Goal: Task Accomplishment & Management: Complete application form

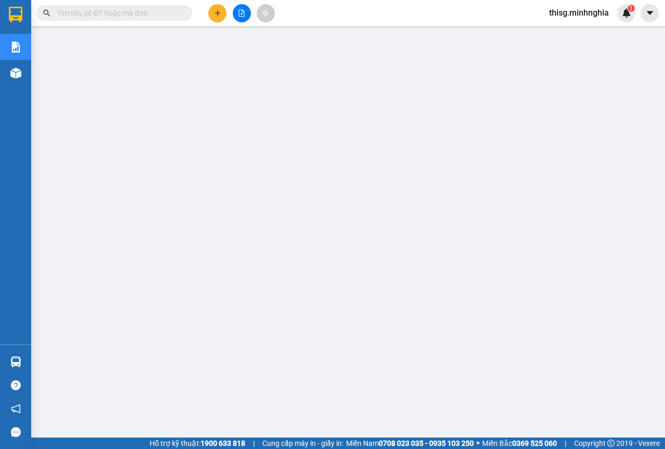
click at [138, 17] on div "Kết quả tìm kiếm ( 0 ) Bộ lọc No Data" at bounding box center [101, 13] width 203 height 18
click at [138, 15] on input "text" at bounding box center [118, 12] width 123 height 11
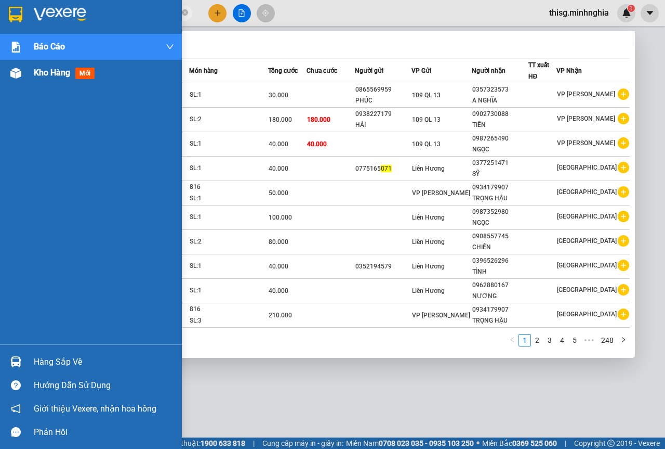
type input "071"
click at [8, 70] on div at bounding box center [16, 73] width 18 height 18
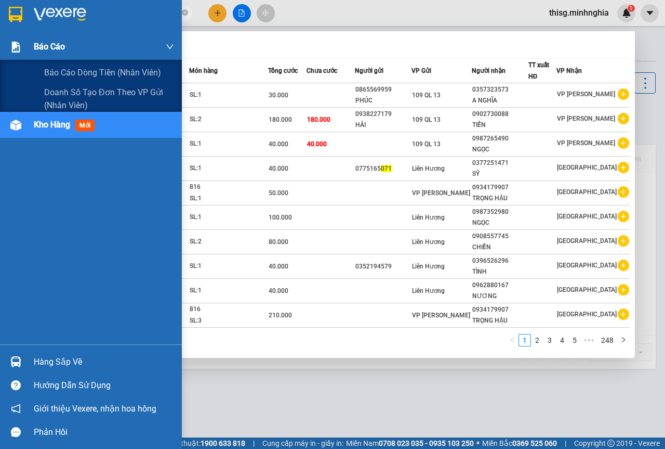
click at [33, 45] on div "Báo cáo" at bounding box center [91, 47] width 182 height 26
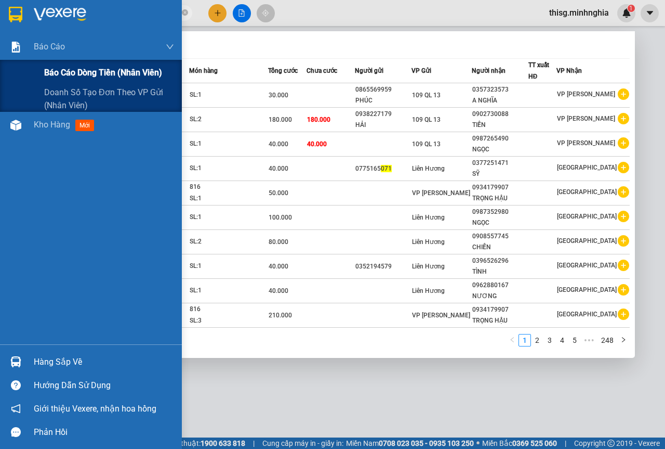
click at [38, 62] on div "Báo cáo dòng tiền (nhân viên)" at bounding box center [91, 73] width 182 height 26
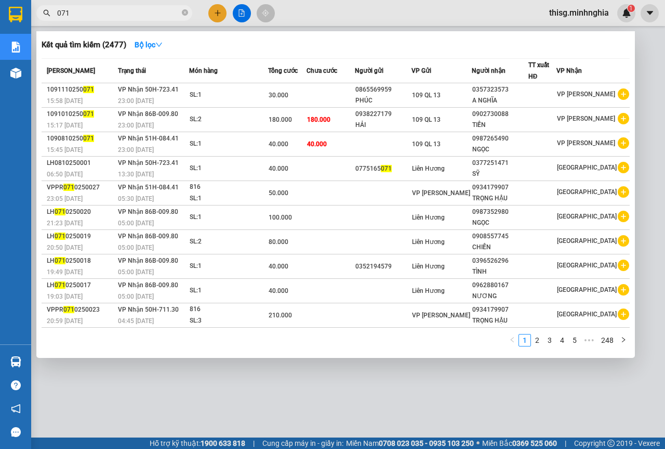
click at [288, 390] on div at bounding box center [332, 224] width 665 height 449
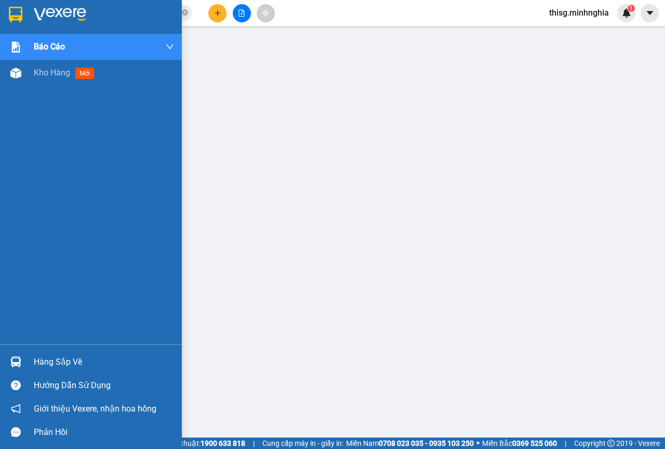
click at [29, 66] on div "Kho hàng mới" at bounding box center [91, 73] width 182 height 26
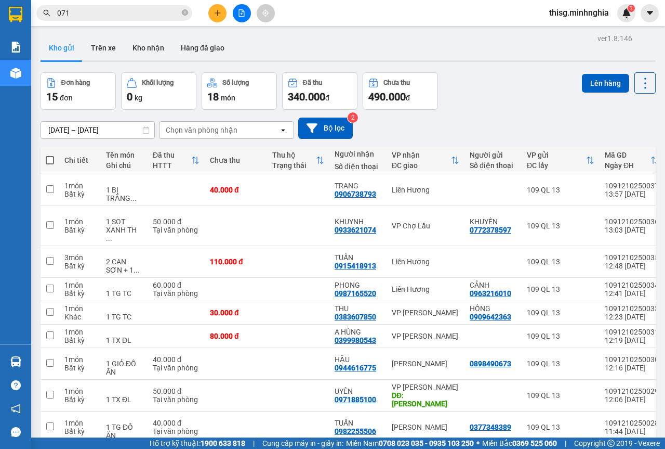
click at [57, 153] on th at bounding box center [50, 161] width 19 height 28
click at [49, 157] on span at bounding box center [50, 160] width 8 height 8
click at [50, 155] on input "checkbox" at bounding box center [50, 155] width 0 height 0
checkbox input "true"
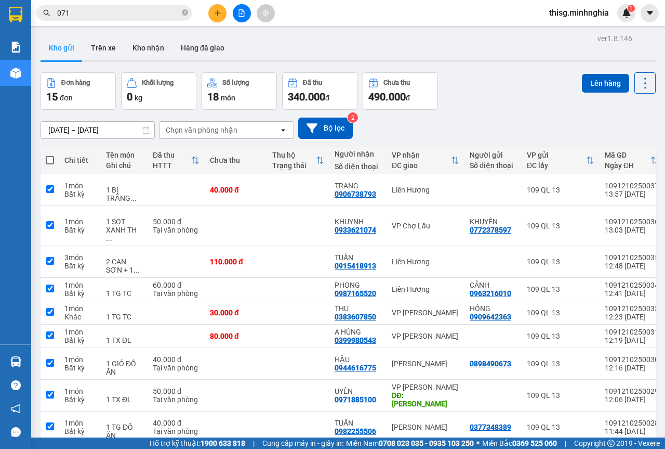
checkbox input "true"
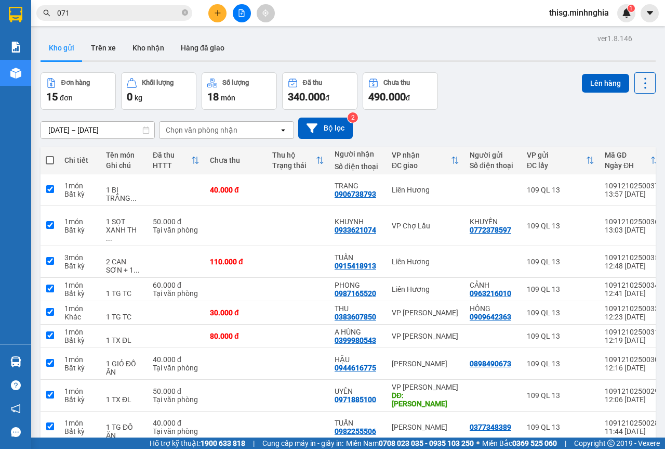
checkbox input "true"
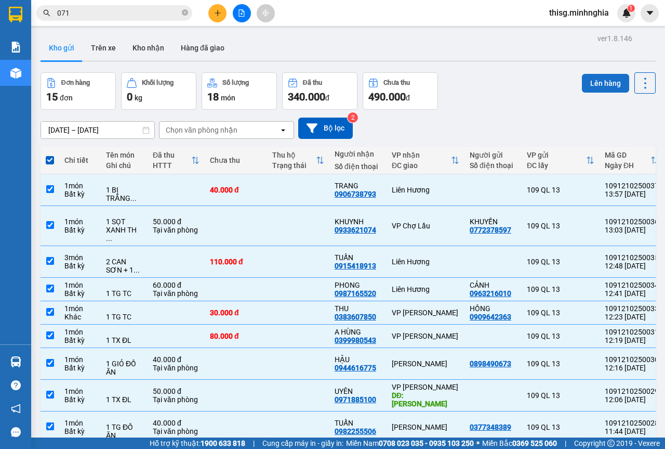
click at [595, 82] on button "Lên hàng" at bounding box center [605, 83] width 47 height 19
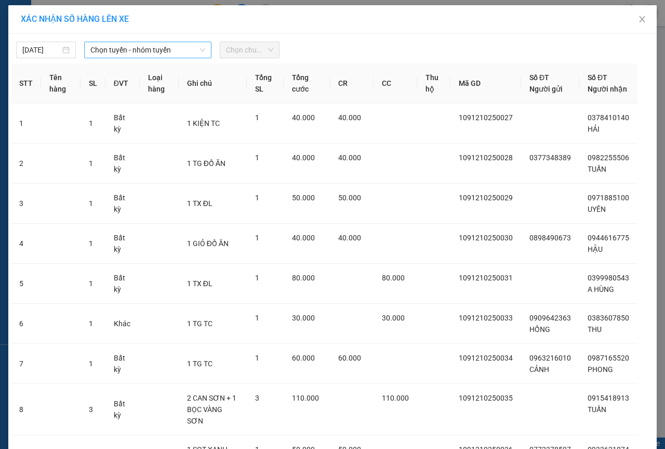
click at [159, 50] on span "Chọn tuyến - nhóm tuyến" at bounding box center [147, 50] width 115 height 16
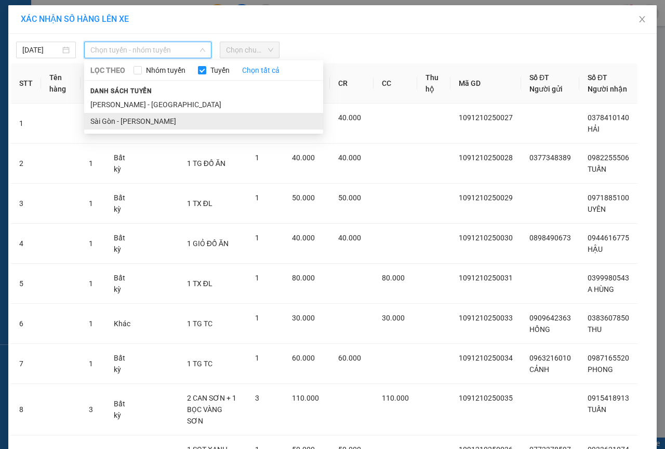
click at [133, 118] on li "Sài Gòn - [PERSON_NAME]" at bounding box center [203, 121] width 239 height 17
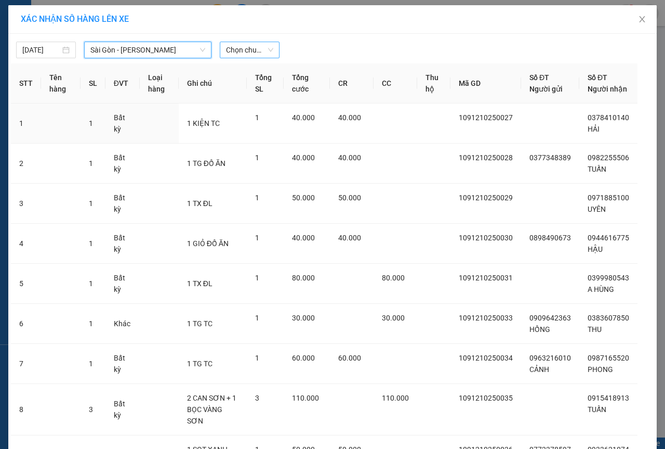
click at [238, 51] on span "Chọn chuyến" at bounding box center [249, 50] width 47 height 16
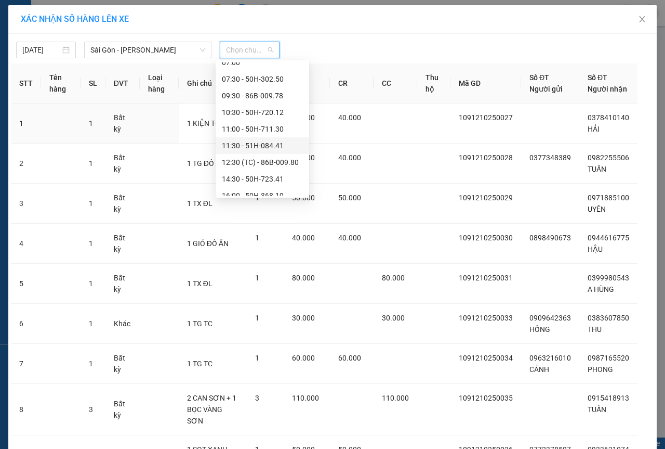
scroll to position [52, 0]
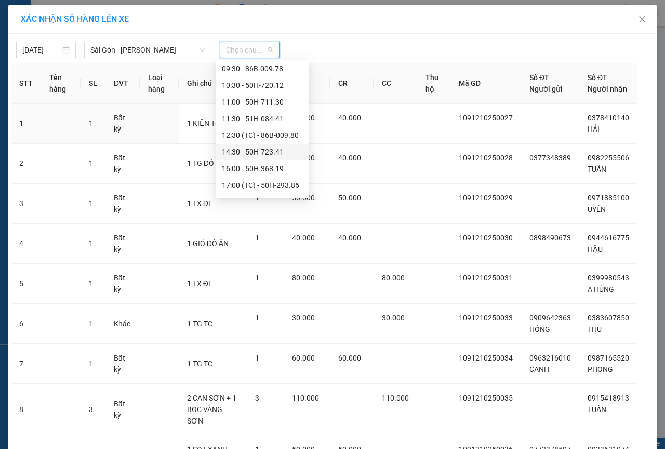
click at [237, 155] on div "14:30 - 50H-723.41" at bounding box center [262, 151] width 81 height 11
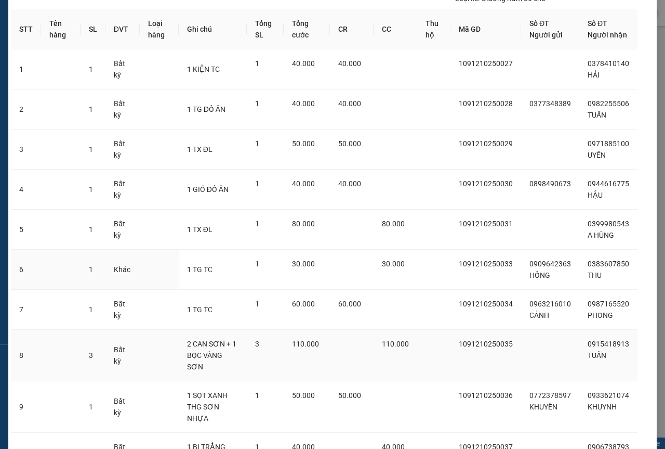
scroll to position [160, 0]
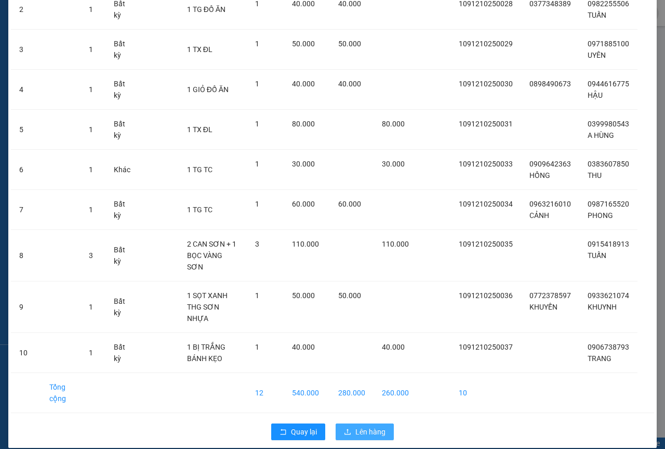
click at [384, 424] on button "Lên hàng" at bounding box center [365, 431] width 58 height 17
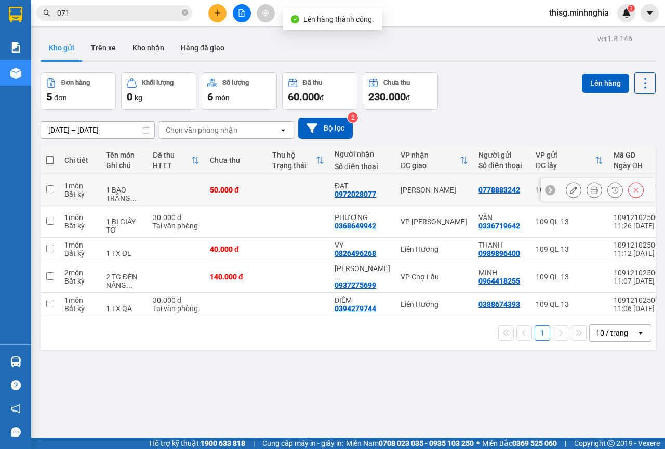
click at [401, 190] on div "[PERSON_NAME]" at bounding box center [435, 190] width 68 height 8
checkbox input "true"
click at [400, 215] on td "VP [PERSON_NAME]" at bounding box center [435, 222] width 78 height 32
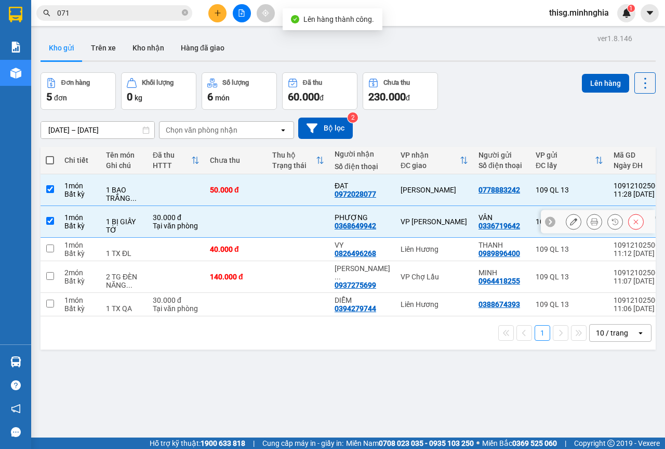
checkbox input "true"
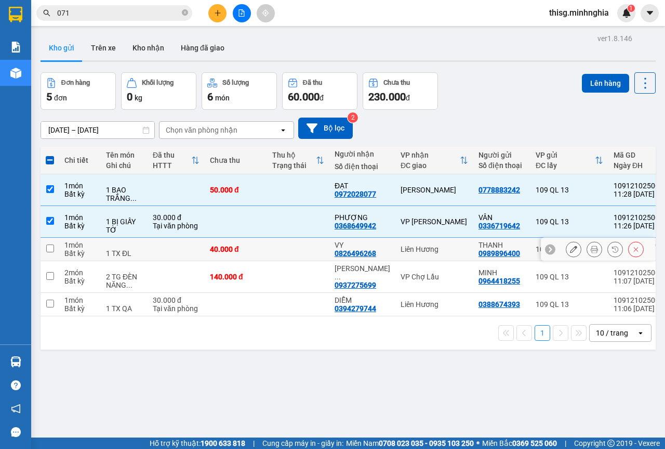
click at [401, 258] on td "Liên Hương" at bounding box center [435, 249] width 78 height 23
checkbox input "true"
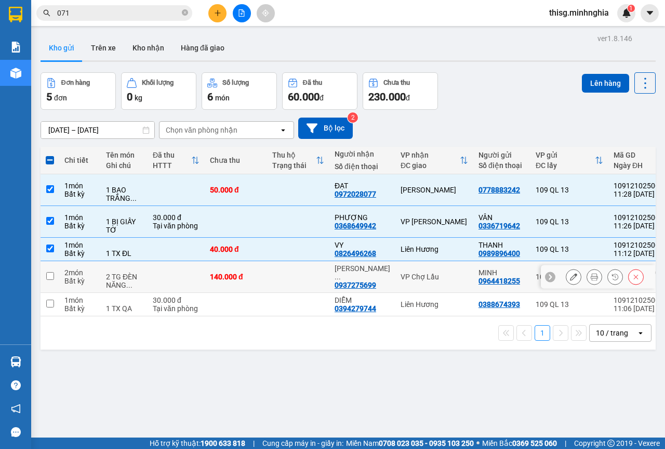
click at [401, 280] on div "VP Chợ Lầu" at bounding box center [435, 276] width 68 height 8
checkbox input "true"
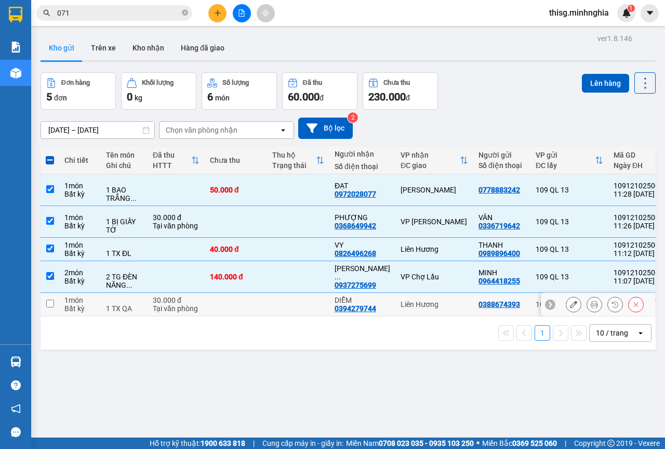
click at [401, 301] on div "Liên Hương" at bounding box center [435, 304] width 68 height 8
checkbox input "true"
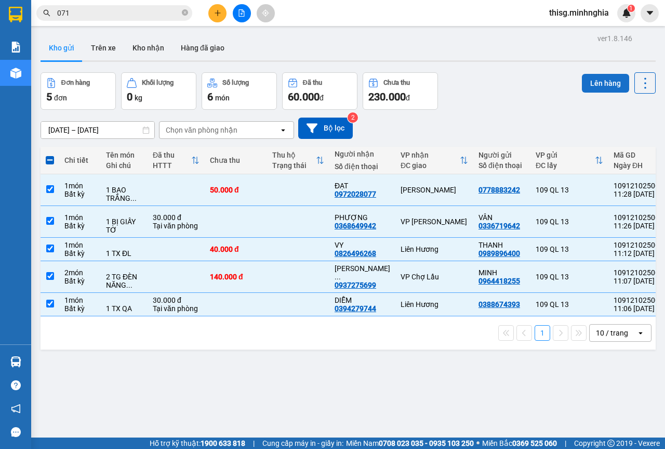
click at [596, 79] on button "Lên hàng" at bounding box center [605, 83] width 47 height 19
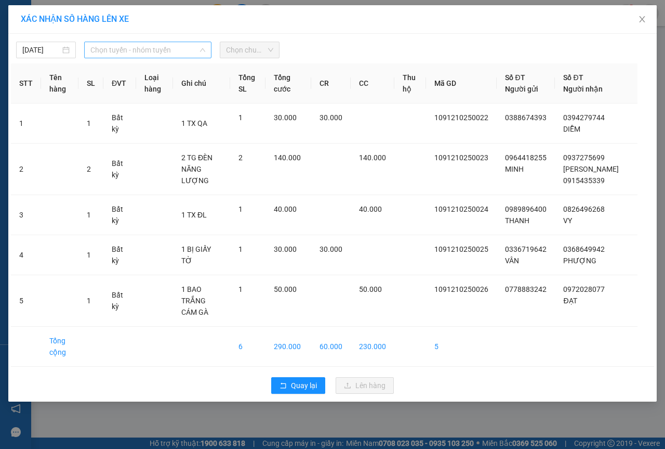
drag, startPoint x: 129, startPoint y: 54, endPoint x: 139, endPoint y: 92, distance: 39.7
click at [131, 54] on span "Chọn tuyến - nhóm tuyến" at bounding box center [147, 50] width 115 height 16
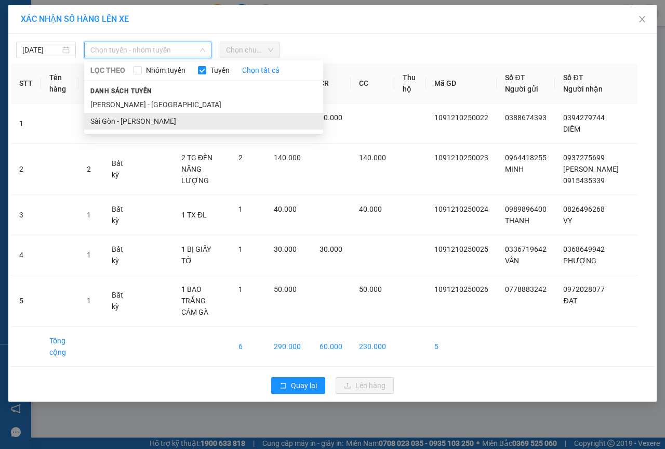
click at [134, 115] on li "Sài Gòn - [PERSON_NAME]" at bounding box center [203, 121] width 239 height 17
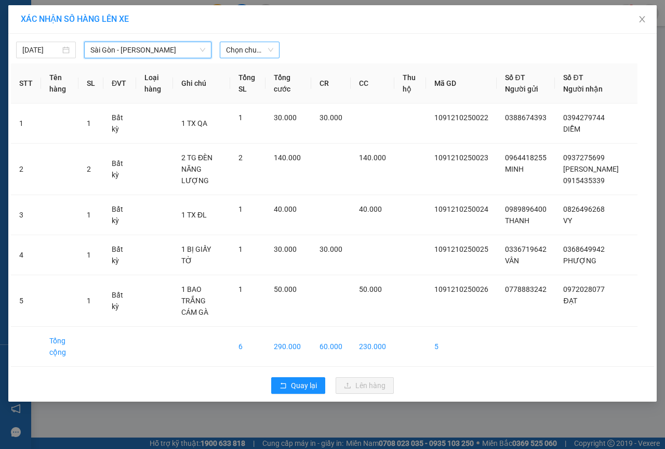
click at [251, 51] on span "Chọn chuyến" at bounding box center [249, 50] width 47 height 16
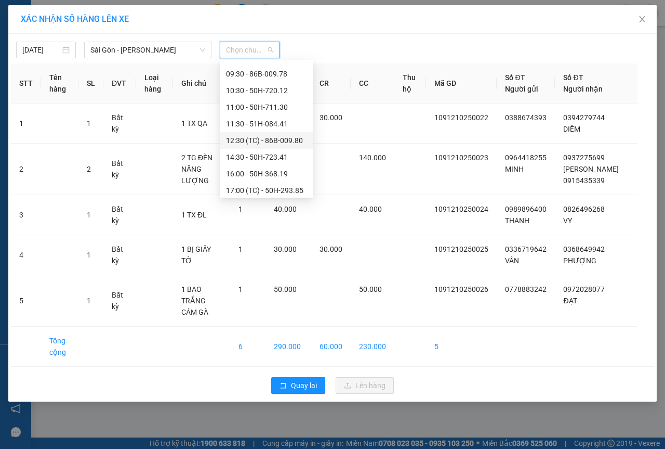
scroll to position [116, 0]
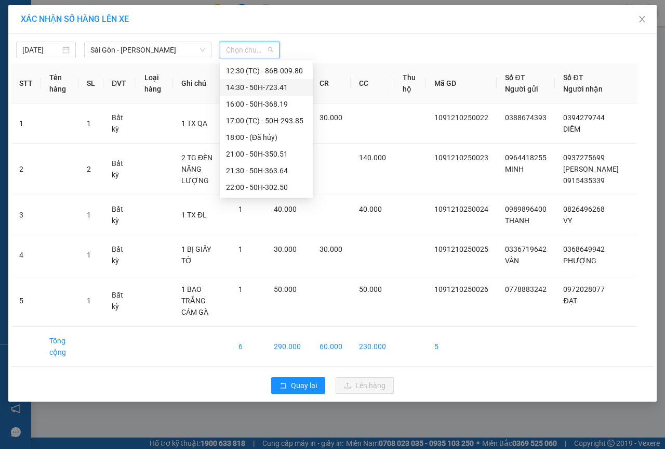
click at [239, 84] on div "14:30 - 50H-723.41" at bounding box center [266, 87] width 81 height 11
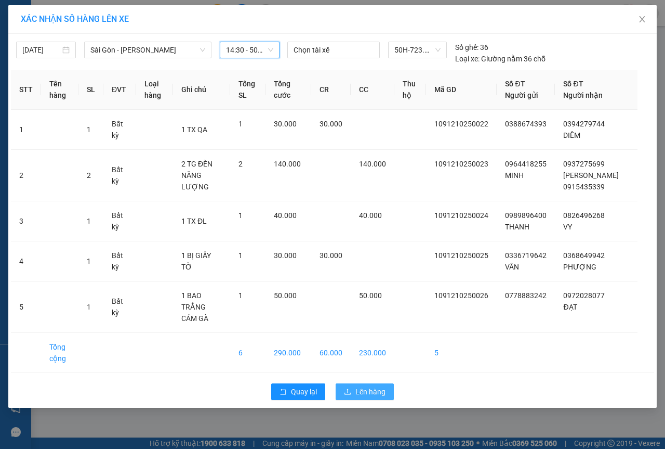
click at [377, 386] on span "Lên hàng" at bounding box center [371, 391] width 30 height 11
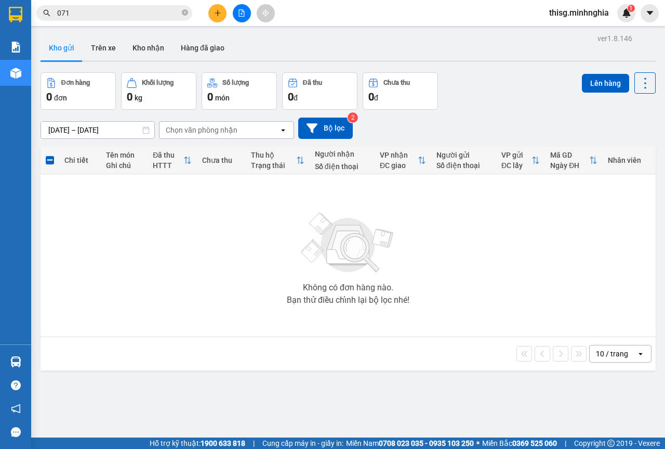
drag, startPoint x: 378, startPoint y: 319, endPoint x: 268, endPoint y: 172, distance: 184.2
click at [376, 316] on div "Không có đơn hàng nào. Bạn thử điều chỉnh lại bộ lọc nhé!" at bounding box center [348, 255] width 605 height 156
click at [218, 14] on icon "plus" at bounding box center [217, 12] width 7 height 7
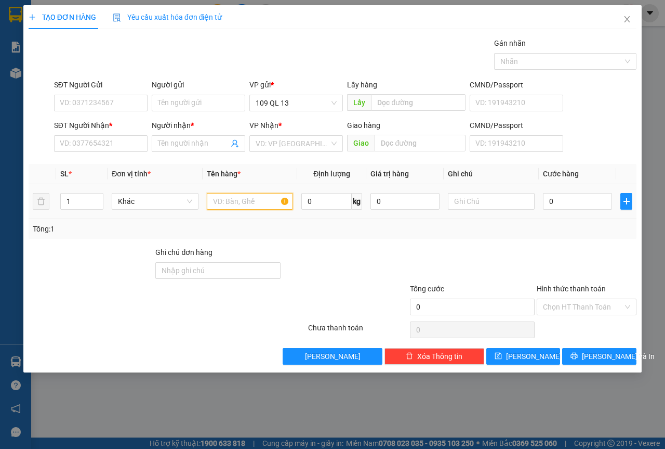
click at [238, 195] on input "text" at bounding box center [250, 201] width 87 height 17
click at [109, 141] on input "SĐT Người Nhận *" at bounding box center [101, 143] width 94 height 17
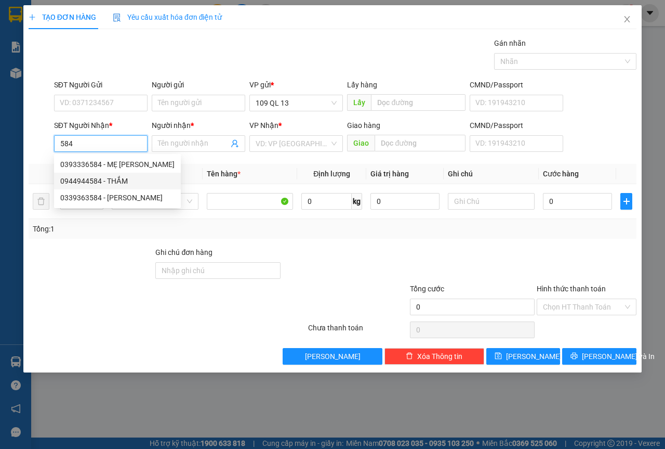
click at [109, 179] on div "0944944584 - THẮM" at bounding box center [117, 180] width 114 height 11
type input "0944944584"
type input "THẮM"
type input "N3 [GEOGRAPHIC_DATA]"
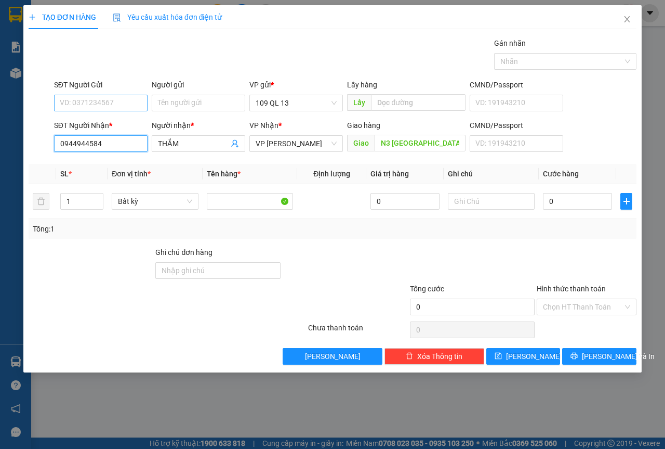
type input "0944944584"
click at [103, 101] on input "SĐT Người Gửi" at bounding box center [101, 103] width 94 height 17
click at [103, 138] on div "0971772959 - [PERSON_NAME]" at bounding box center [111, 140] width 102 height 11
type input "0971772959"
type input "KHÁNH"
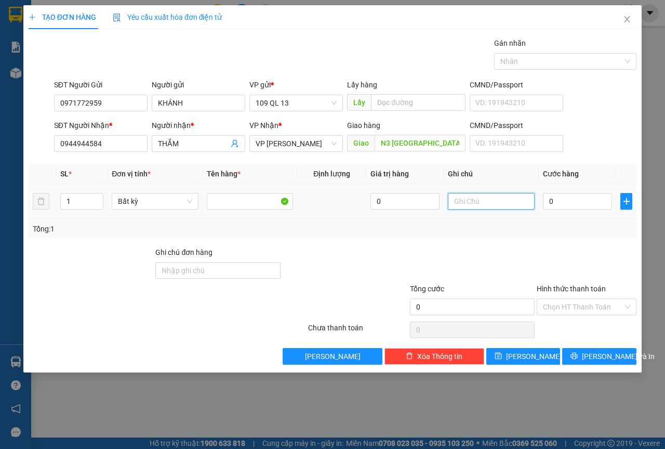
click at [504, 206] on input "text" at bounding box center [491, 201] width 87 height 17
type input "1 THG CHÁO"
type input "50"
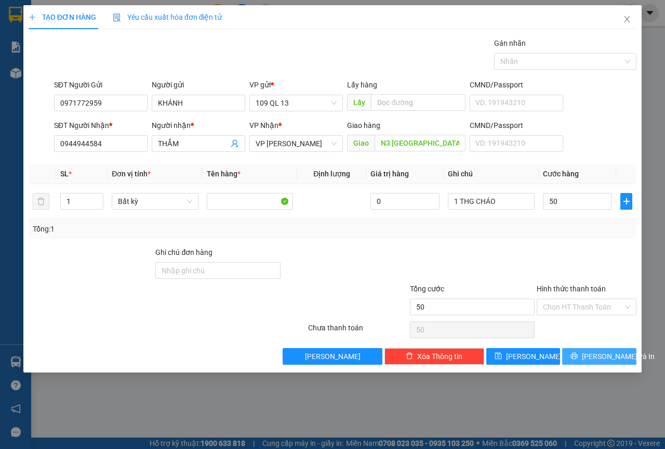
type input "50.000"
click at [612, 357] on span "[PERSON_NAME] và In" at bounding box center [618, 355] width 73 height 11
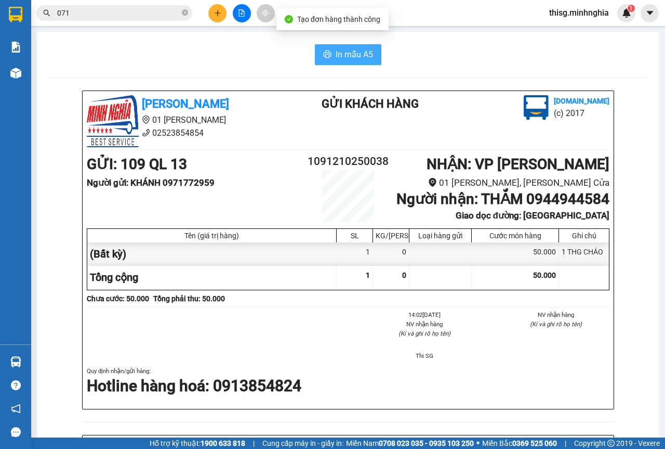
click at [343, 51] on span "In mẫu A5" at bounding box center [354, 54] width 37 height 13
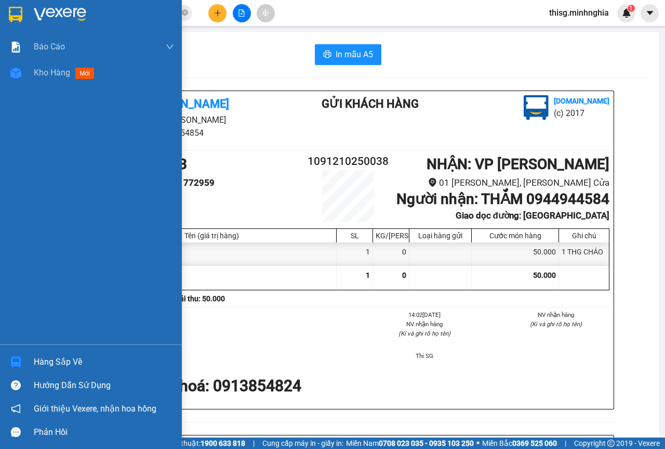
click at [22, 71] on div at bounding box center [16, 73] width 18 height 18
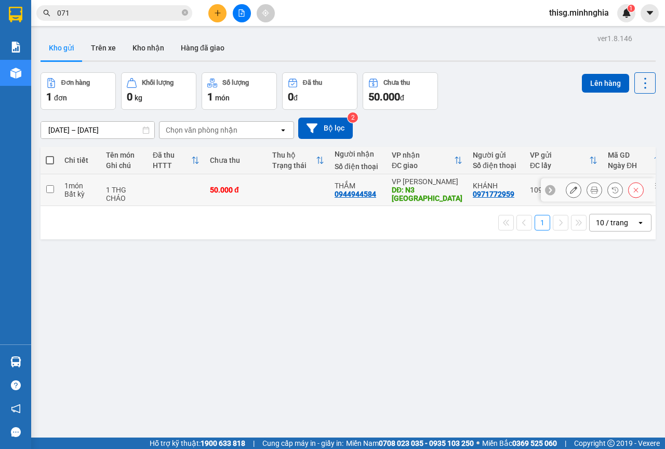
click at [258, 187] on div "50.000 đ" at bounding box center [236, 190] width 52 height 8
checkbox input "true"
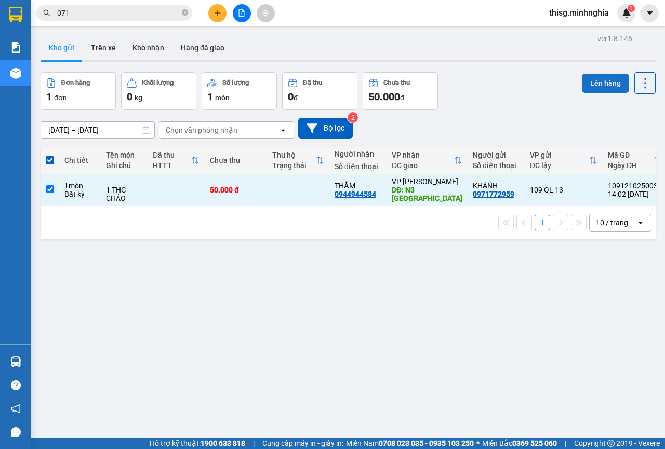
click at [584, 80] on button "Lên hàng" at bounding box center [605, 83] width 47 height 19
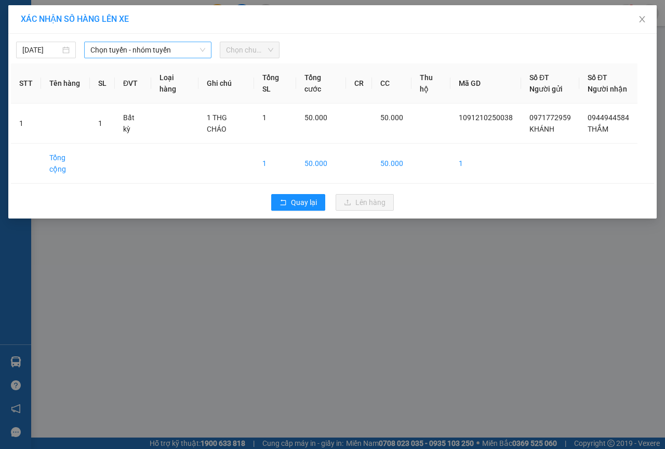
drag, startPoint x: 164, startPoint y: 48, endPoint x: 166, endPoint y: 57, distance: 9.0
click at [164, 48] on span "Chọn tuyến - nhóm tuyến" at bounding box center [147, 50] width 115 height 16
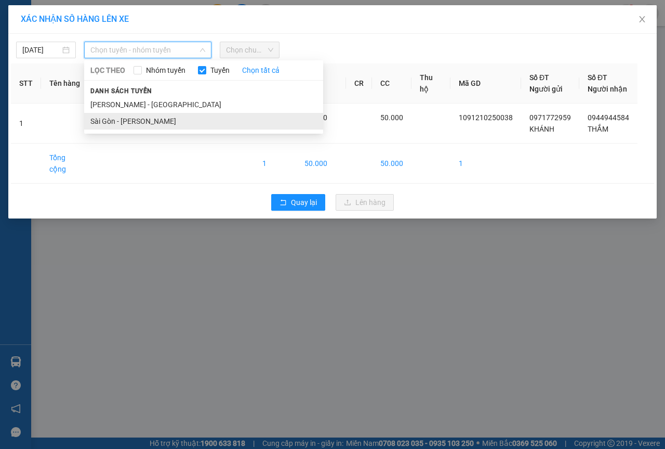
click at [145, 117] on li "Sài Gòn - [PERSON_NAME]" at bounding box center [203, 121] width 239 height 17
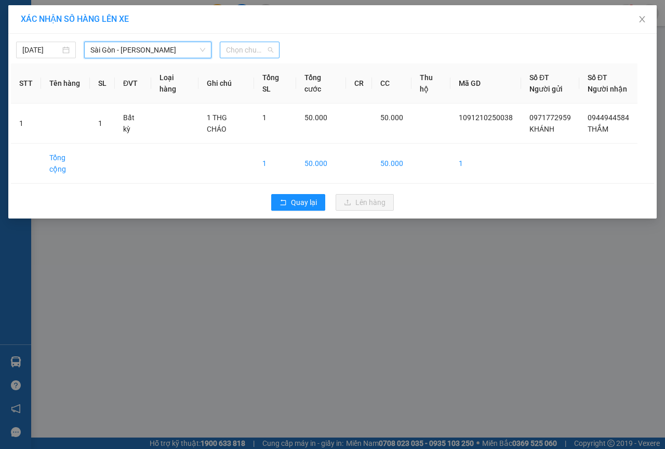
click at [259, 45] on span "Chọn chuyến" at bounding box center [249, 50] width 47 height 16
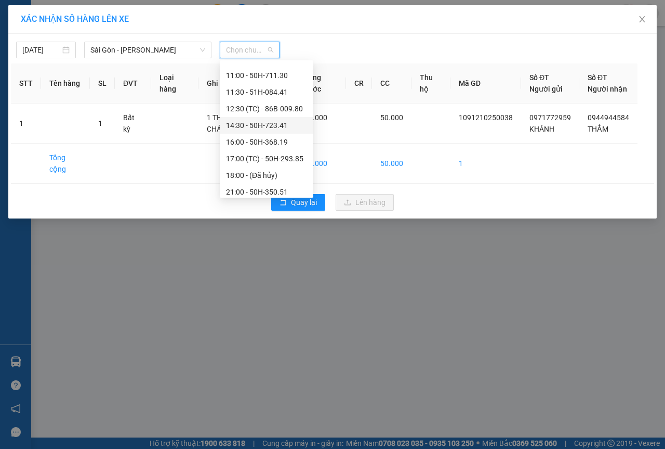
scroll to position [116, 0]
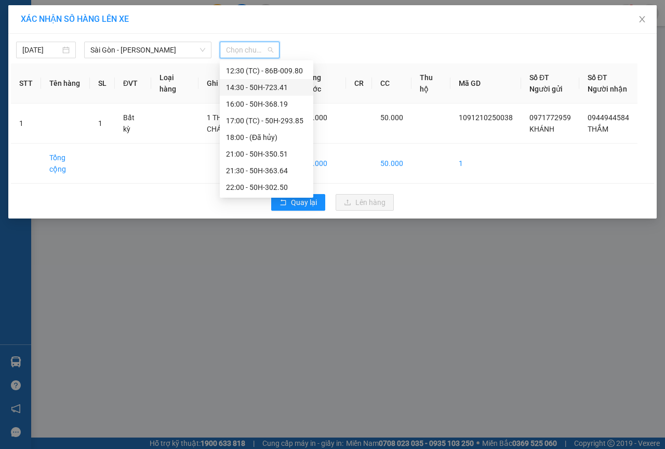
click at [246, 89] on div "14:30 - 50H-723.41" at bounding box center [266, 87] width 81 height 11
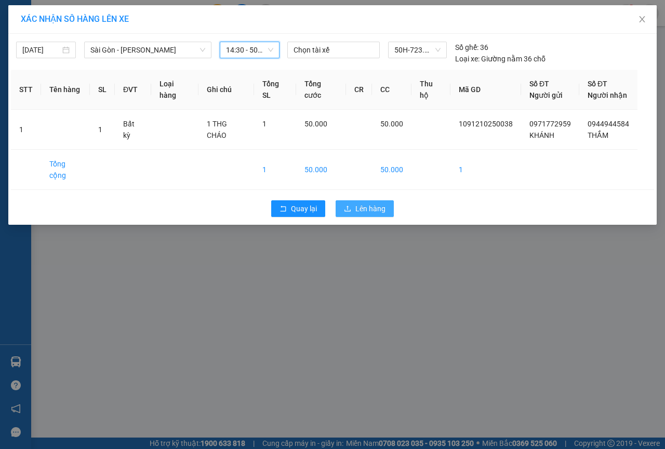
click at [384, 203] on span "Lên hàng" at bounding box center [371, 208] width 30 height 11
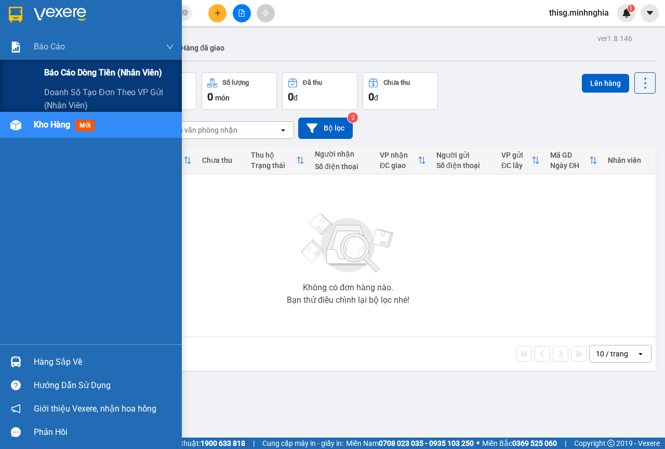
click at [90, 76] on span "Báo cáo dòng tiền (nhân viên)" at bounding box center [103, 72] width 118 height 13
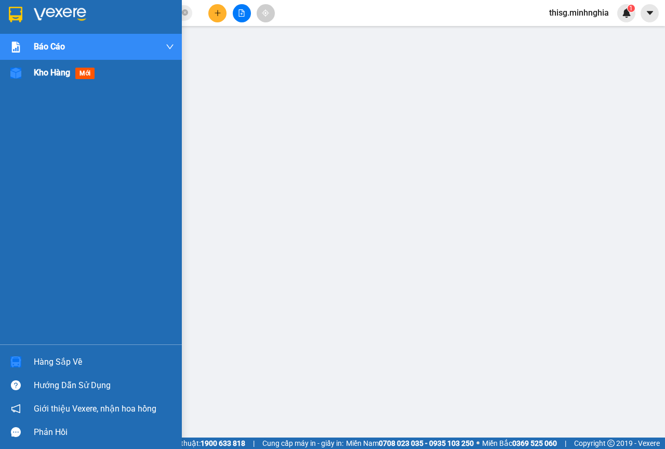
click at [65, 85] on div "Báo cáo Báo cáo dòng tiền (nhân viên) Doanh số tạo đơn theo VP gửi (nhân viên) …" at bounding box center [91, 189] width 182 height 310
click at [73, 85] on div "Kho hàng mới" at bounding box center [104, 73] width 140 height 26
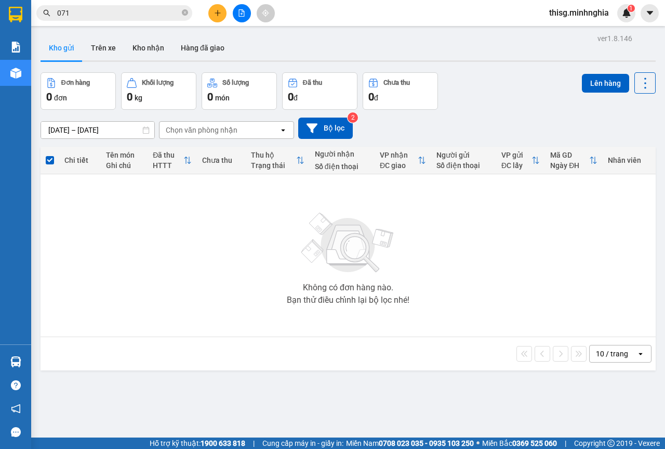
click at [223, 18] on button at bounding box center [217, 13] width 18 height 18
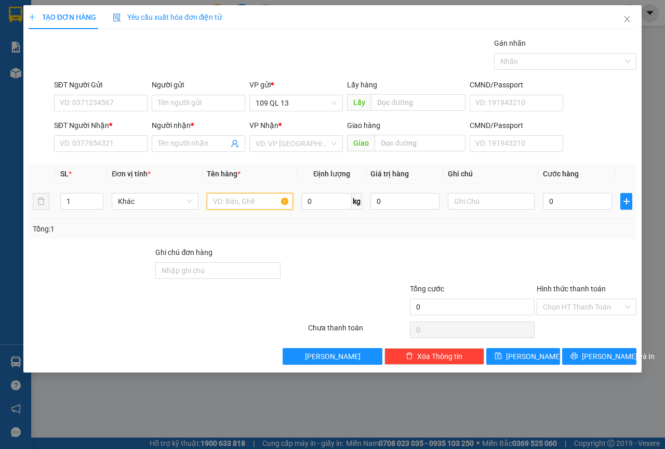
click at [253, 202] on input "text" at bounding box center [250, 201] width 87 height 17
click at [102, 149] on input "SĐT Người Nhận *" at bounding box center [101, 143] width 94 height 17
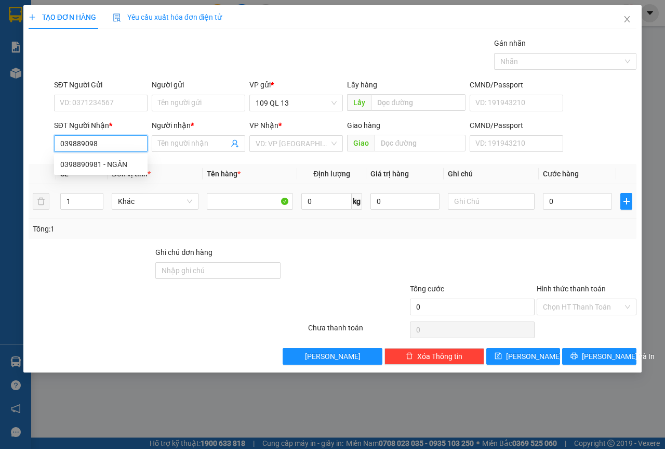
type input "0398890981"
click at [120, 157] on div "0398890981 - NGÂN" at bounding box center [101, 164] width 94 height 17
type input "NGÂN"
type input "0398890981"
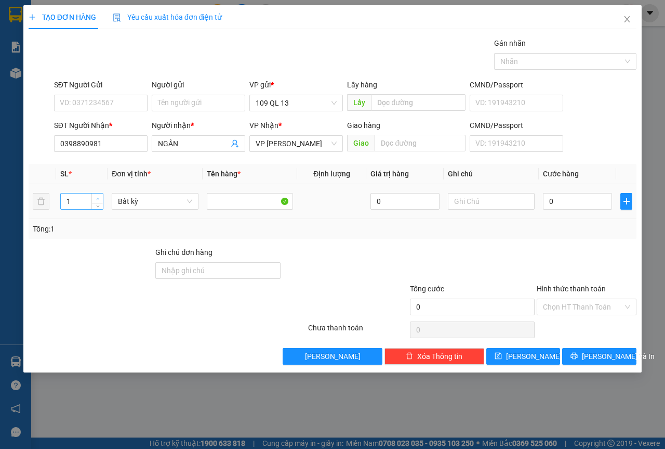
type input "2"
click at [94, 193] on span "Increase Value" at bounding box center [96, 197] width 11 height 9
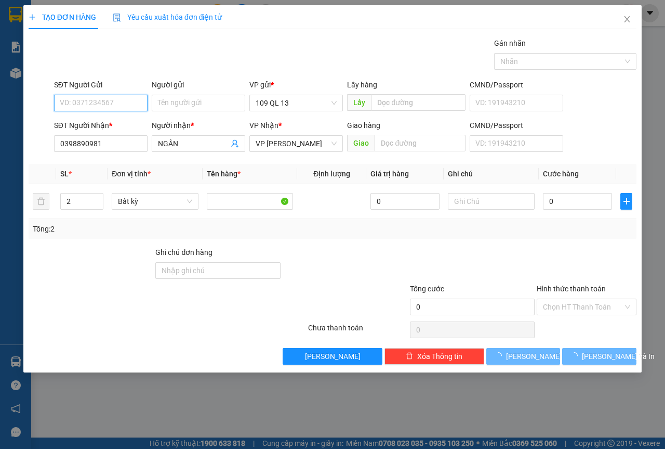
click at [103, 103] on input "SĐT Người Gửi" at bounding box center [101, 103] width 94 height 17
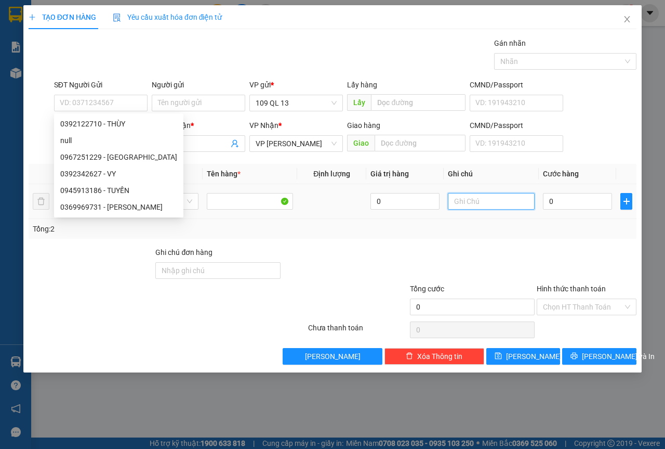
click at [499, 205] on input "text" at bounding box center [491, 201] width 87 height 17
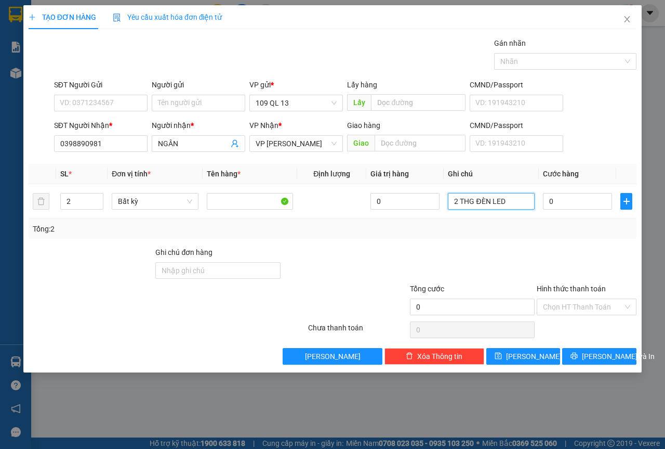
type input "2 THG ĐÈN LED"
type input "1"
type input "12"
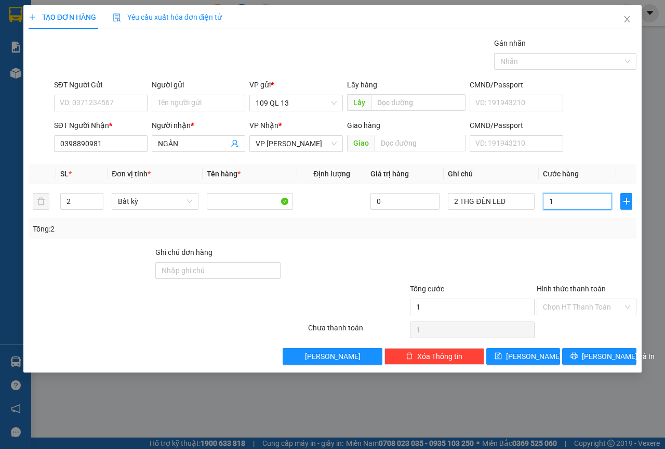
type input "12"
type input "120"
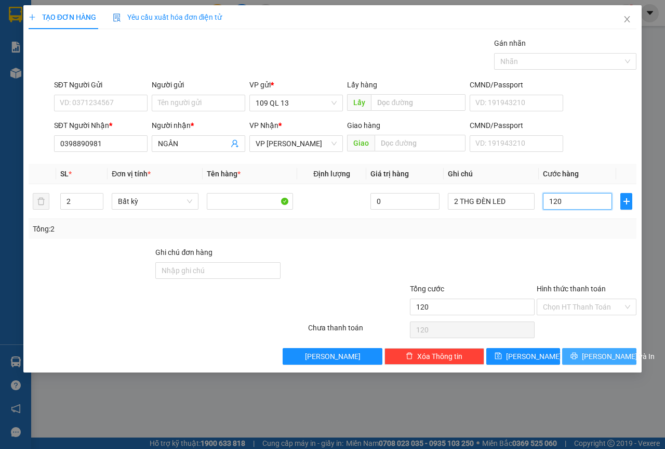
type input "12"
type input "1"
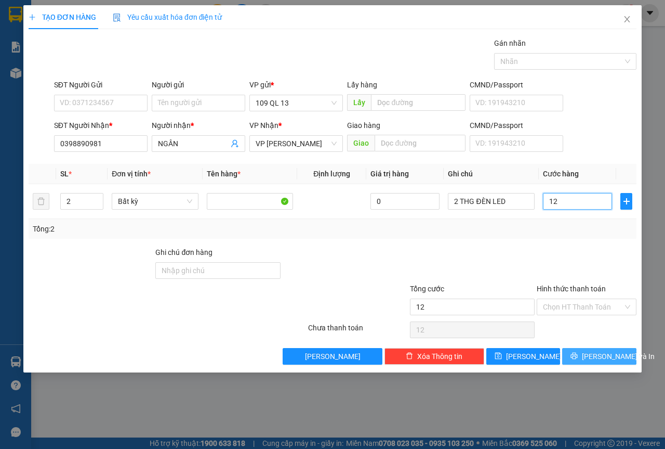
type input "1"
type input "13"
type input "130"
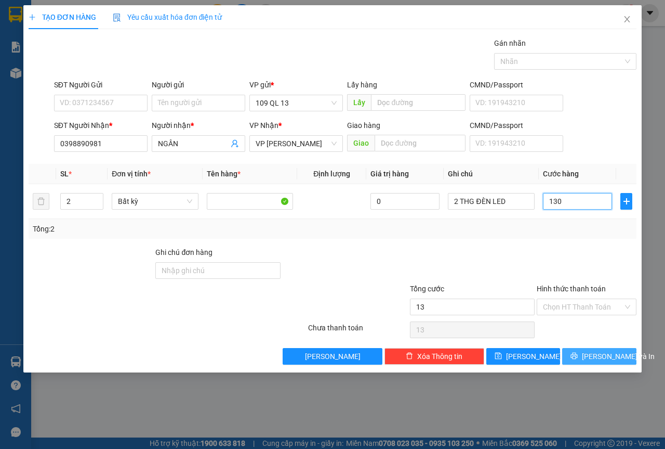
type input "130"
type input "130.000"
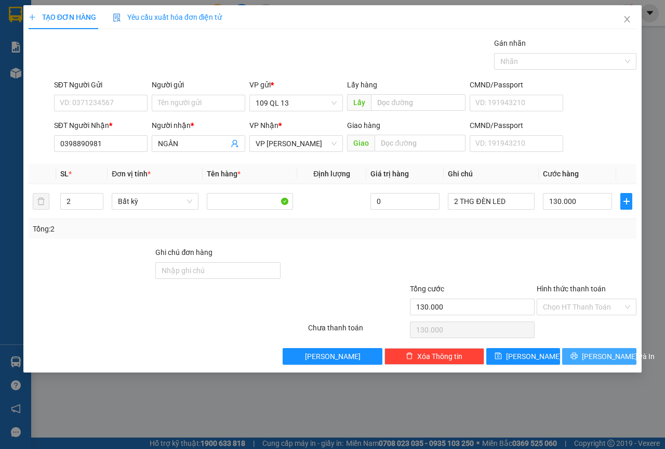
click at [576, 355] on button "[PERSON_NAME] và In" at bounding box center [599, 356] width 74 height 17
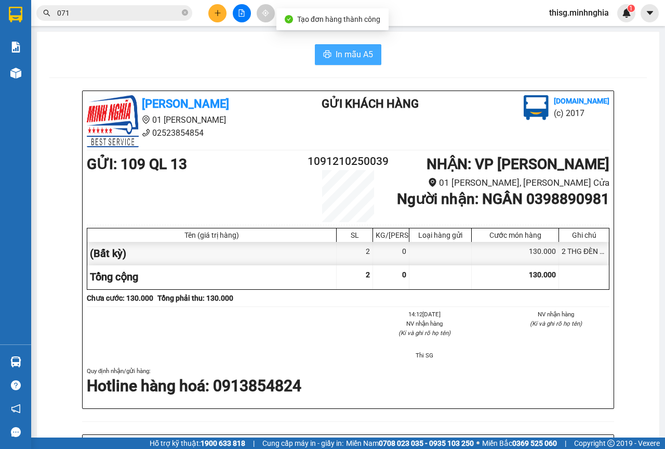
click at [337, 58] on span "In mẫu A5" at bounding box center [354, 54] width 37 height 13
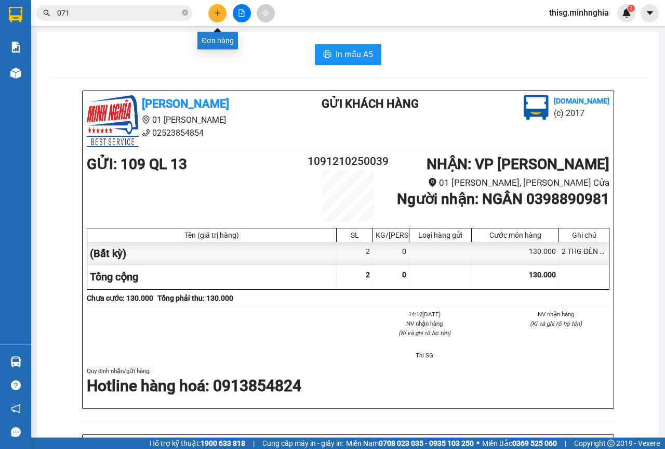
click at [219, 11] on icon "plus" at bounding box center [217, 12] width 7 height 7
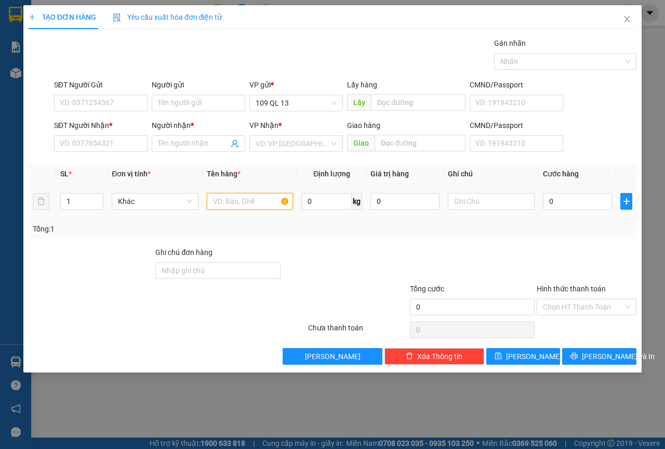
click at [266, 201] on input "text" at bounding box center [250, 201] width 87 height 17
click at [509, 200] on input "text" at bounding box center [491, 201] width 87 height 17
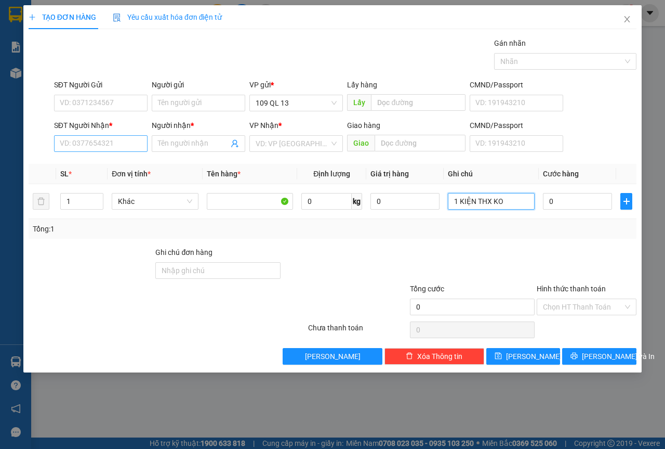
type input "1 KIỆN THX KO"
click at [109, 146] on input "SĐT Người Nhận *" at bounding box center [101, 143] width 94 height 17
type input "0797508999"
click at [102, 159] on div "0797508999 - LINH" at bounding box center [100, 164] width 81 height 11
type input "LINH"
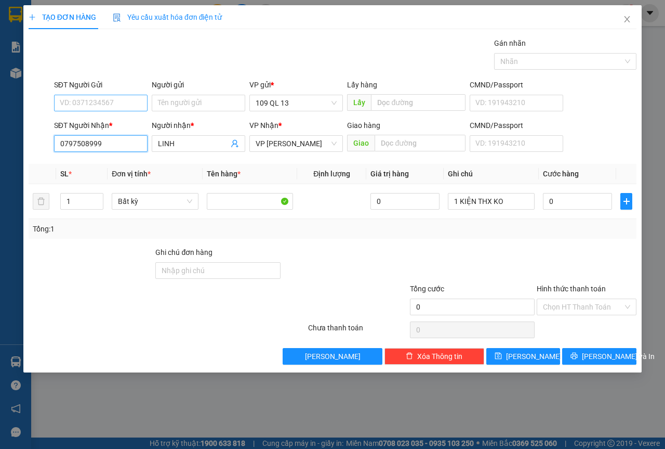
type input "0797508999"
click at [135, 109] on input "SĐT Người Gửi" at bounding box center [101, 103] width 94 height 17
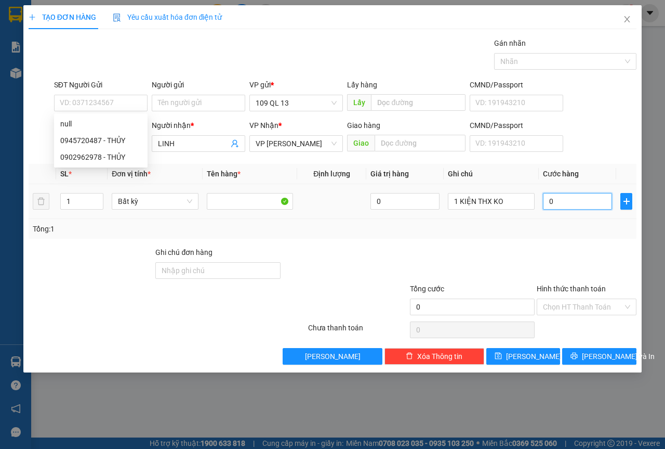
click at [584, 205] on input "0" at bounding box center [577, 201] width 69 height 17
type input "3"
type input "30"
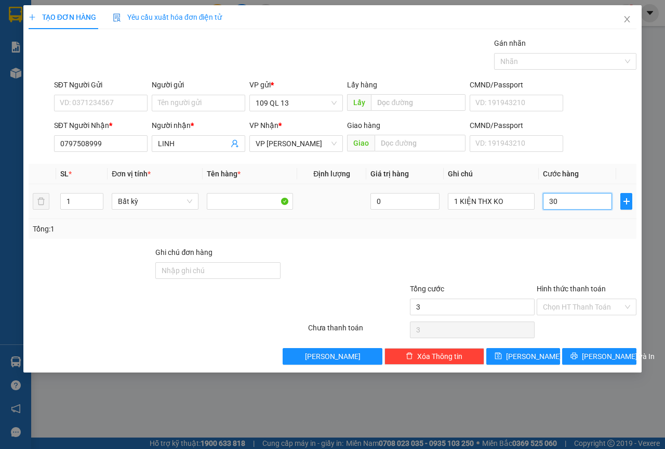
type input "30"
type input "30.000"
click at [602, 142] on div "SĐT Người Nhận * 0797508999 Người nhận * LINH VP Nhận * VP [PERSON_NAME] hàng G…" at bounding box center [345, 138] width 587 height 36
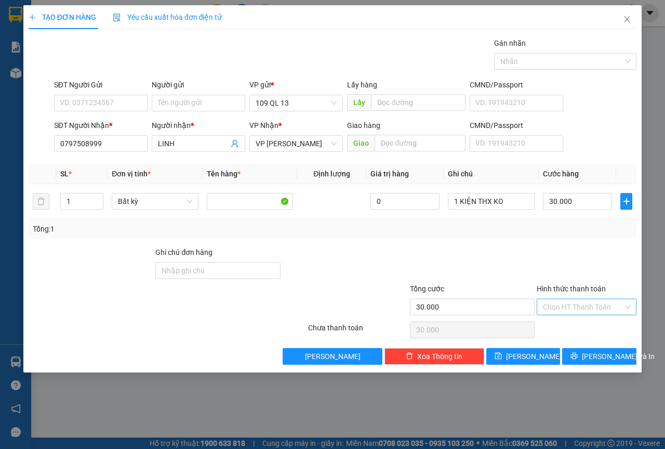
click at [614, 299] on input "Hình thức thanh toán" at bounding box center [583, 307] width 80 height 16
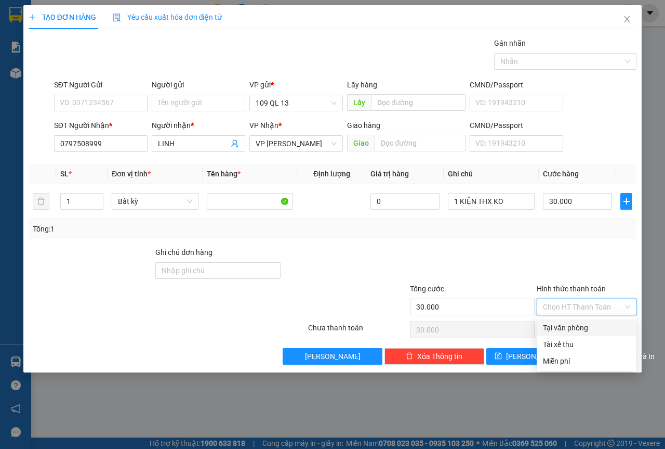
click at [601, 329] on div "Tại văn phòng" at bounding box center [586, 327] width 87 height 11
type input "0"
click at [608, 363] on button "[PERSON_NAME] và In" at bounding box center [599, 356] width 74 height 17
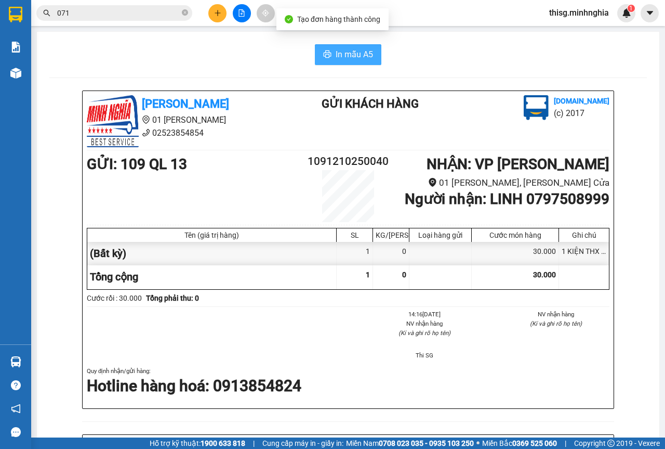
click at [339, 50] on span "In mẫu A5" at bounding box center [354, 54] width 37 height 13
click at [218, 11] on icon "plus" at bounding box center [217, 12] width 7 height 7
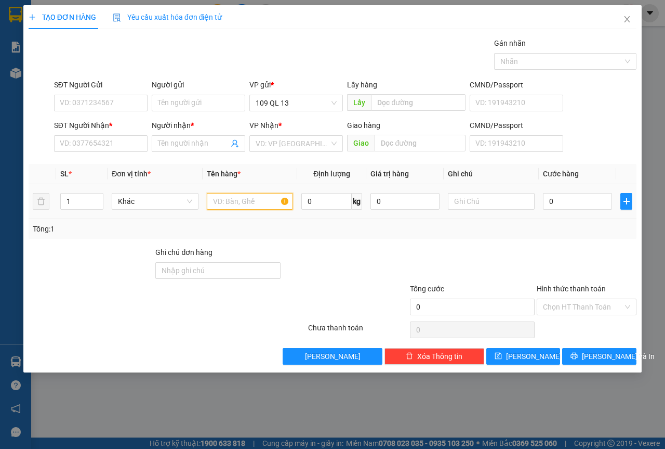
click at [270, 205] on input "text" at bounding box center [250, 201] width 87 height 17
click at [94, 147] on input "SĐT Người Nhận *" at bounding box center [101, 143] width 94 height 17
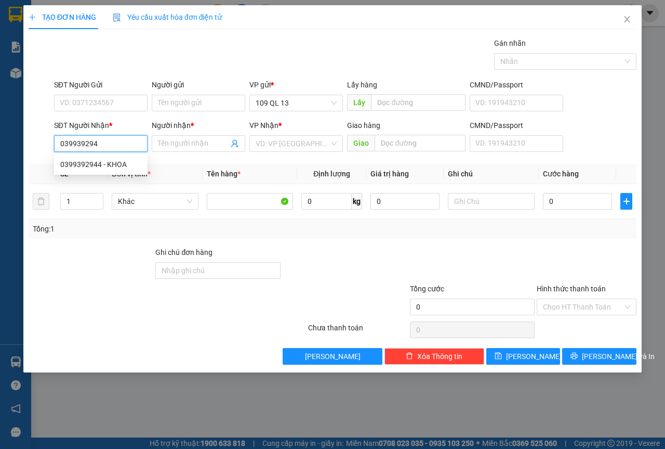
type input "0399392944"
click at [121, 155] on div "0399392944 0399392944 - KHOA" at bounding box center [101, 164] width 94 height 21
click at [125, 162] on div "0399392944 - KHOA" at bounding box center [100, 164] width 81 height 11
type input "KHOA"
type input "NGÃ 3 GỘP"
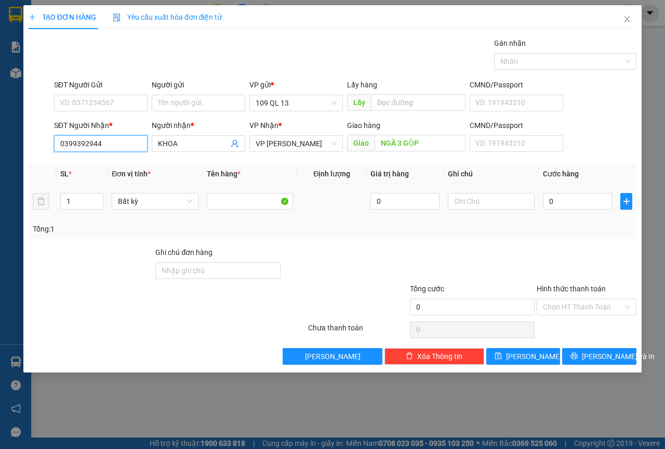
type input "0399392944"
click at [494, 192] on td at bounding box center [491, 201] width 95 height 35
click at [495, 194] on input "text" at bounding box center [491, 201] width 87 height 17
type input "1"
click at [602, 357] on span "[PERSON_NAME] và In" at bounding box center [618, 355] width 73 height 11
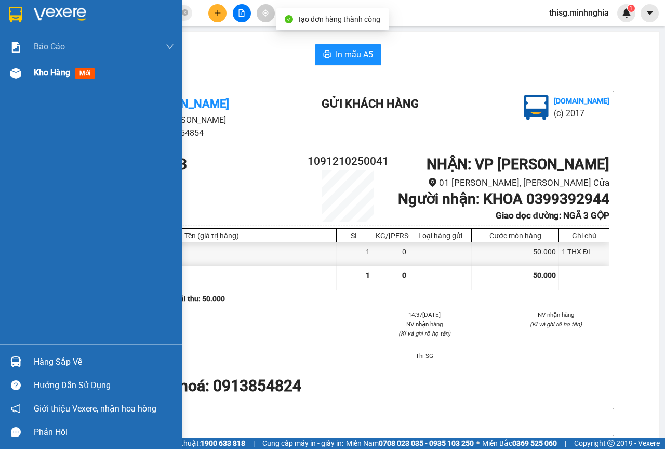
click at [18, 76] on img at bounding box center [15, 73] width 11 height 11
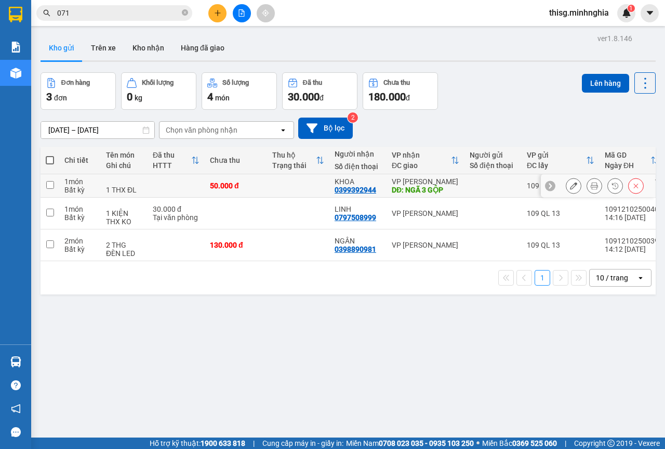
click at [570, 189] on icon at bounding box center [573, 185] width 7 height 7
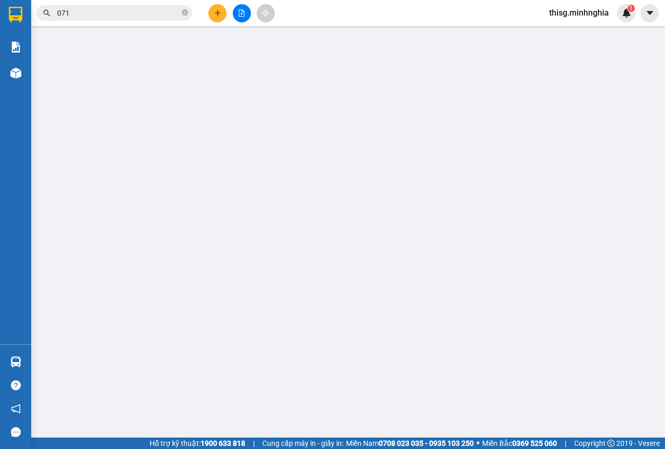
type input "0399392944"
type input "NGÃ 3 GỘP"
type input "50.000"
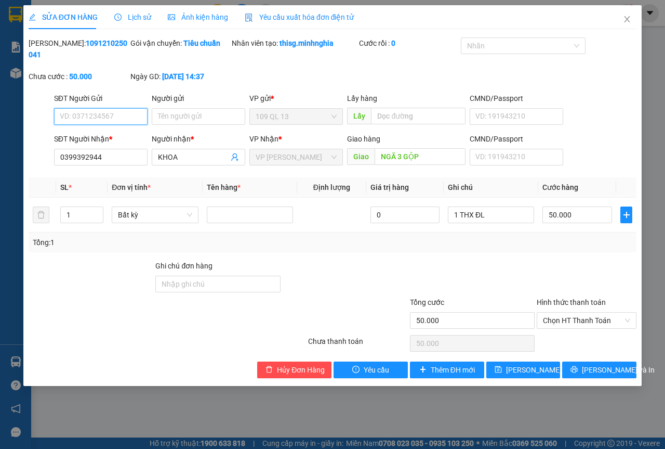
click at [113, 116] on input "SĐT Người Gửi" at bounding box center [101, 116] width 94 height 17
type input "0788766855"
click at [618, 370] on span "[PERSON_NAME] và In" at bounding box center [618, 369] width 73 height 11
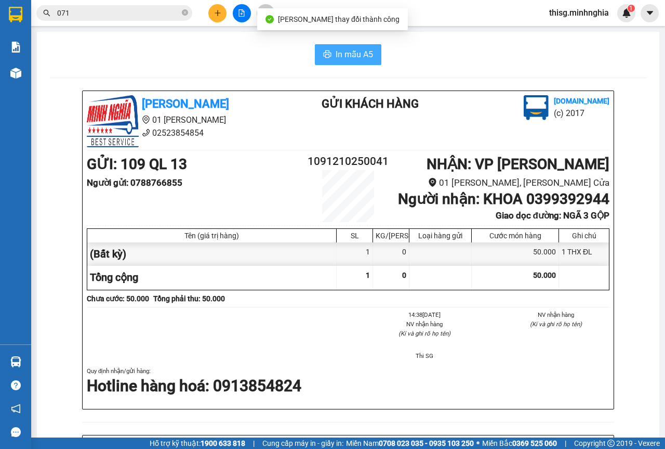
click at [326, 51] on icon "printer" at bounding box center [327, 54] width 8 height 8
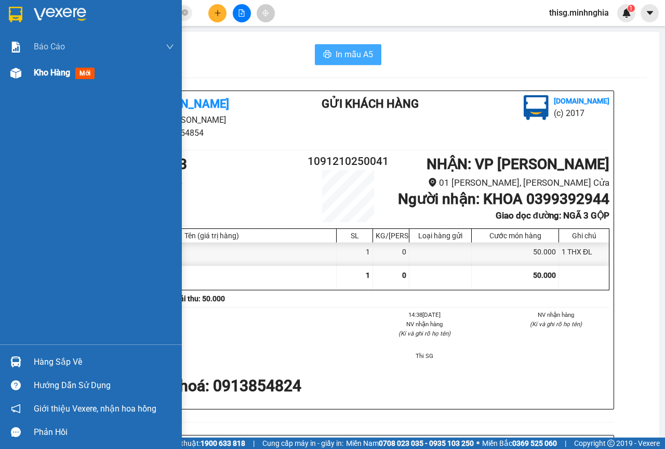
click at [62, 85] on div "Kho hàng mới" at bounding box center [104, 73] width 140 height 26
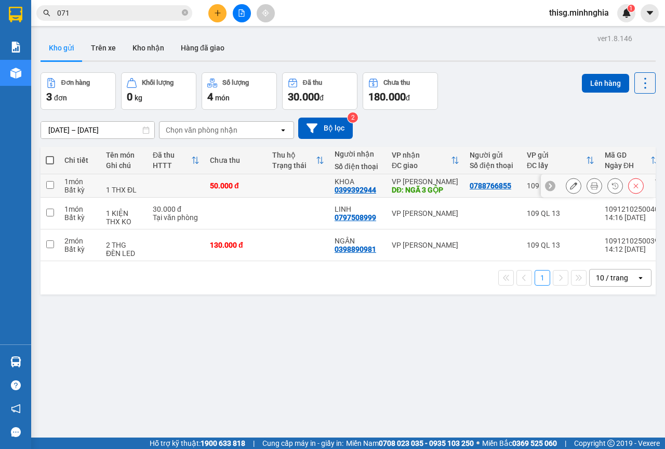
click at [570, 189] on icon at bounding box center [573, 185] width 7 height 7
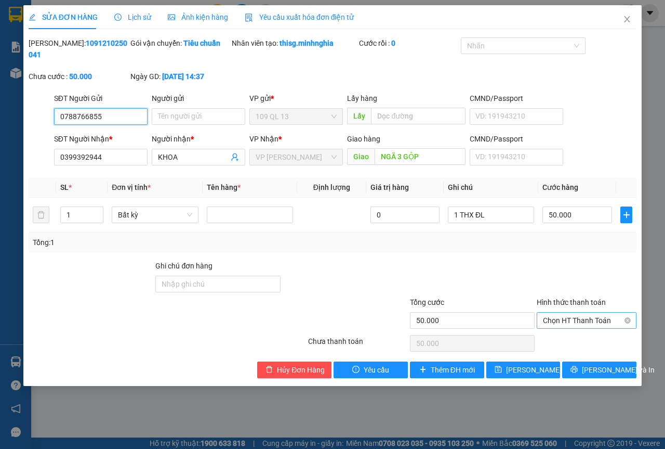
drag, startPoint x: 588, startPoint y: 316, endPoint x: 586, endPoint y: 330, distance: 14.7
click at [588, 316] on span "Chọn HT Thanh Toán" at bounding box center [586, 320] width 87 height 16
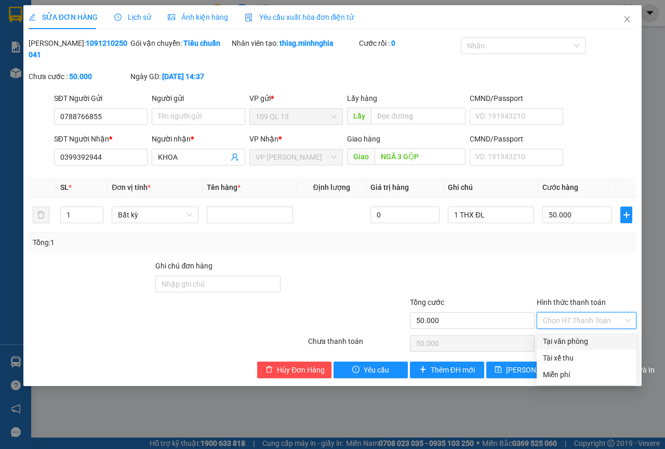
click at [579, 339] on div "Tại văn phòng" at bounding box center [586, 340] width 87 height 11
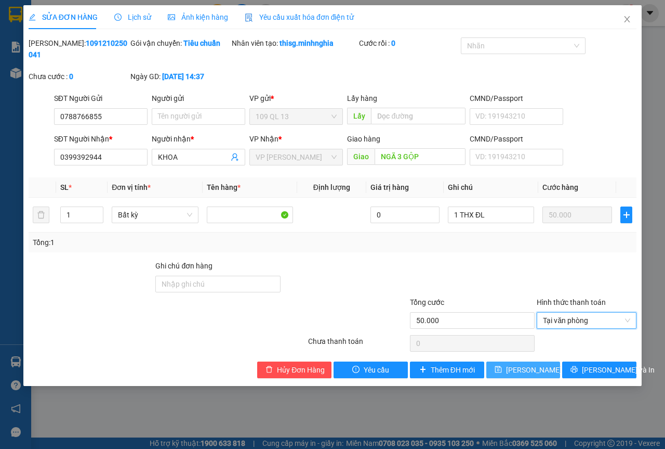
click at [546, 370] on span "[PERSON_NAME] thay đổi" at bounding box center [547, 369] width 83 height 11
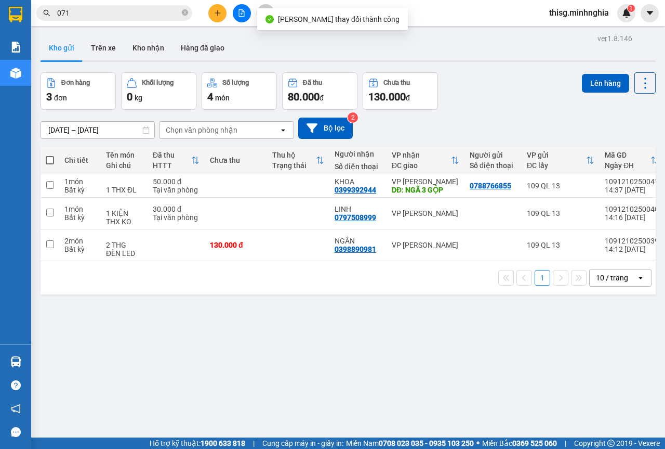
click at [222, 19] on button at bounding box center [217, 13] width 18 height 18
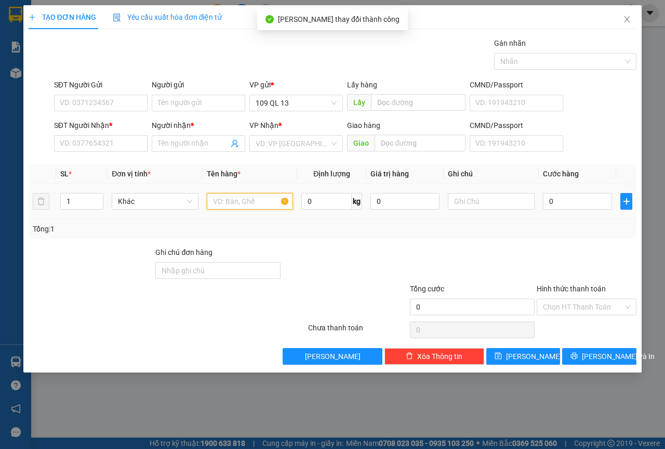
click at [228, 206] on input "text" at bounding box center [250, 201] width 87 height 17
click at [81, 146] on input "SĐT Người Nhận *" at bounding box center [101, 143] width 94 height 17
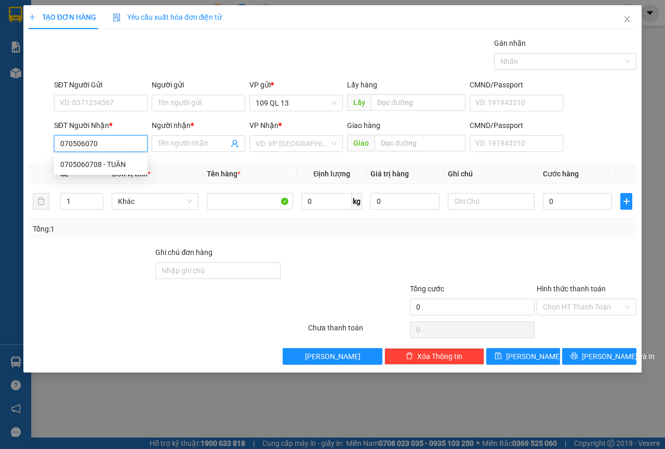
type input "0705060708"
click at [121, 165] on div "0705060708 - TUÂN" at bounding box center [100, 164] width 81 height 11
type input "TUÂN"
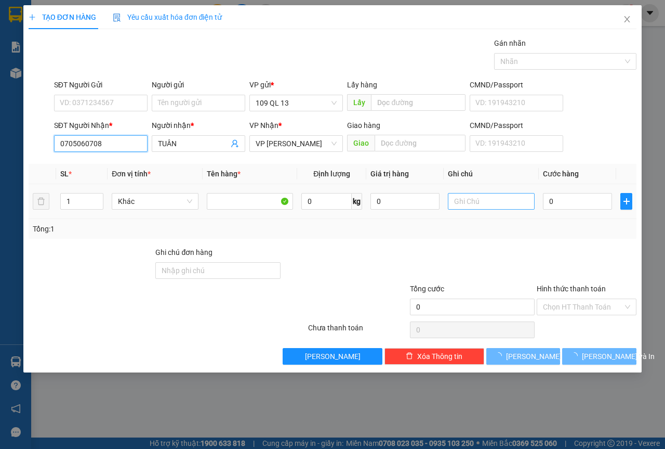
type input "0705060708"
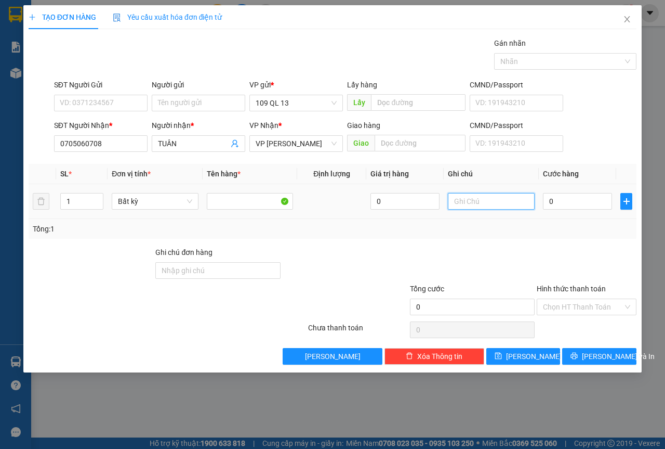
click at [504, 199] on input "text" at bounding box center [491, 201] width 87 height 17
type input "1 HG PK BIDA"
type input "3"
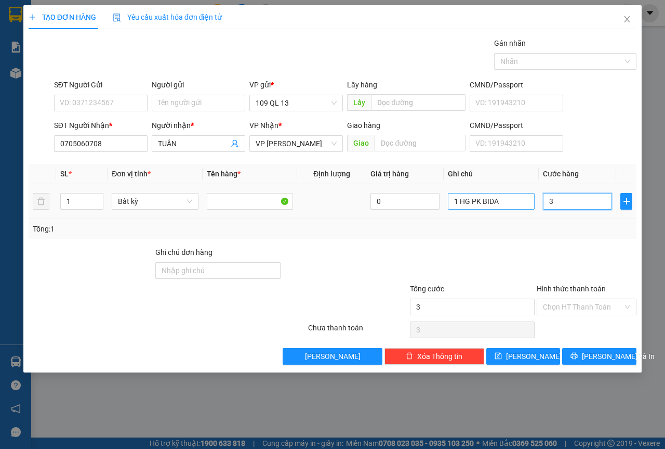
type input "30"
click at [567, 203] on input "30" at bounding box center [577, 201] width 69 height 17
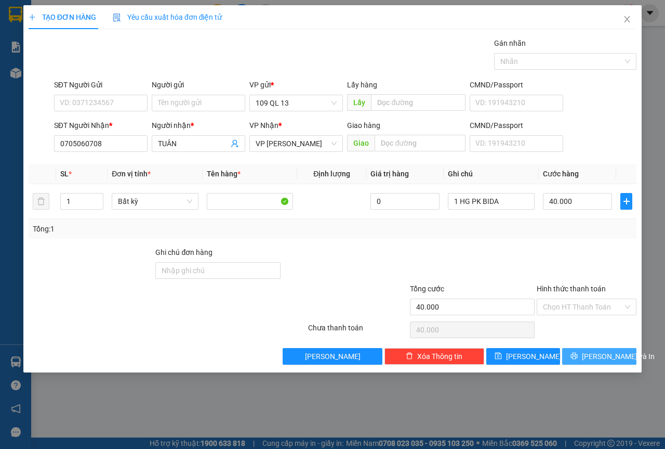
click at [602, 357] on span "[PERSON_NAME] và In" at bounding box center [618, 355] width 73 height 11
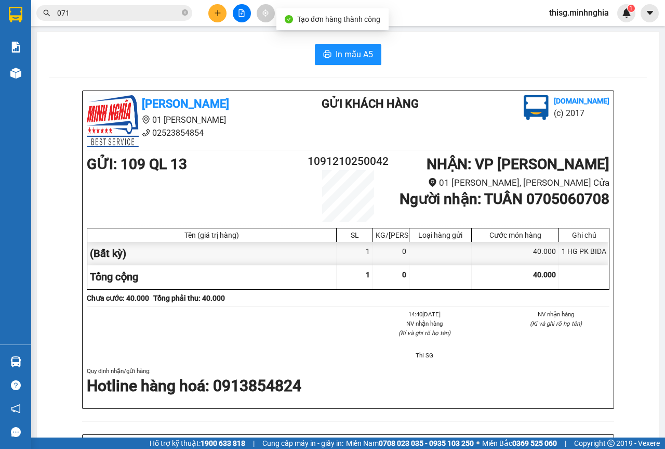
click at [349, 66] on div "In mẫu A5 [PERSON_NAME] 01 Đinh Tiên Hoàng 02523854854 Gửi khách hàng [DOMAIN_N…" at bounding box center [348, 423] width 623 height 782
click at [357, 53] on span "In mẫu A5" at bounding box center [354, 54] width 37 height 13
click at [222, 15] on button at bounding box center [217, 13] width 18 height 18
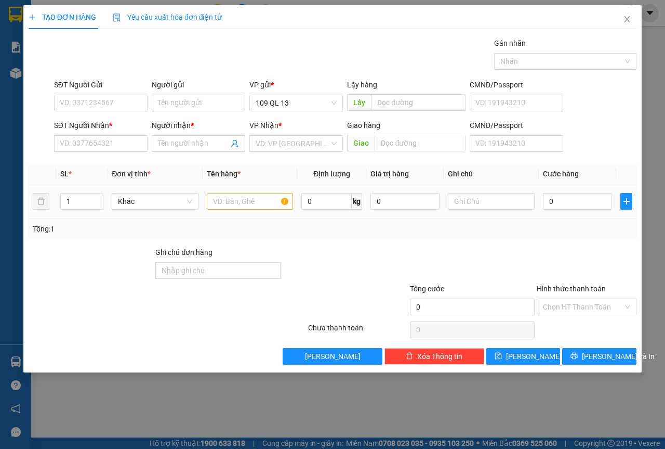
drag, startPoint x: 235, startPoint y: 193, endPoint x: 240, endPoint y: 203, distance: 11.2
click at [240, 203] on div at bounding box center [250, 201] width 87 height 21
click at [240, 203] on input "text" at bounding box center [250, 201] width 87 height 17
click at [120, 138] on input "SĐT Người Nhận *" at bounding box center [101, 143] width 94 height 17
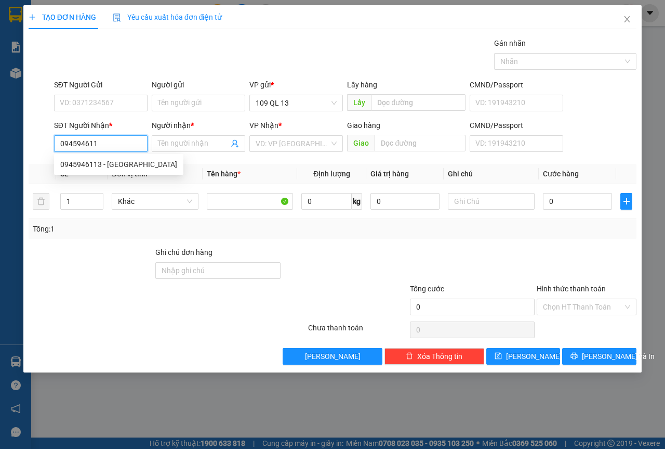
type input "0945946113"
click at [115, 164] on div "0945946113 - [GEOGRAPHIC_DATA]" at bounding box center [118, 164] width 117 height 11
type input "HÀ"
type input "0945946113"
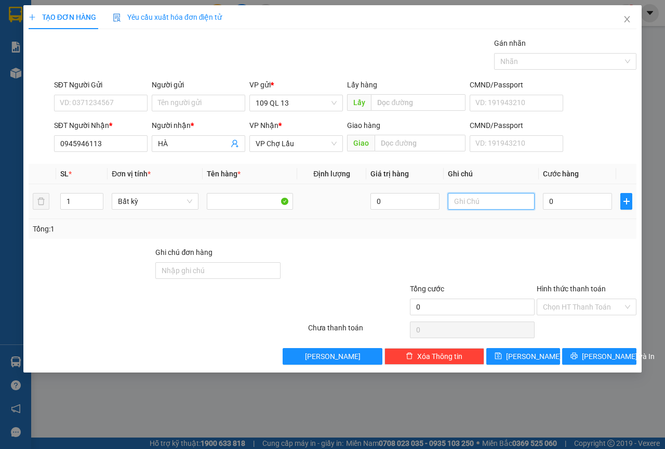
click at [504, 202] on input "text" at bounding box center [491, 201] width 87 height 17
type input "1 CỤC DEN Q"
click at [620, 359] on span "[PERSON_NAME] và In" at bounding box center [618, 355] width 73 height 11
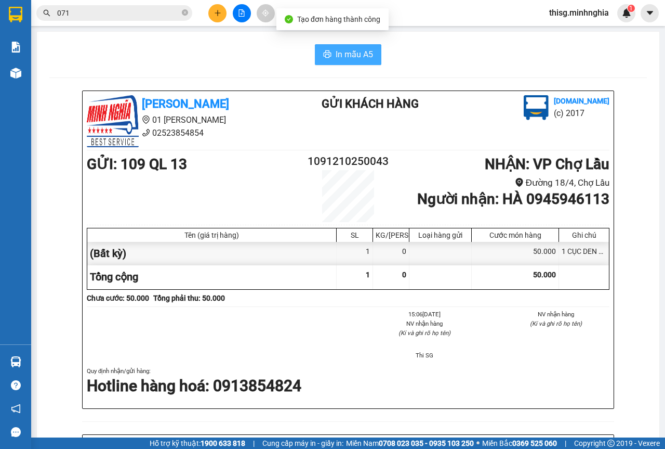
click at [327, 60] on span "printer" at bounding box center [327, 55] width 8 height 10
click at [363, 58] on span "In mẫu A5" at bounding box center [354, 54] width 37 height 13
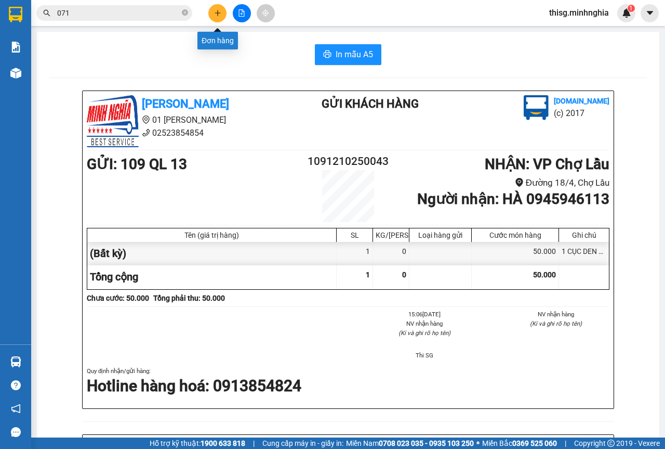
click at [217, 16] on button at bounding box center [217, 13] width 18 height 18
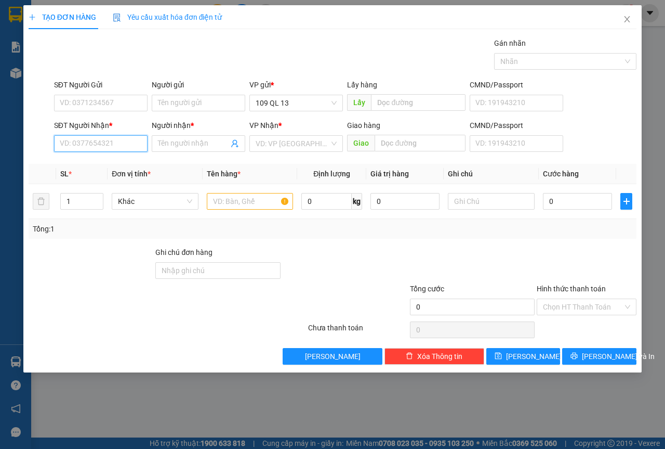
click at [113, 141] on input "SĐT Người Nhận *" at bounding box center [101, 143] width 94 height 17
click at [115, 169] on div "0868048148 - KHANG" at bounding box center [100, 164] width 81 height 11
type input "0868048148"
type input "KHANG"
type input "0868048148"
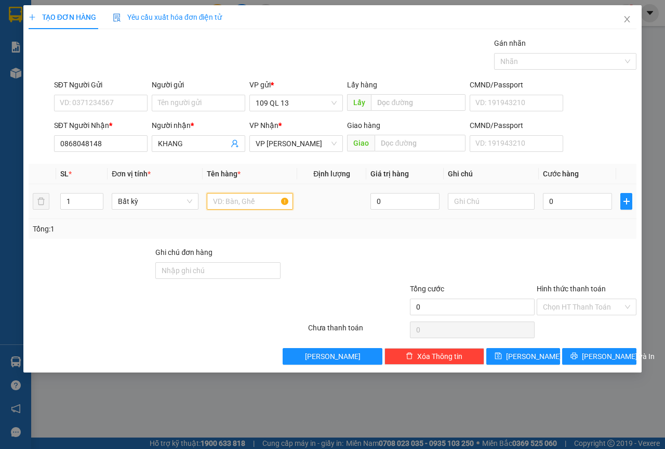
click at [255, 205] on input "text" at bounding box center [250, 201] width 87 height 17
click at [463, 204] on input "text" at bounding box center [491, 201] width 87 height 17
type input "1 HG VƠT"
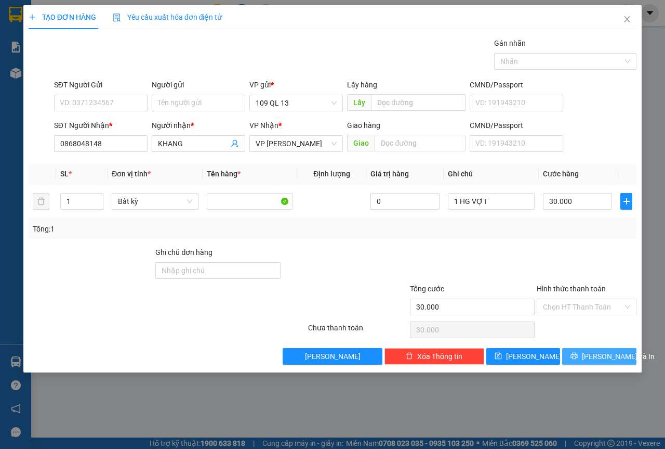
click at [620, 352] on span "[PERSON_NAME] và In" at bounding box center [618, 355] width 73 height 11
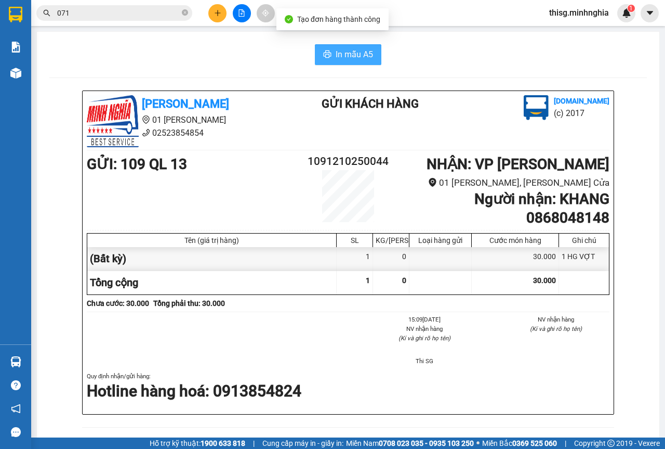
click at [330, 59] on button "In mẫu A5" at bounding box center [348, 54] width 67 height 21
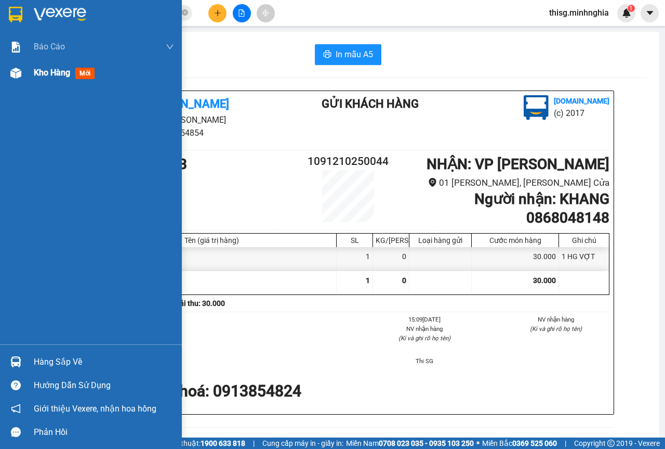
click at [51, 80] on div "Kho hàng mới" at bounding box center [104, 73] width 140 height 26
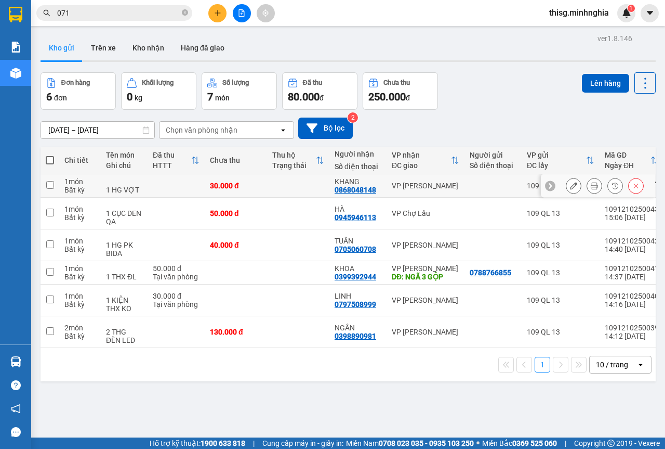
click at [434, 192] on td "VP [PERSON_NAME]" at bounding box center [426, 185] width 78 height 23
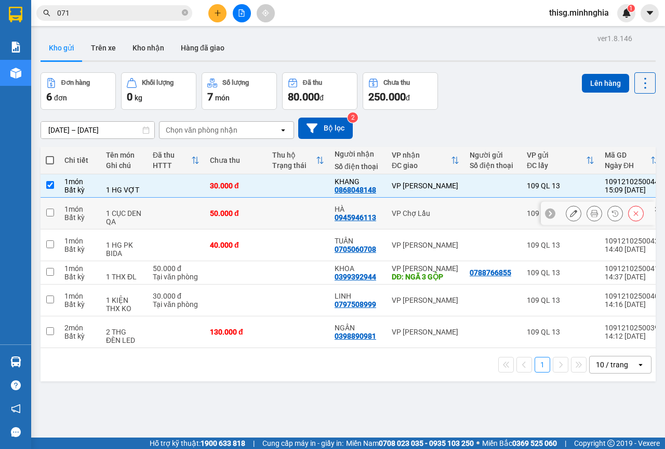
click at [424, 212] on div "VP Chợ Lầu" at bounding box center [426, 213] width 68 height 8
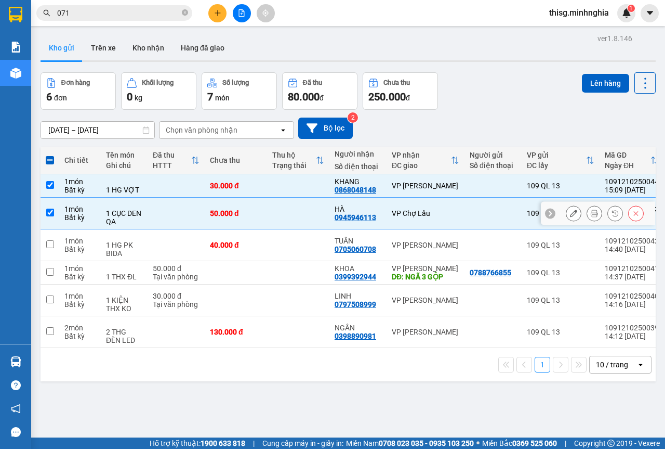
click at [416, 242] on div "VP [PERSON_NAME]" at bounding box center [426, 245] width 68 height 8
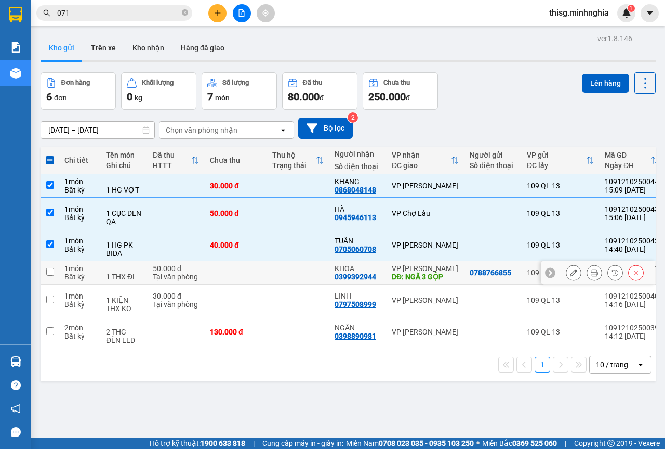
click at [290, 279] on td at bounding box center [298, 272] width 62 height 23
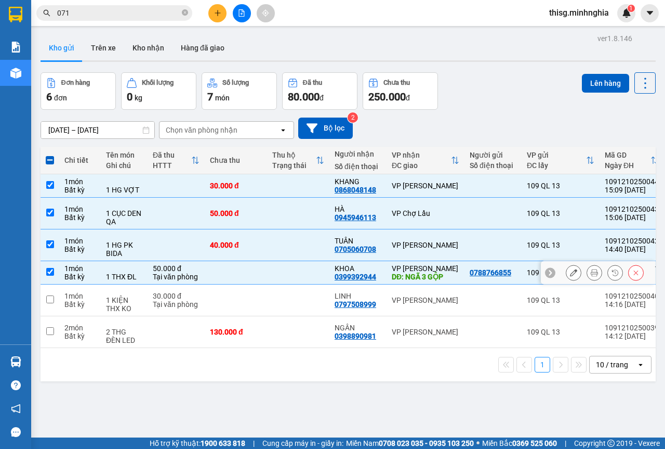
click at [245, 292] on td at bounding box center [236, 300] width 62 height 32
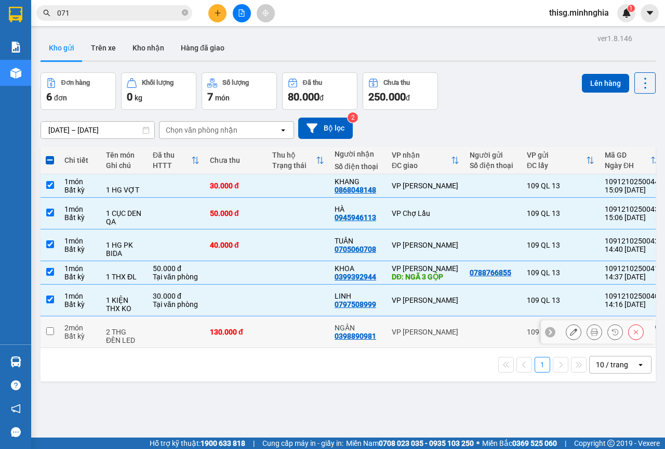
click at [153, 335] on td at bounding box center [176, 332] width 57 height 32
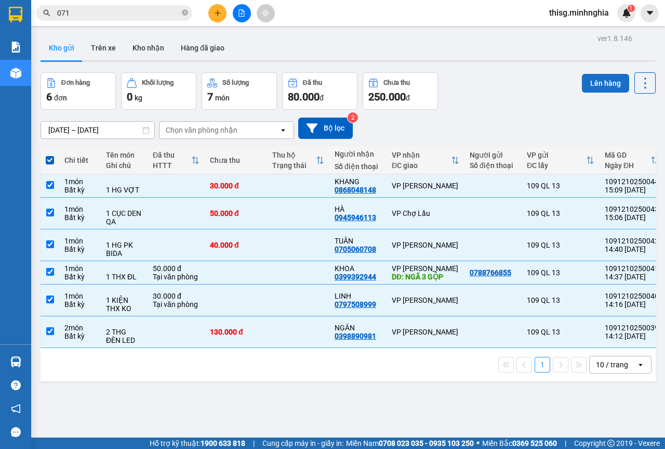
click at [588, 80] on button "Lên hàng" at bounding box center [605, 83] width 47 height 19
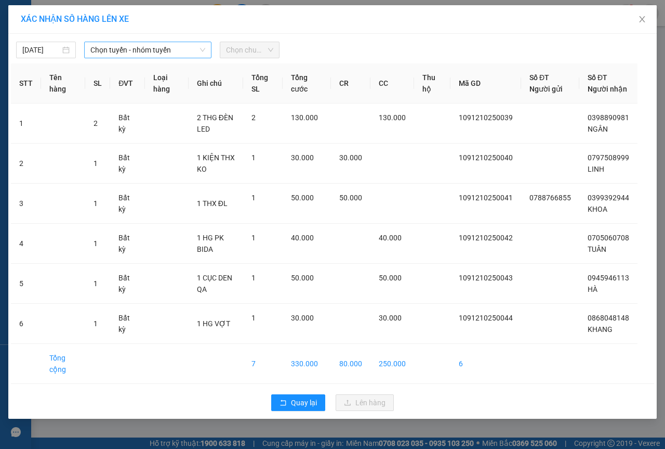
click at [117, 50] on span "Chọn tuyến - nhóm tuyến" at bounding box center [147, 50] width 115 height 16
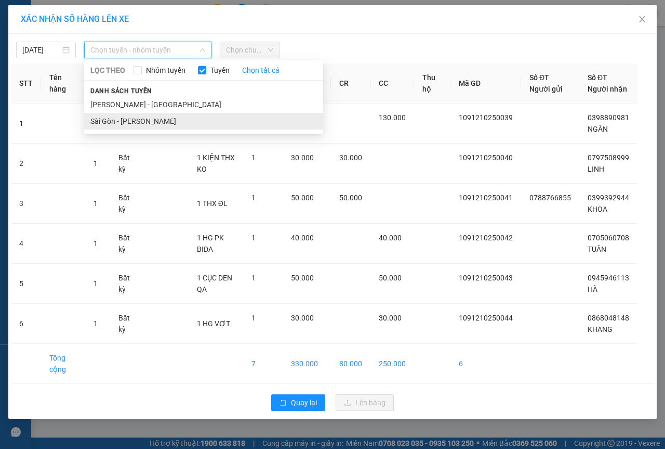
click at [122, 117] on li "Sài Gòn - [PERSON_NAME]" at bounding box center [203, 121] width 239 height 17
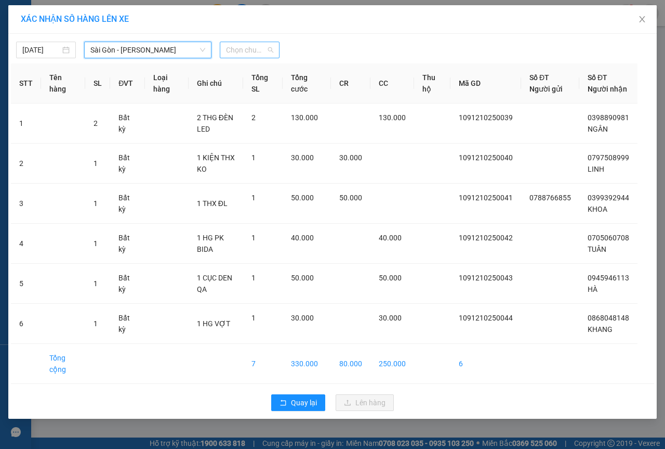
click at [242, 43] on span "Chọn chuyến" at bounding box center [249, 50] width 47 height 16
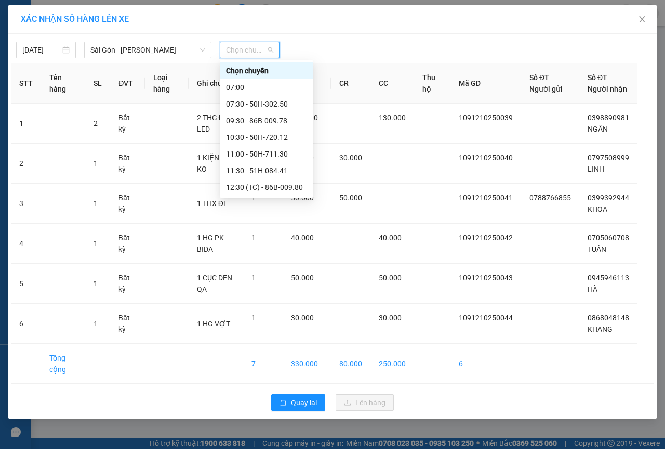
click at [246, 215] on div "16:00 - 50H-368.19" at bounding box center [266, 220] width 81 height 11
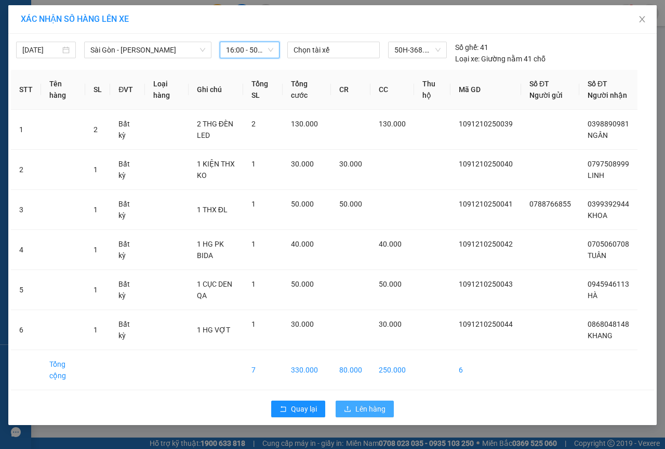
click at [373, 414] on span "Lên hàng" at bounding box center [371, 408] width 30 height 11
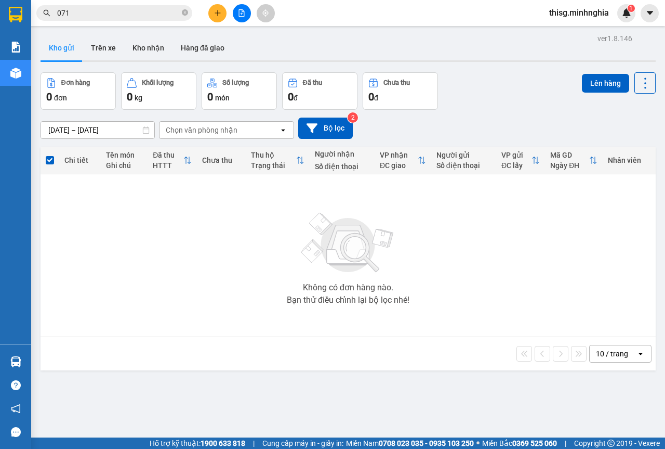
click at [445, 448] on html "Kết quả tìm kiếm ( 2477 ) Bộ lọc Mã ĐH Trạng thái Món hàng Tổng cước Chưa cước …" at bounding box center [332, 224] width 665 height 449
click at [214, 14] on icon "plus" at bounding box center [217, 12] width 7 height 7
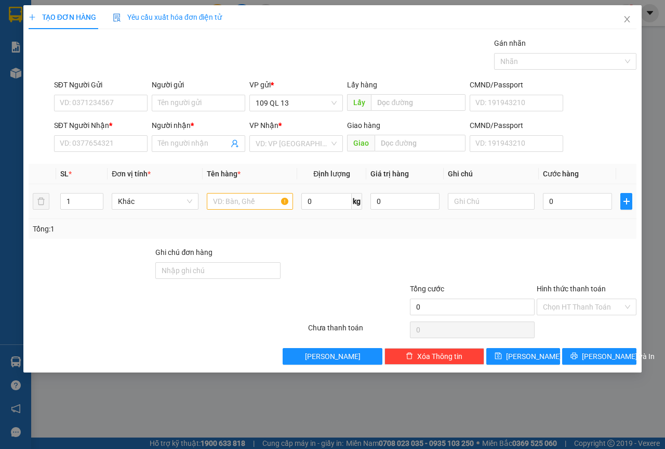
click at [236, 214] on td at bounding box center [250, 201] width 95 height 35
click at [238, 208] on input "text" at bounding box center [250, 201] width 87 height 17
click at [494, 199] on input "text" at bounding box center [491, 201] width 87 height 17
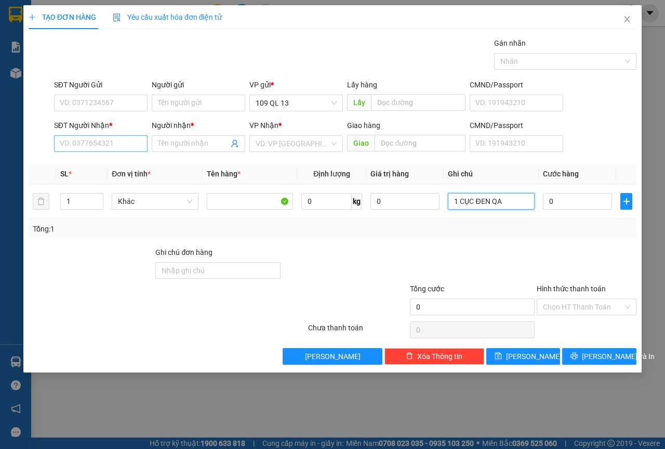
type input "1 CỤC ĐEN QA"
click at [115, 149] on input "SĐT Người Nhận *" at bounding box center [101, 143] width 94 height 17
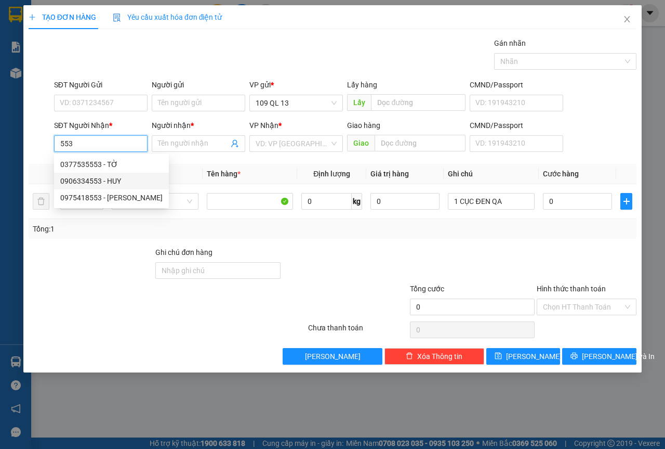
click at [119, 180] on div "0906334553 - HUY" at bounding box center [111, 180] width 102 height 11
type input "0906334553"
type input "HUY"
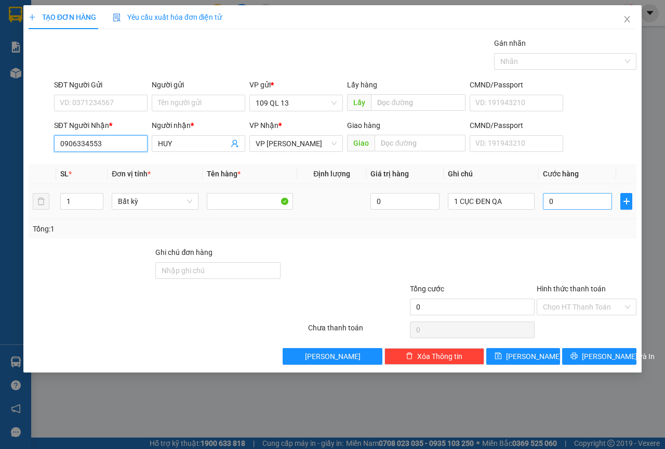
type input "0906334553"
click at [562, 203] on input "0" at bounding box center [577, 201] width 69 height 17
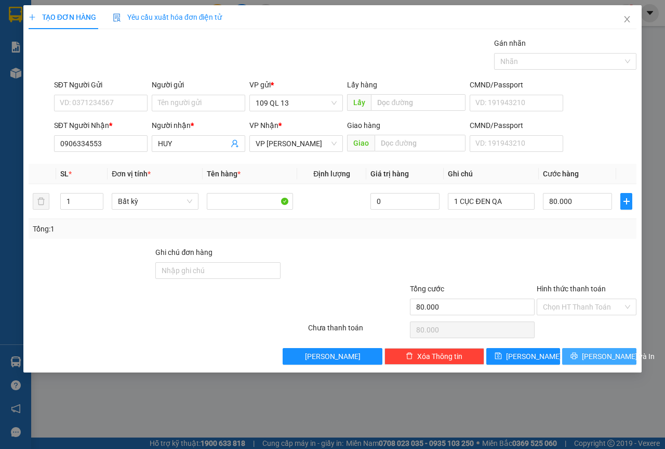
click at [609, 359] on span "[PERSON_NAME] và In" at bounding box center [618, 355] width 73 height 11
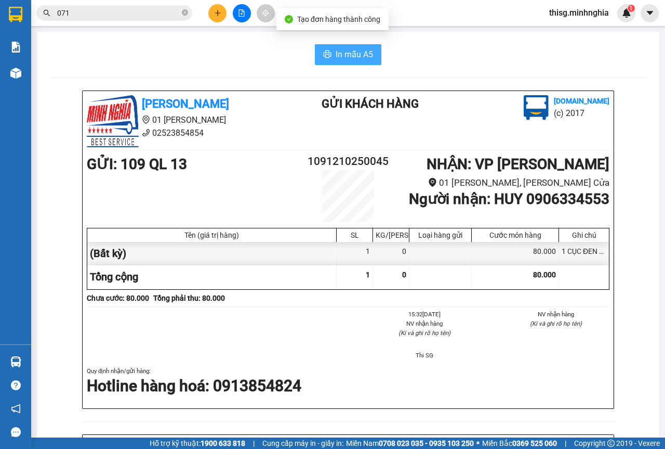
click at [356, 55] on span "In mẫu A5" at bounding box center [354, 54] width 37 height 13
click at [219, 14] on icon "plus" at bounding box center [217, 12] width 7 height 7
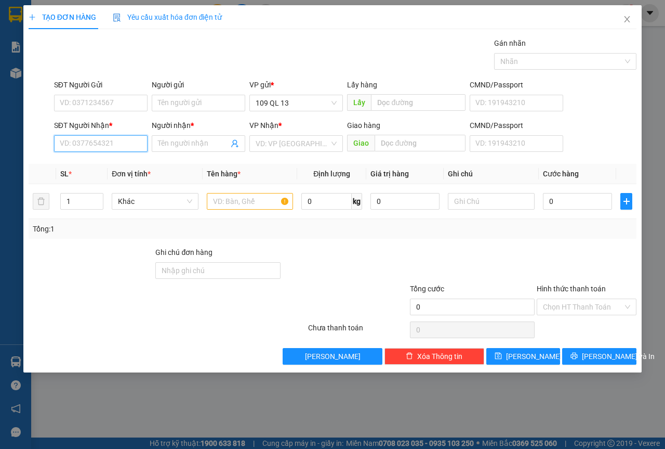
click at [122, 147] on input "SĐT Người Nhận *" at bounding box center [101, 143] width 94 height 17
type input "172"
click at [93, 140] on input "172" at bounding box center [101, 143] width 94 height 17
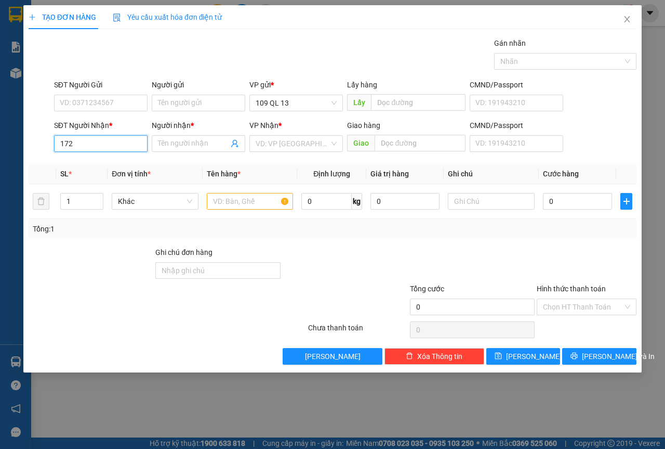
click at [93, 140] on input "172" at bounding box center [101, 143] width 94 height 17
click at [628, 23] on icon "close" at bounding box center [627, 19] width 8 height 8
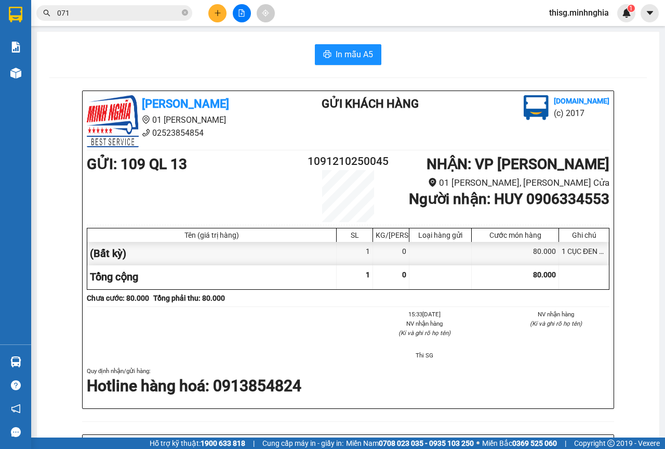
click at [219, 18] on button at bounding box center [217, 13] width 18 height 18
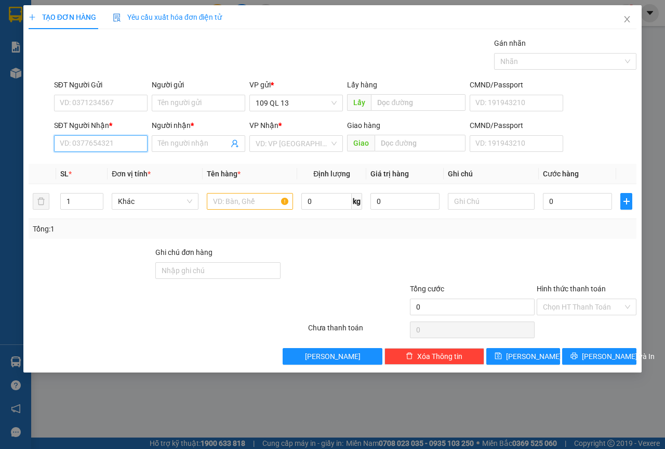
click at [103, 147] on input "SĐT Người Nhận *" at bounding box center [101, 143] width 94 height 17
click at [103, 146] on input "172" at bounding box center [101, 143] width 94 height 17
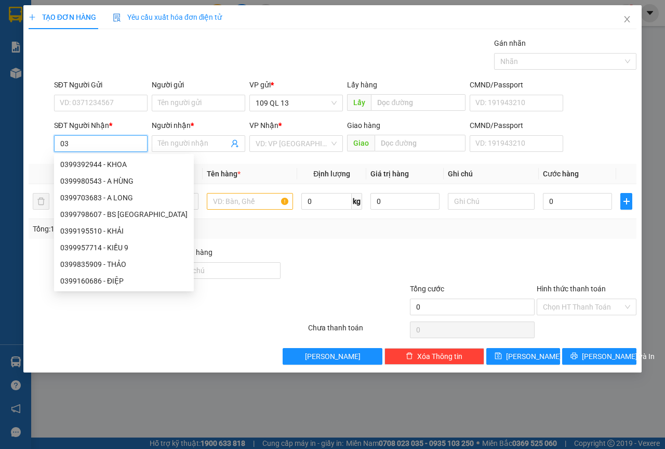
type input "0"
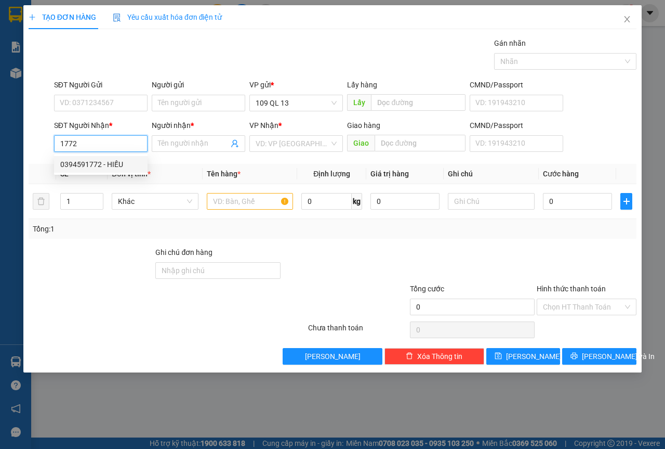
click at [107, 164] on div "0394591772 - HIẾU" at bounding box center [100, 164] width 81 height 11
type input "0394591772"
type input "HIẾU"
type input "0394591772"
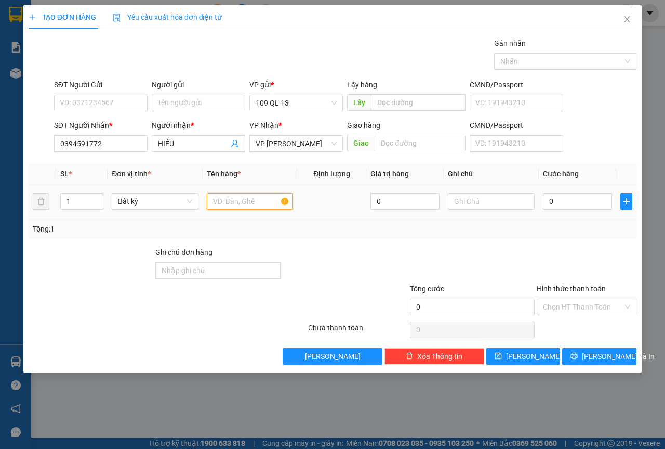
click at [258, 199] on input "text" at bounding box center [250, 201] width 87 height 17
click at [478, 201] on input "text" at bounding box center [491, 201] width 87 height 17
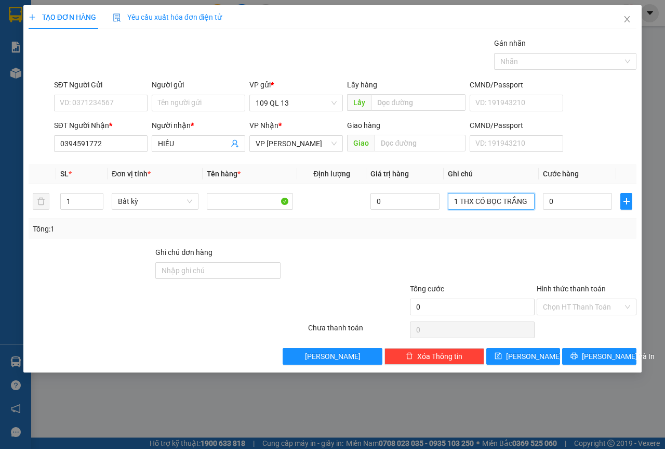
type input "1 THX CÓ BỌC TRẮNG ĐỒ ĂN"
type input "5"
type input "50"
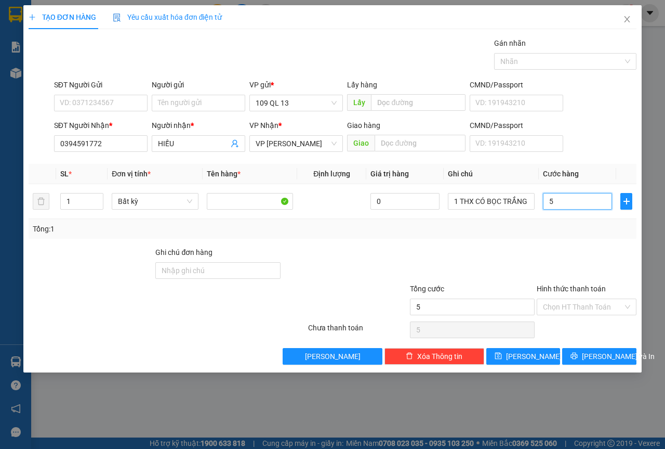
type input "50"
click at [586, 299] on input "Hình thức thanh toán" at bounding box center [583, 307] width 80 height 16
type input "50.000"
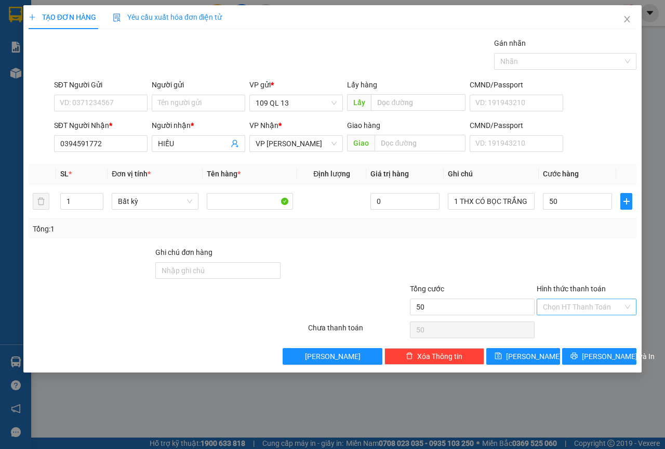
type input "50.000"
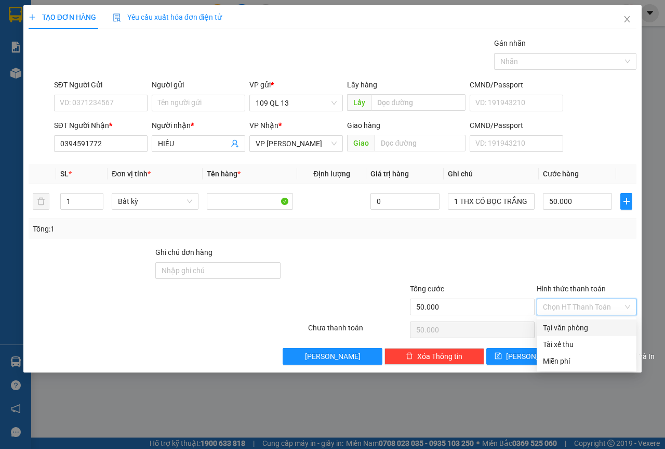
click at [572, 327] on div "Tại văn phòng" at bounding box center [586, 327] width 87 height 11
click at [601, 358] on span "[PERSON_NAME] và In" at bounding box center [618, 355] width 73 height 11
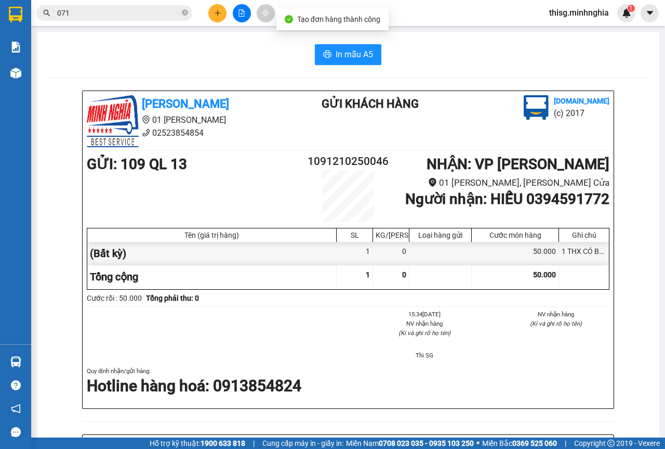
click at [335, 43] on div "In mẫu A5 [PERSON_NAME] 01 Đinh Tiên Hoàng 02523854854 Gửi khách hàng [DOMAIN_N…" at bounding box center [348, 423] width 623 height 782
click at [335, 47] on button "In mẫu A5" at bounding box center [348, 54] width 67 height 21
click at [219, 14] on icon "plus" at bounding box center [217, 12] width 7 height 7
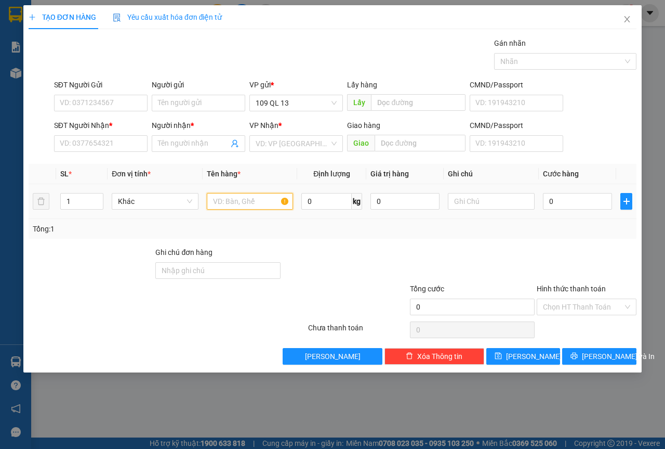
click at [255, 199] on input "text" at bounding box center [250, 201] width 87 height 17
click at [511, 198] on input "text" at bounding box center [491, 201] width 87 height 17
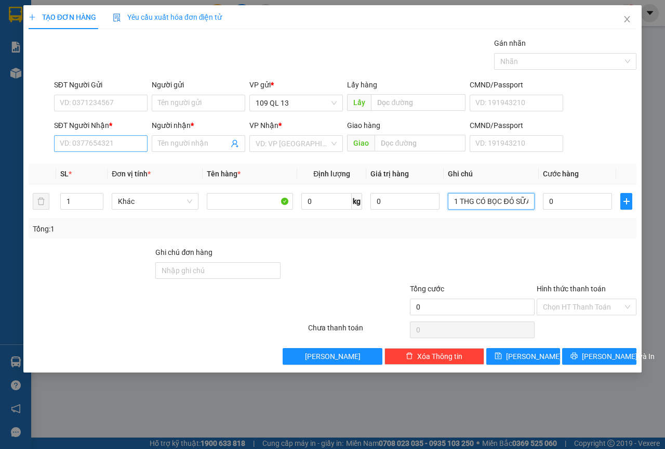
type input "1 THG CÓ BỌC ĐỎ SỮA"
click at [128, 142] on input "SĐT Người Nhận *" at bounding box center [101, 143] width 94 height 17
click at [127, 168] on div "0345302343 - TRÚC" at bounding box center [100, 164] width 81 height 11
type input "0345302343"
type input "TRÚC"
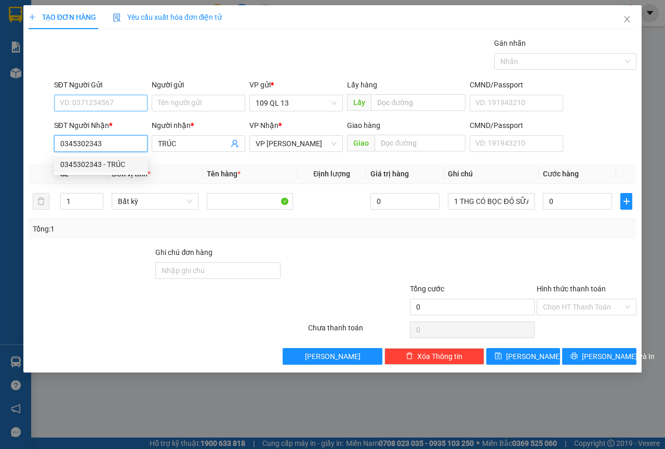
type input "0345302343"
click at [126, 107] on input "SĐT Người Gửi" at bounding box center [101, 103] width 94 height 17
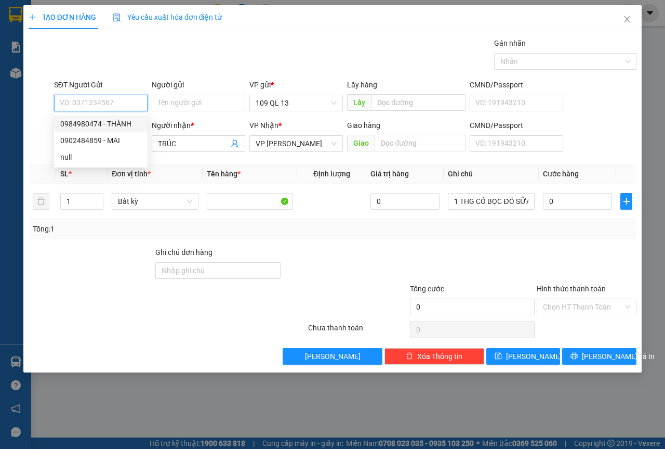
click at [135, 123] on div "0984980474 - THÀNH" at bounding box center [100, 123] width 81 height 11
type input "0984980474"
type input "THÀNH"
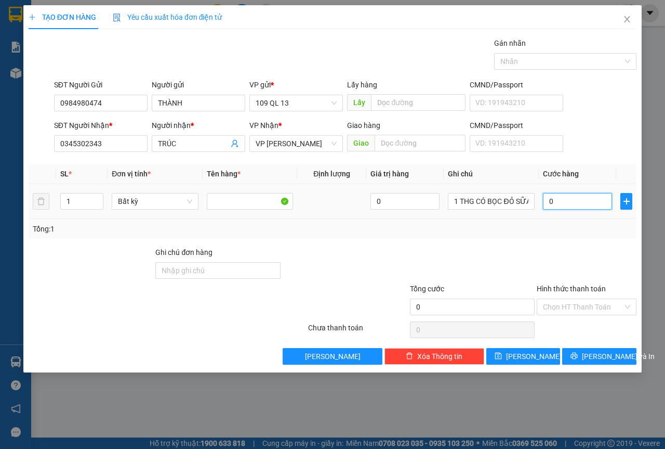
click at [563, 202] on input "0" at bounding box center [577, 201] width 69 height 17
type input "4"
type input "40"
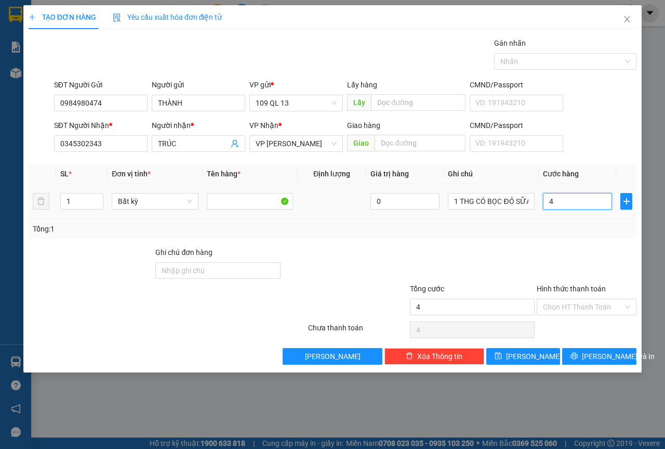
type input "40"
type input "40.000"
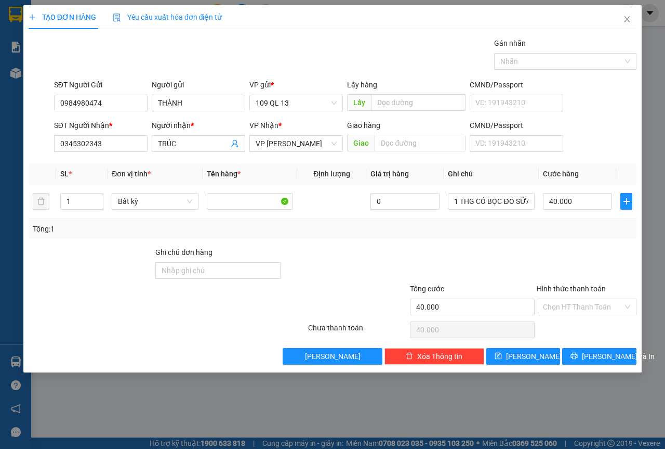
click at [588, 141] on div "SĐT Người Nhận * 0345302343 Người nhận * TRÚC VP Nhận * VP [PERSON_NAME] hàng G…" at bounding box center [345, 138] width 587 height 36
click at [592, 301] on input "Hình thức thanh toán" at bounding box center [583, 307] width 80 height 16
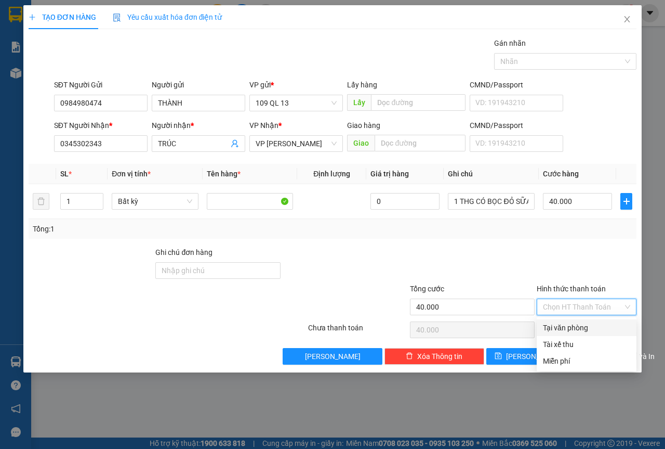
click at [575, 327] on div "Tại văn phòng" at bounding box center [586, 327] width 87 height 11
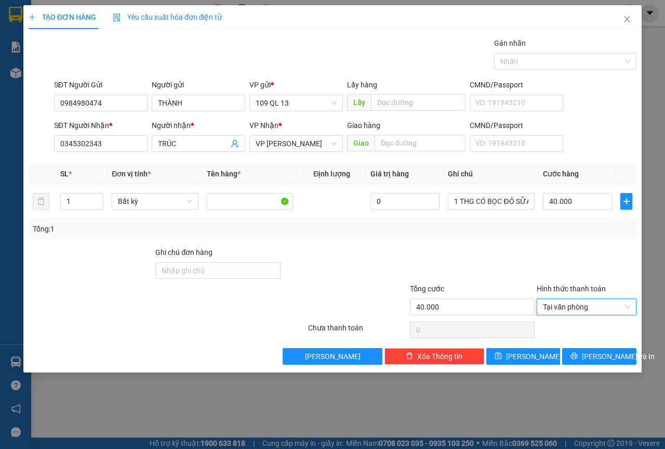
click at [589, 340] on div "Transit Pickup Surcharge Ids Transit Deliver Surcharge Ids Transit Deliver Surc…" at bounding box center [333, 200] width 608 height 327
click at [592, 346] on div "Transit Pickup Surcharge Ids Transit Deliver Surcharge Ids Transit Deliver Surc…" at bounding box center [333, 200] width 608 height 327
click at [592, 354] on span "[PERSON_NAME] và In" at bounding box center [618, 355] width 73 height 11
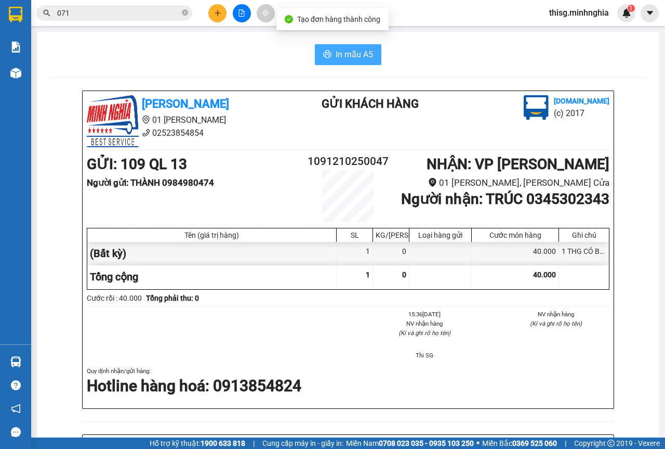
click at [371, 52] on button "In mẫu A5" at bounding box center [348, 54] width 67 height 21
drag, startPoint x: 621, startPoint y: 22, endPoint x: 665, endPoint y: 378, distance: 359.2
click at [665, 378] on section "Kết quả tìm kiếm ( 2477 ) Bộ lọc Mã ĐH Trạng thái Món hàng Tổng cước Chưa cước …" at bounding box center [332, 224] width 665 height 449
click at [439, 64] on div "In mẫu A5" at bounding box center [348, 54] width 598 height 21
click at [483, 60] on div "In mẫu A5" at bounding box center [348, 54] width 598 height 21
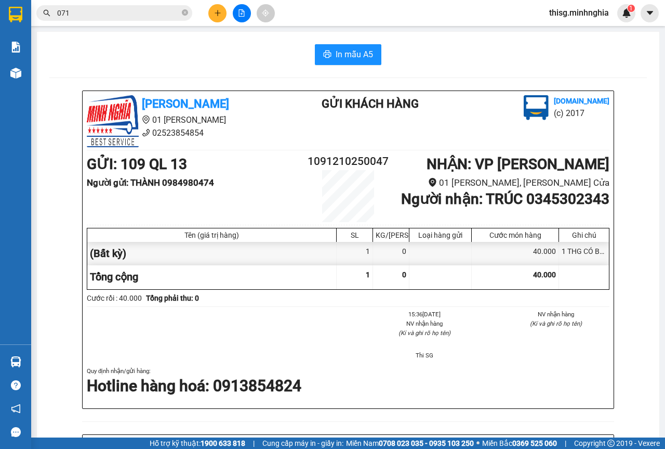
drag, startPoint x: 201, startPoint y: 18, endPoint x: 207, endPoint y: 19, distance: 5.8
click at [202, 18] on div "071" at bounding box center [101, 13] width 203 height 16
click at [207, 19] on div at bounding box center [242, 13] width 78 height 18
click at [210, 18] on button at bounding box center [217, 13] width 18 height 18
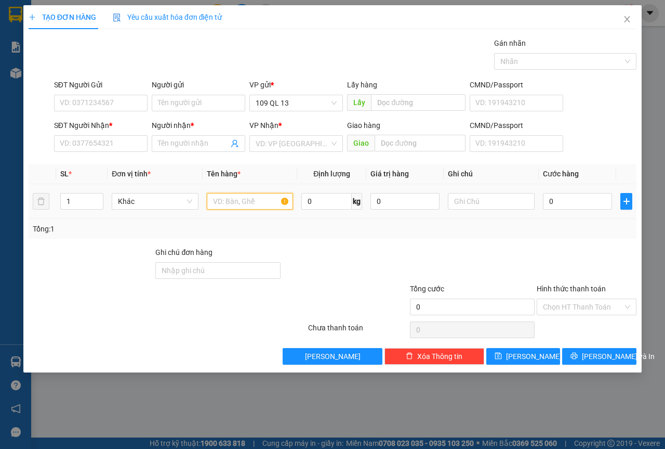
click at [262, 206] on input "text" at bounding box center [250, 201] width 87 height 17
click at [499, 203] on input "text" at bounding box center [491, 201] width 87 height 17
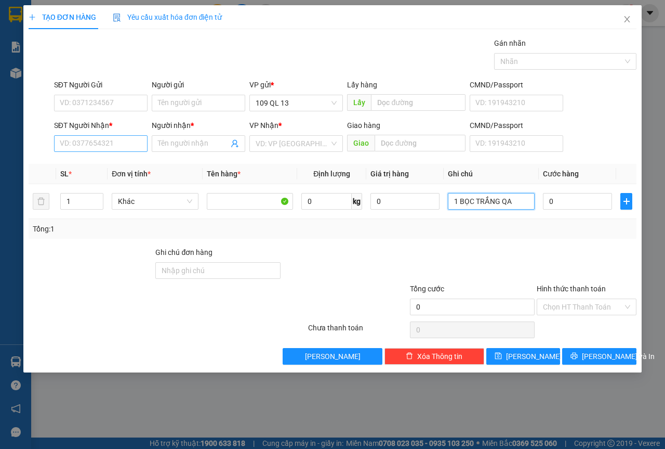
type input "1 BỌC TRẮNG QA"
click at [127, 147] on input "SĐT Người Nhận *" at bounding box center [101, 143] width 94 height 17
click at [120, 168] on div "0797897366 - AN" at bounding box center [100, 164] width 81 height 11
type input "0797897366"
type input "AN"
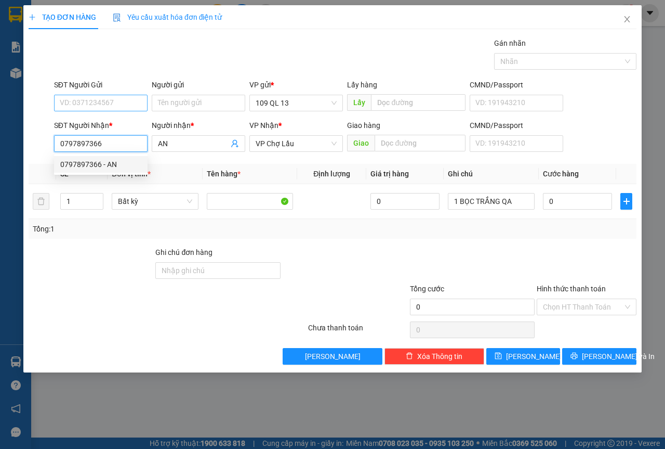
type input "0797897366"
click at [122, 111] on input "SĐT Người Gửi" at bounding box center [101, 103] width 94 height 17
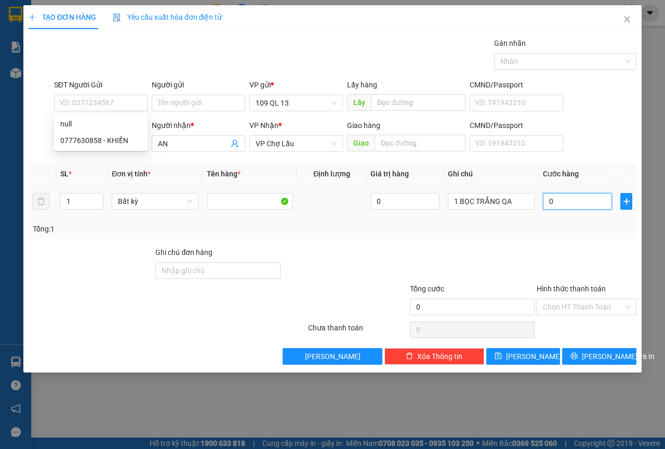
click at [560, 202] on input "0" at bounding box center [577, 201] width 69 height 17
type input "4"
type input "40"
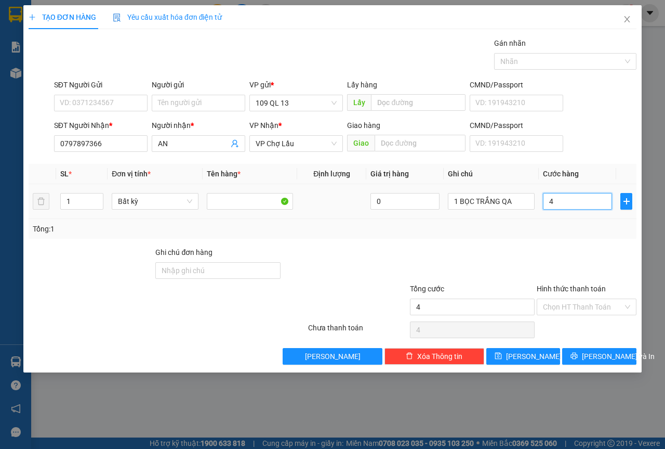
type input "40"
click at [594, 356] on span "[PERSON_NAME] và In" at bounding box center [618, 355] width 73 height 11
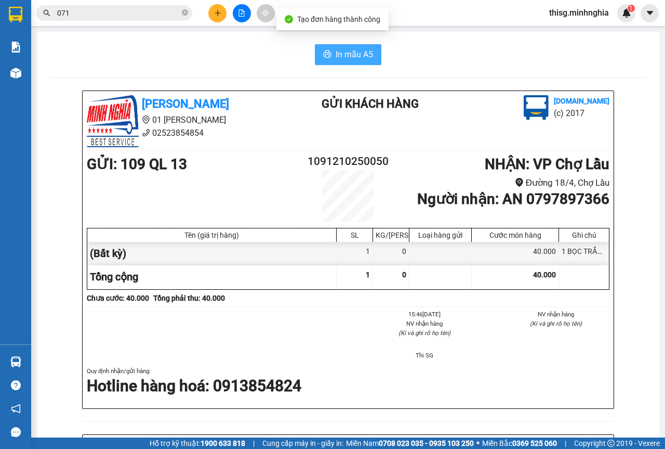
click at [363, 56] on span "In mẫu A5" at bounding box center [354, 54] width 37 height 13
click at [215, 11] on icon "plus" at bounding box center [217, 12] width 7 height 7
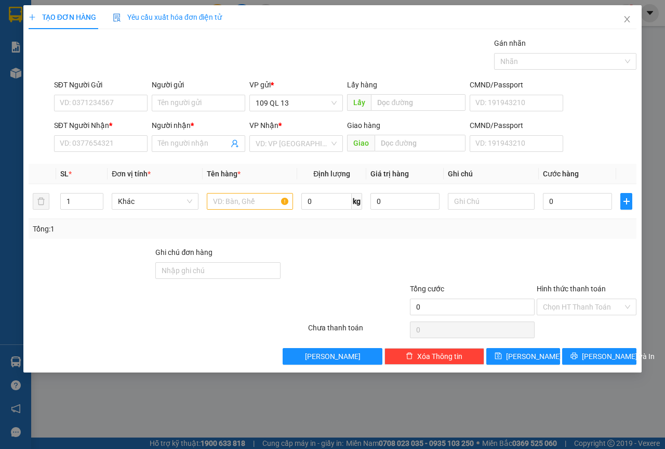
click at [322, 273] on div at bounding box center [345, 264] width 127 height 36
click at [251, 208] on input "text" at bounding box center [250, 201] width 87 height 17
click at [106, 137] on input "SĐT Người Nhận *" at bounding box center [101, 143] width 94 height 17
click at [120, 143] on input "SĐT Người Nhận *" at bounding box center [101, 143] width 94 height 17
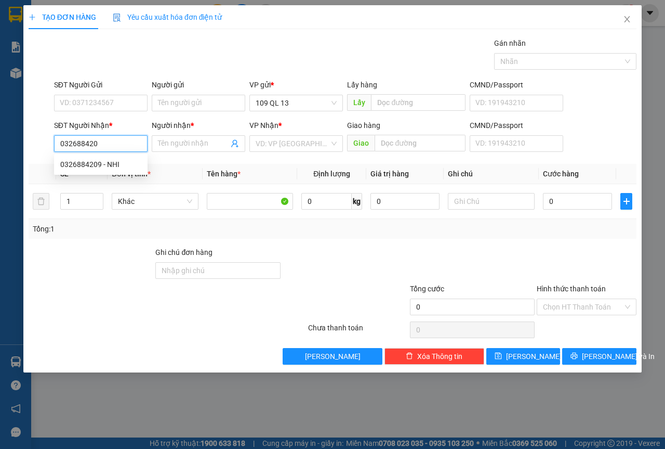
type input "0326884209"
click at [112, 161] on div "0326884209 - NHI" at bounding box center [100, 164] width 81 height 11
type input "NHI"
type input "0326884209"
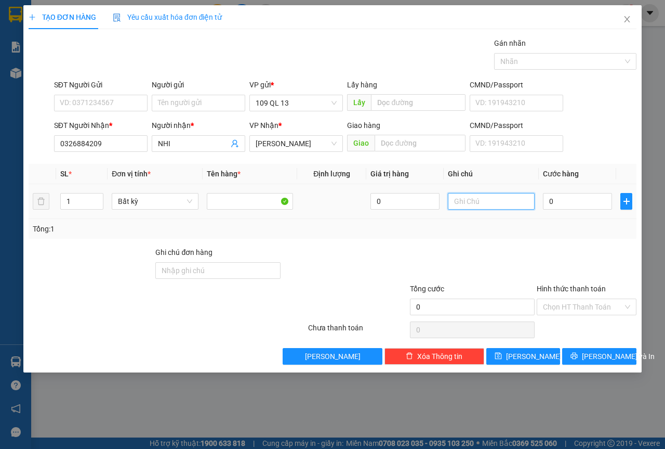
click at [497, 205] on input "text" at bounding box center [491, 201] width 87 height 17
type input "1"
click at [598, 360] on span "[PERSON_NAME] và In" at bounding box center [618, 355] width 73 height 11
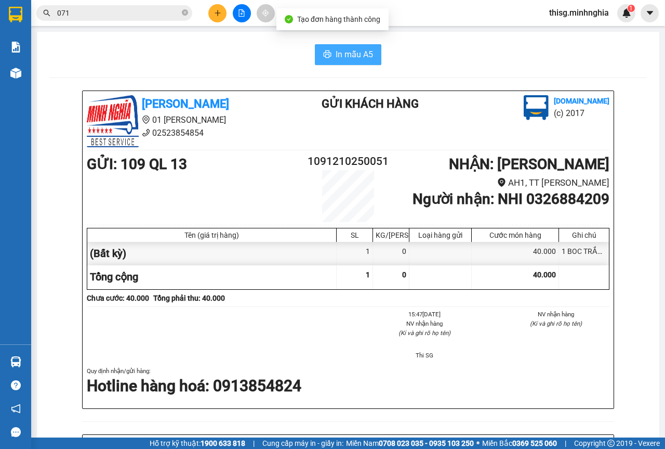
click at [326, 54] on icon "printer" at bounding box center [327, 54] width 8 height 8
click at [216, 7] on button at bounding box center [217, 13] width 18 height 18
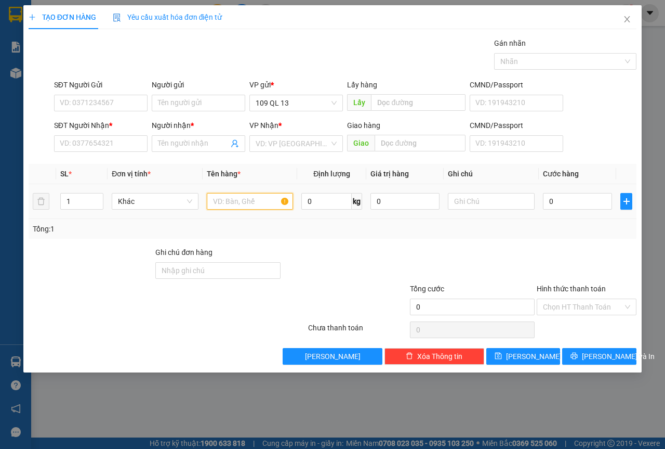
click at [234, 201] on input "text" at bounding box center [250, 201] width 87 height 17
click at [100, 148] on input "SĐT Người Nhận *" at bounding box center [101, 143] width 94 height 17
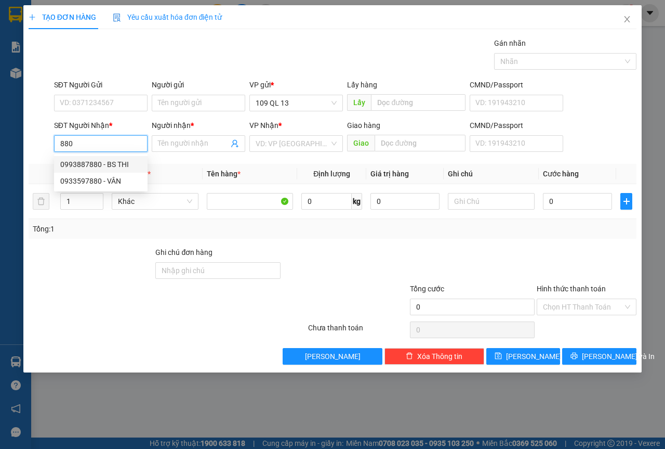
click at [127, 164] on div "0993887880 - BS THI" at bounding box center [100, 164] width 81 height 11
type input "0993887880"
type input "BS THI"
type input "0993887880"
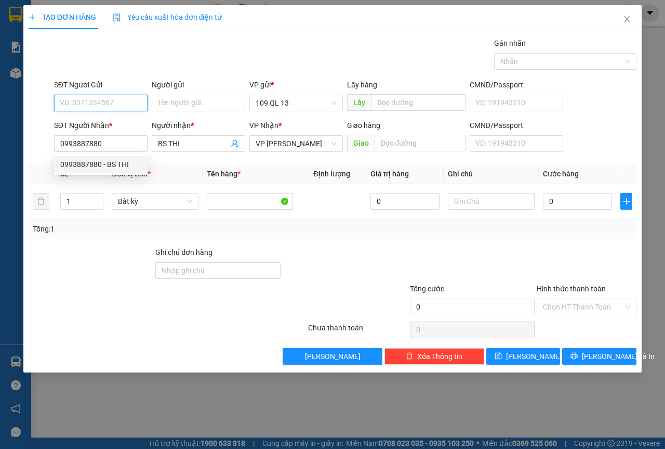
click at [125, 107] on input "SĐT Người Gửi" at bounding box center [101, 103] width 94 height 17
click at [126, 118] on div "02866513555 - THÀNH LAB" at bounding box center [105, 123] width 90 height 11
type input "02866513555"
type input "THÀNH LAB"
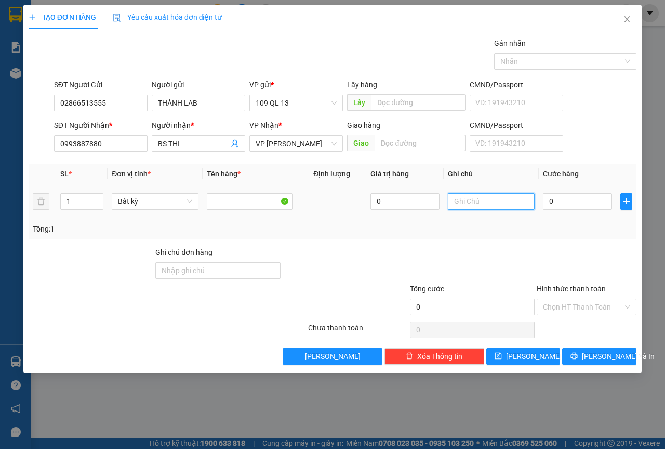
click at [479, 200] on input "text" at bounding box center [491, 201] width 87 height 17
type input "1 HỘP RĂNG"
click at [617, 308] on input "Hình thức thanh toán" at bounding box center [583, 307] width 80 height 16
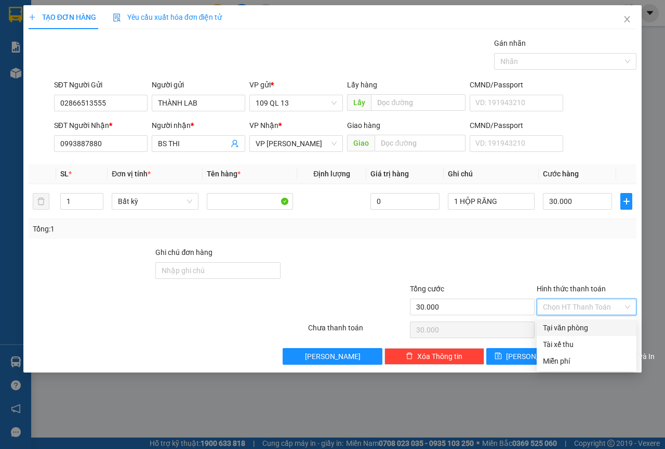
click at [594, 332] on div "Tại văn phòng" at bounding box center [586, 327] width 87 height 11
click at [597, 354] on span "[PERSON_NAME] và In" at bounding box center [618, 355] width 73 height 11
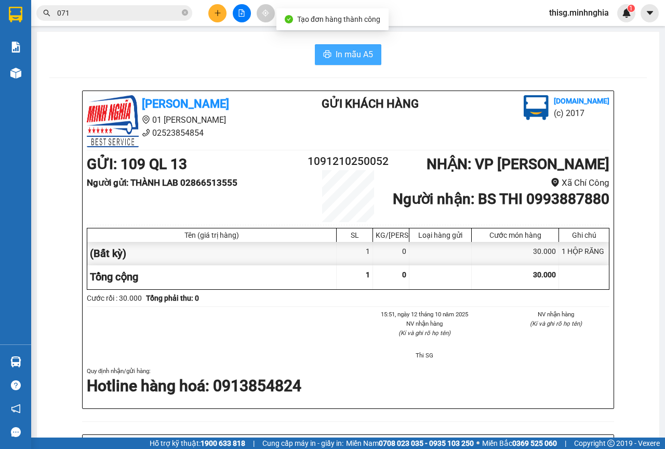
click at [341, 53] on span "In mẫu A5" at bounding box center [354, 54] width 37 height 13
click at [140, 13] on input "071" at bounding box center [118, 12] width 123 height 11
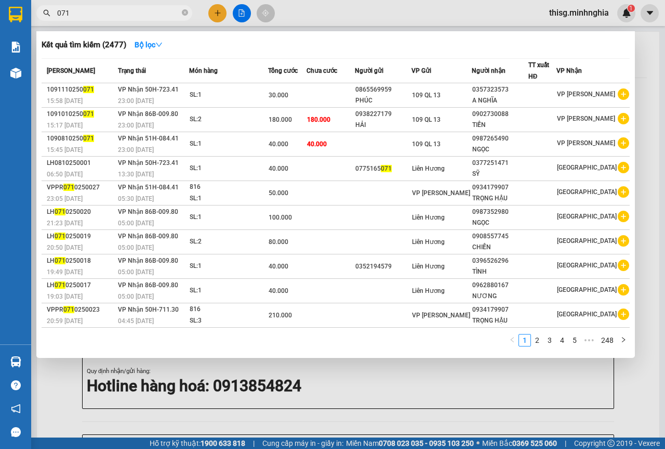
click at [140, 13] on input "071" at bounding box center [118, 12] width 123 height 11
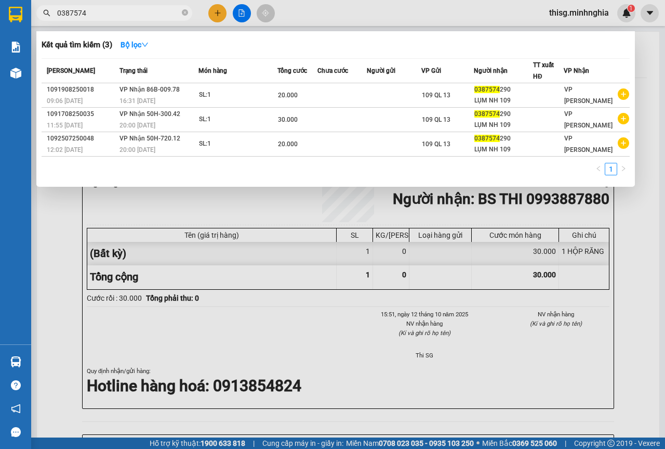
type input "0387574"
click at [416, 371] on div at bounding box center [332, 224] width 665 height 449
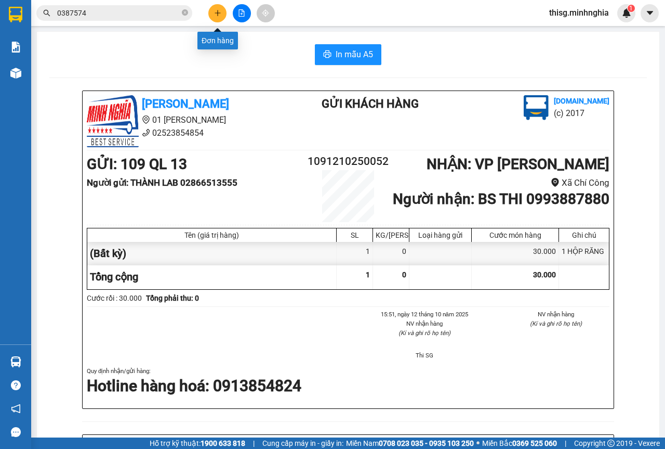
click at [217, 14] on icon "plus" at bounding box center [217, 12] width 7 height 7
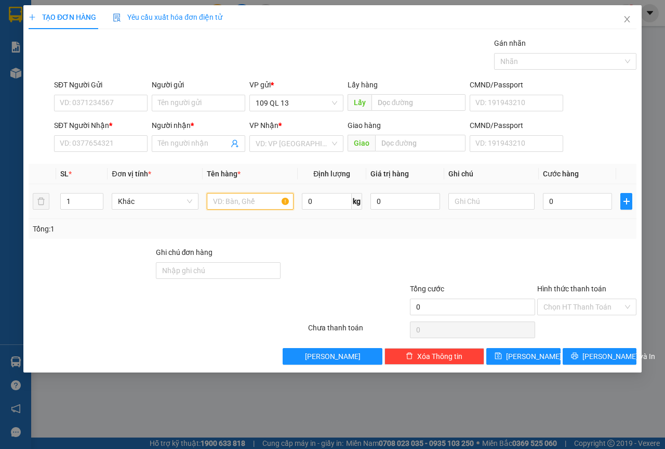
click at [232, 195] on input "text" at bounding box center [250, 201] width 87 height 17
click at [481, 197] on input "text" at bounding box center [491, 201] width 87 height 17
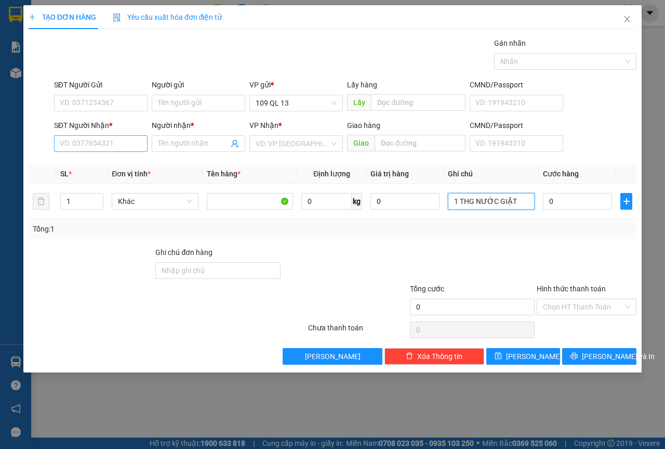
type input "1 THG NƯỚC GIẶT"
click at [94, 143] on input "SĐT Người Nhận *" at bounding box center [101, 143] width 94 height 17
type input "0342671905"
click at [104, 166] on div "0342671905 - TRÍ" at bounding box center [100, 164] width 81 height 11
type input "TRÍ"
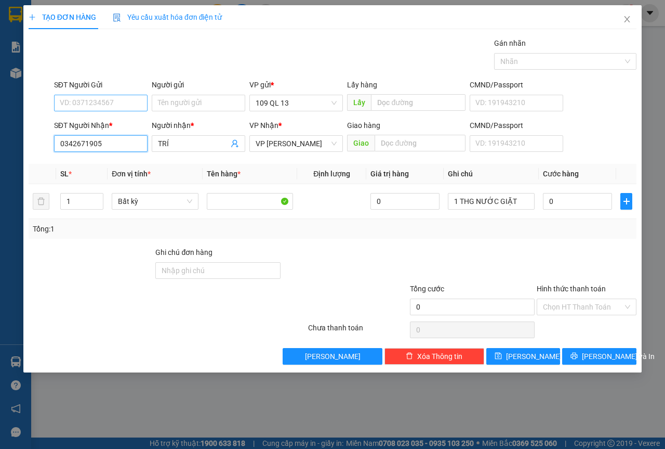
type input "0342671905"
click at [105, 99] on input "SĐT Người Gửi" at bounding box center [101, 103] width 94 height 17
type input "0979318086"
click at [585, 204] on input "0" at bounding box center [577, 201] width 69 height 17
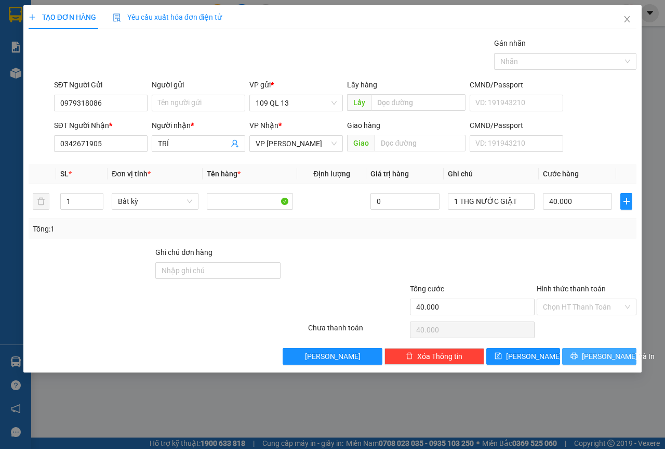
click at [606, 358] on span "[PERSON_NAME] và In" at bounding box center [618, 355] width 73 height 11
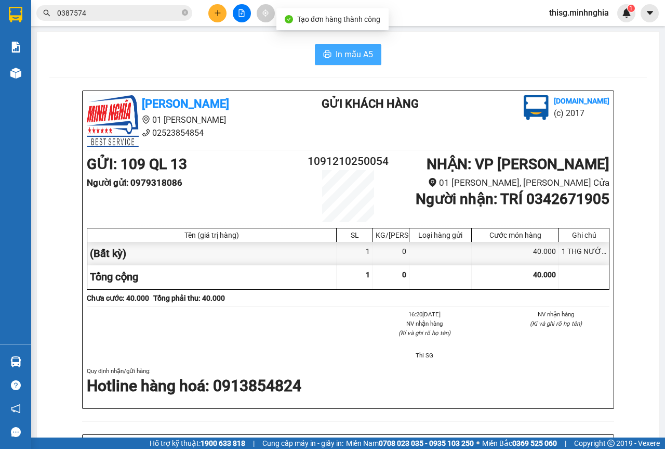
click at [354, 59] on span "In mẫu A5" at bounding box center [354, 54] width 37 height 13
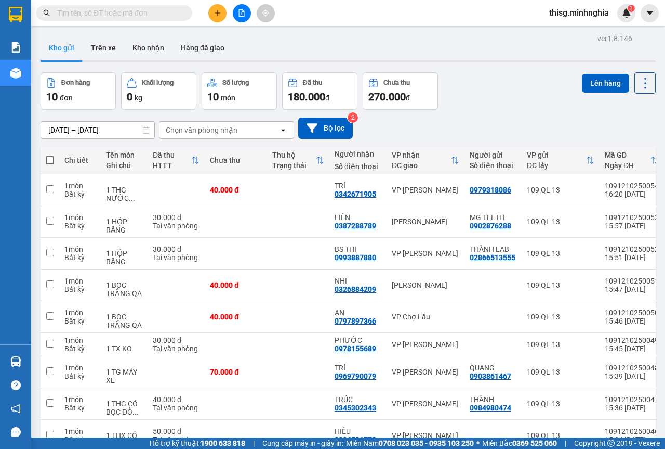
click at [210, 15] on button at bounding box center [217, 13] width 18 height 18
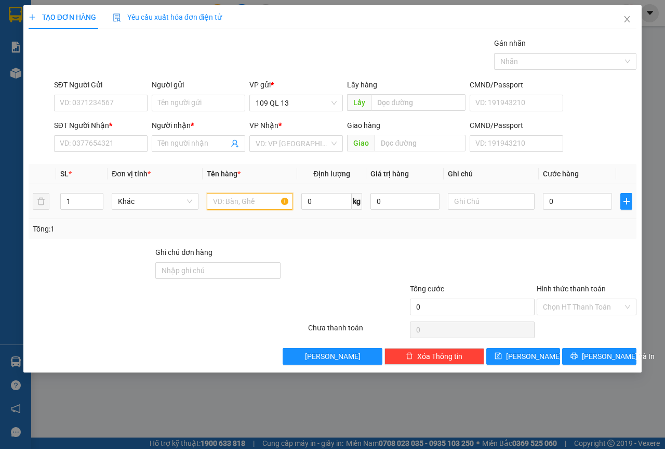
click at [243, 203] on input "text" at bounding box center [250, 201] width 87 height 17
click at [92, 145] on input "SĐT Người Nhận *" at bounding box center [101, 143] width 94 height 17
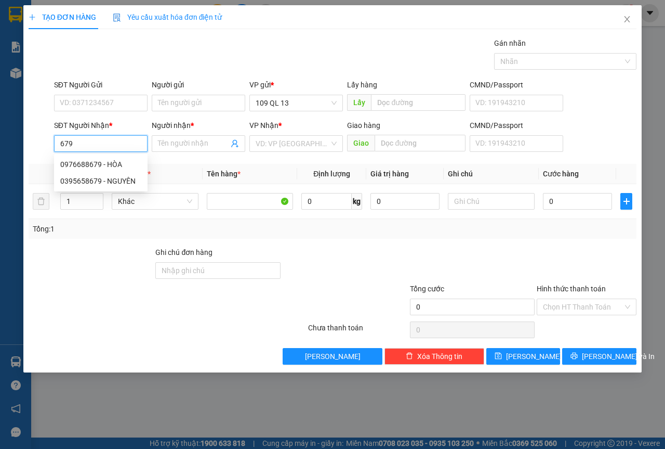
click at [122, 142] on input "679" at bounding box center [101, 143] width 94 height 17
click at [118, 164] on div "0374676769 - TRÚC" at bounding box center [100, 164] width 81 height 11
type input "0374676769"
type input "TRÚC"
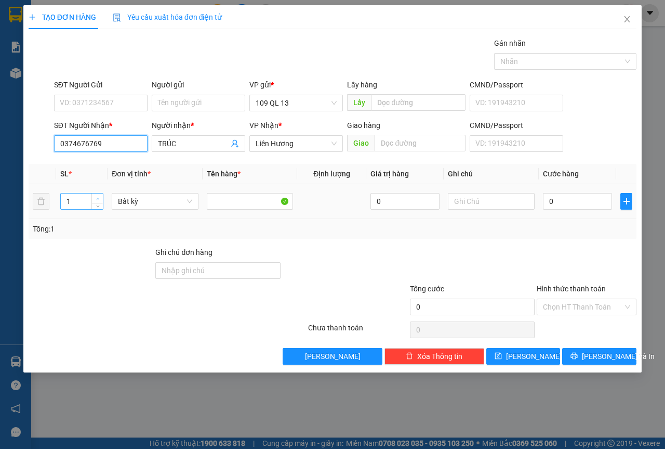
type input "0374676769"
click at [103, 199] on span "Increase Value" at bounding box center [96, 197] width 11 height 9
type input "3"
click at [98, 197] on icon "up" at bounding box center [98, 199] width 4 height 4
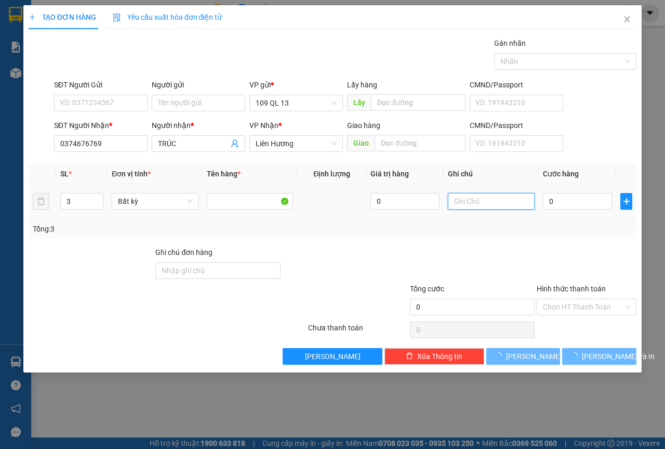
click at [508, 203] on input "text" at bounding box center [491, 201] width 87 height 17
type input "3 KIỆN TC"
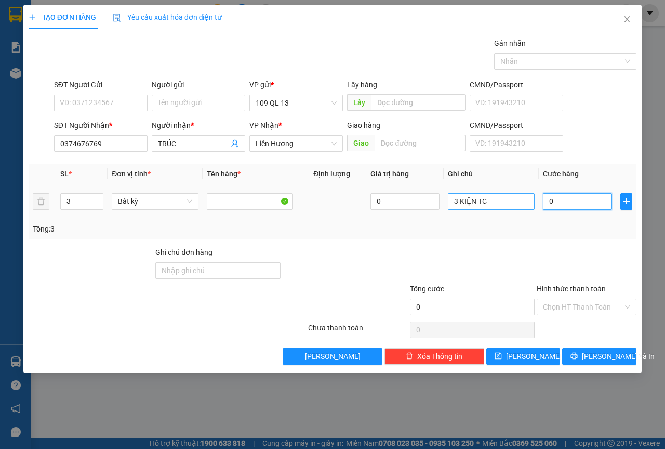
type input "1"
type input "17"
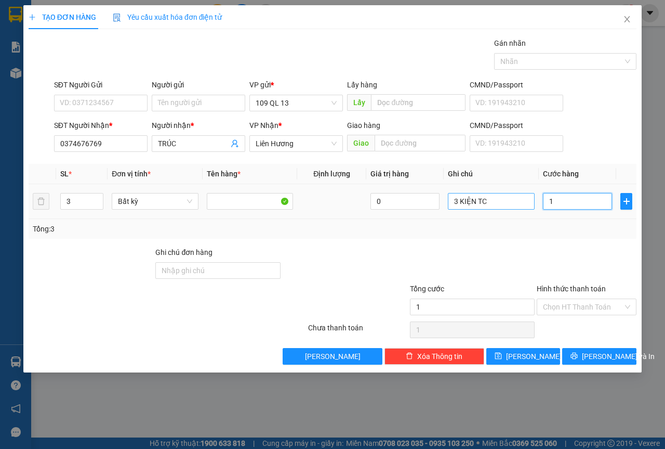
type input "17"
type input "170"
type input "170.000"
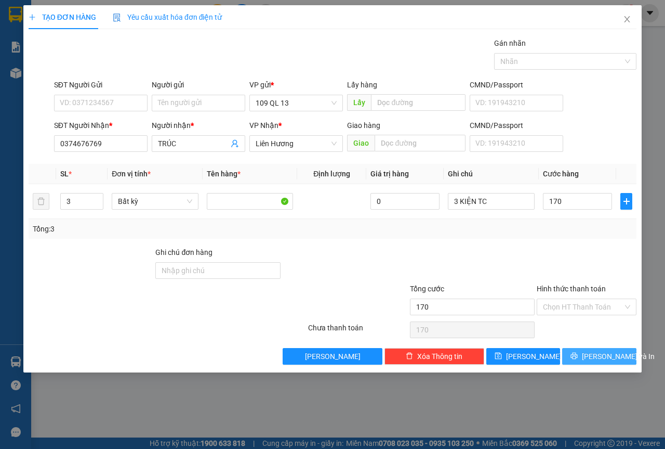
type input "170.000"
click at [619, 359] on span "[PERSON_NAME] và In" at bounding box center [618, 355] width 73 height 11
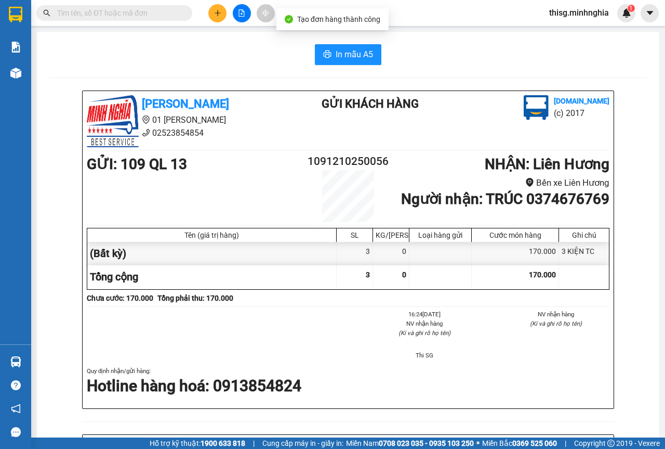
click at [352, 40] on div "In mẫu A5 Minh Nghĩa 01 Đinh Tiên Hoàng 02523854854 Gửi khách hàng Vexere.com (…" at bounding box center [348, 423] width 623 height 782
click at [352, 50] on span "In mẫu A5" at bounding box center [354, 54] width 37 height 13
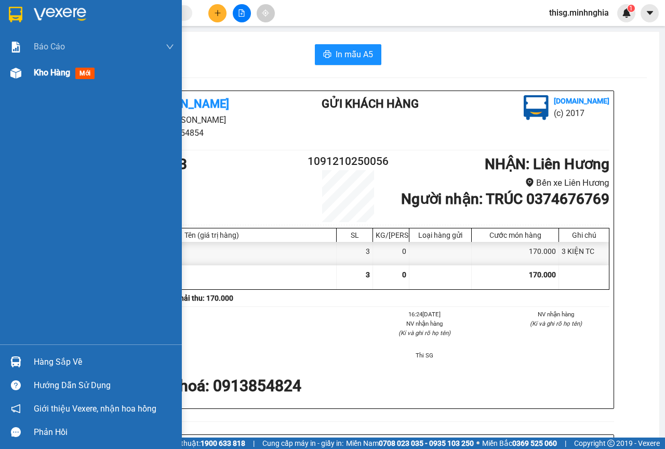
click at [23, 71] on div at bounding box center [16, 73] width 18 height 18
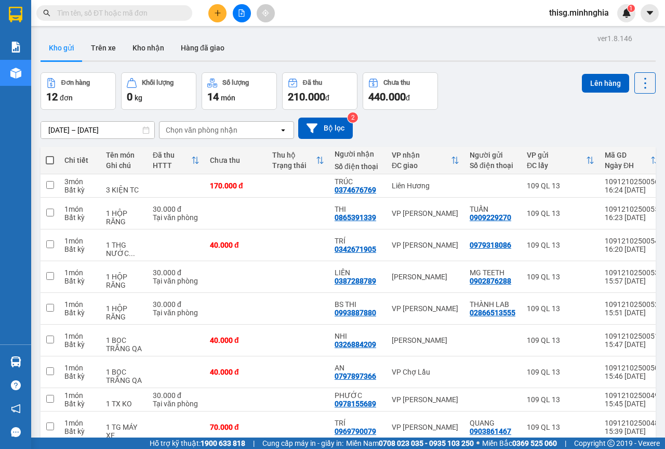
click at [47, 163] on span at bounding box center [50, 160] width 8 height 8
click at [50, 155] on input "checkbox" at bounding box center [50, 155] width 0 height 0
checkbox input "true"
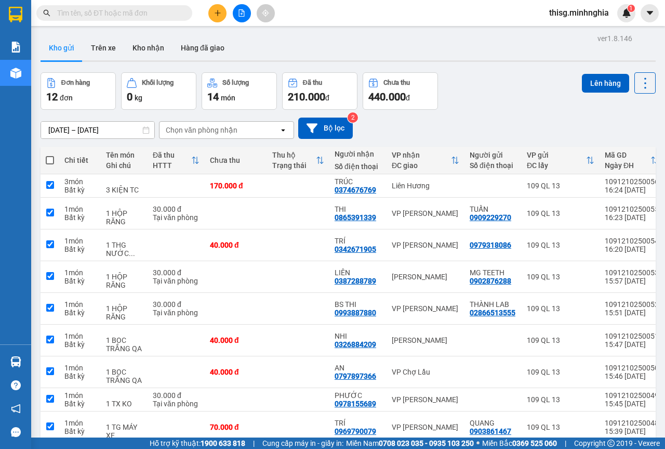
checkbox input "true"
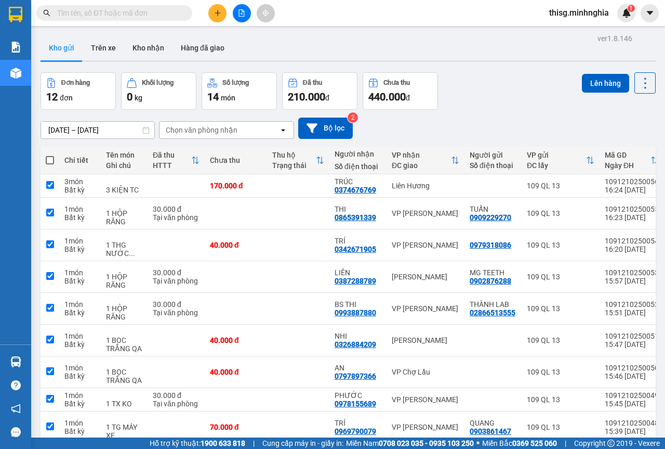
checkbox input "true"
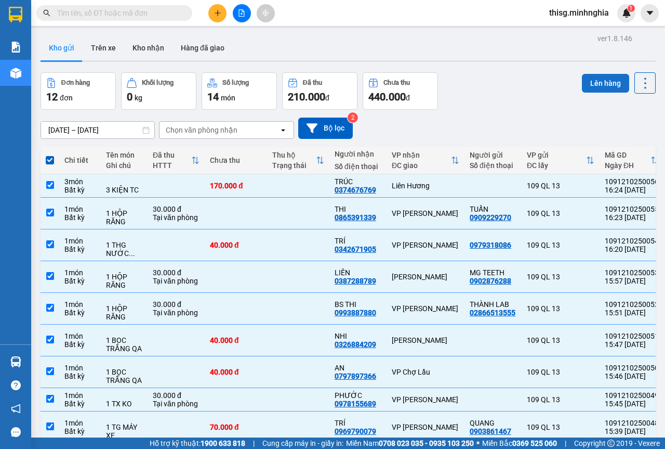
click at [589, 79] on button "Lên hàng" at bounding box center [605, 83] width 47 height 19
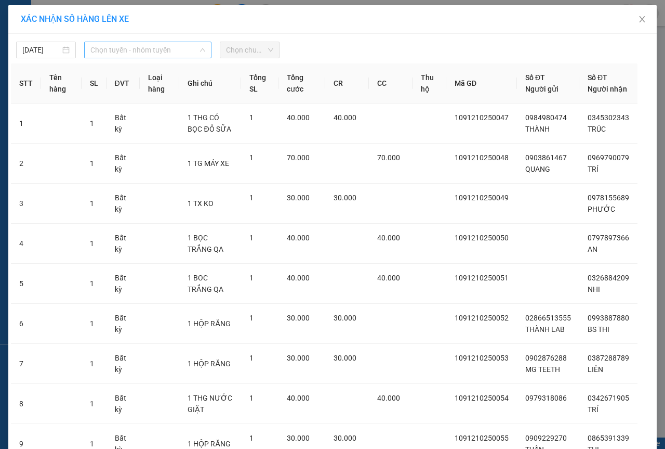
click at [175, 54] on span "Chọn tuyến - nhóm tuyến" at bounding box center [147, 50] width 115 height 16
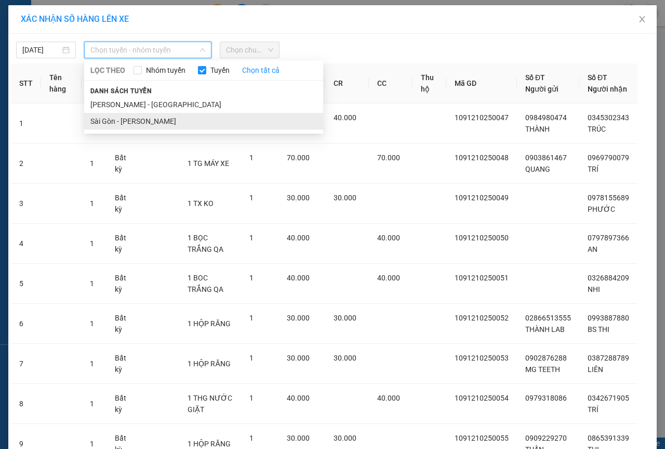
click at [159, 120] on li "Sài Gòn - [PERSON_NAME]" at bounding box center [203, 121] width 239 height 17
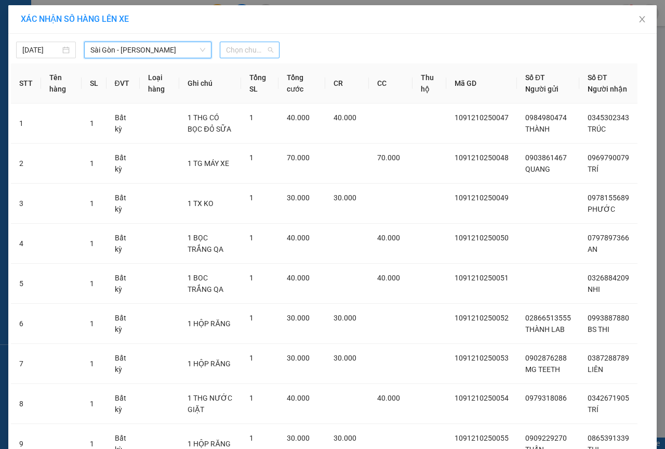
click at [252, 56] on span "Chọn chuyến" at bounding box center [249, 50] width 47 height 16
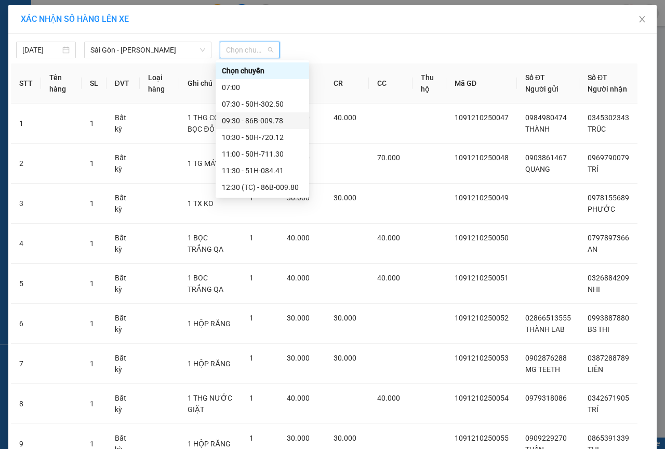
scroll to position [116, 0]
click at [261, 120] on div "17:00 (TC) - 50H-293.85" at bounding box center [262, 120] width 81 height 11
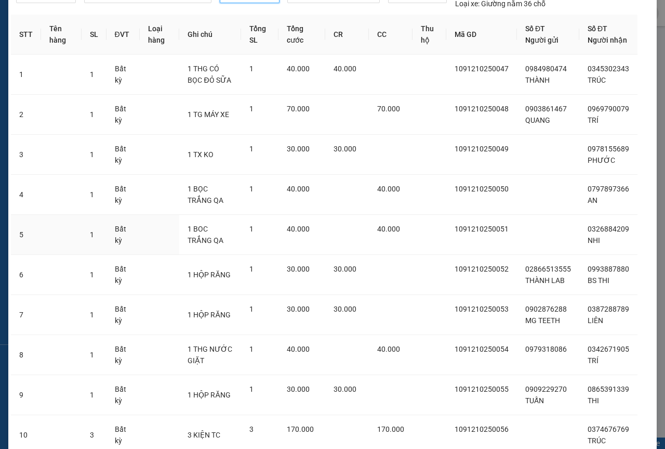
scroll to position [160, 0]
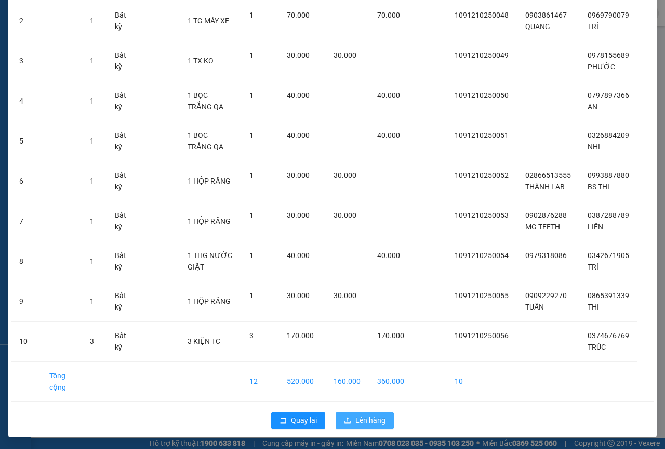
click at [349, 419] on button "Lên hàng" at bounding box center [365, 420] width 58 height 17
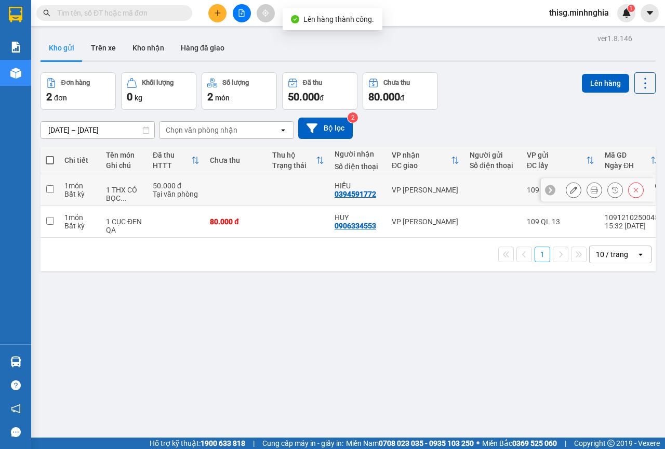
click at [422, 183] on td "VP [PERSON_NAME]" at bounding box center [426, 190] width 78 height 32
checkbox input "true"
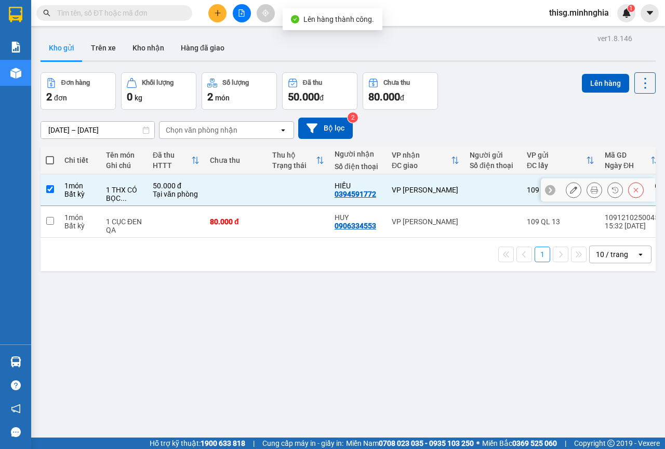
click at [416, 222] on div "VP [PERSON_NAME]" at bounding box center [426, 221] width 68 height 8
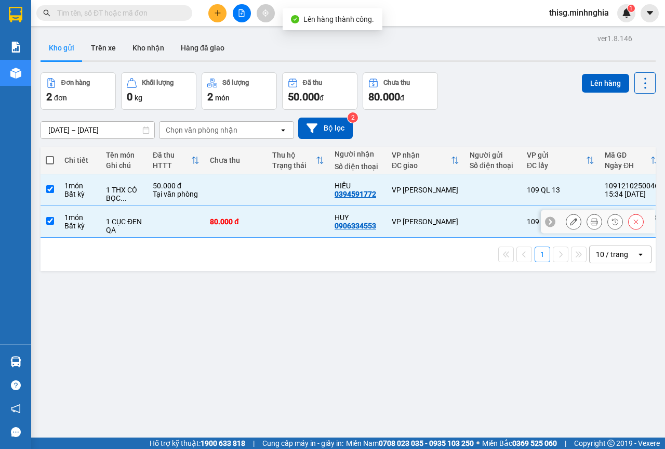
checkbox input "true"
click at [599, 74] on button "Lên hàng" at bounding box center [605, 83] width 47 height 19
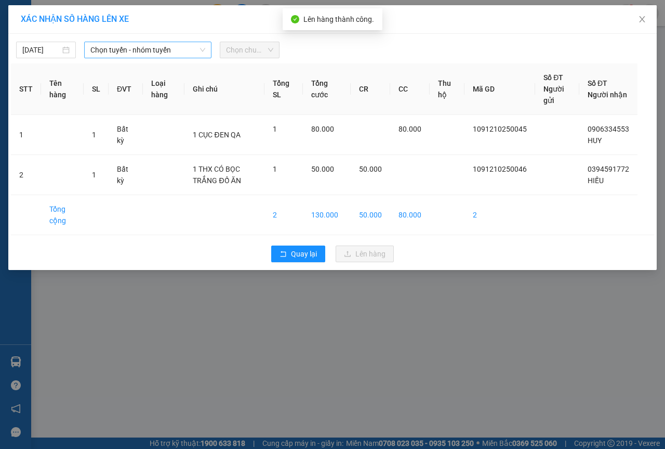
drag, startPoint x: 146, startPoint y: 46, endPoint x: 145, endPoint y: 55, distance: 8.4
click at [145, 47] on span "Chọn tuyến - nhóm tuyến" at bounding box center [147, 50] width 115 height 16
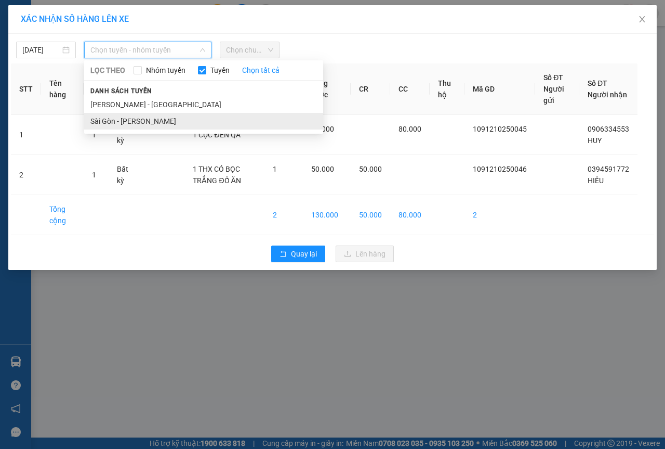
click at [139, 116] on li "Sài Gòn - [PERSON_NAME]" at bounding box center [203, 121] width 239 height 17
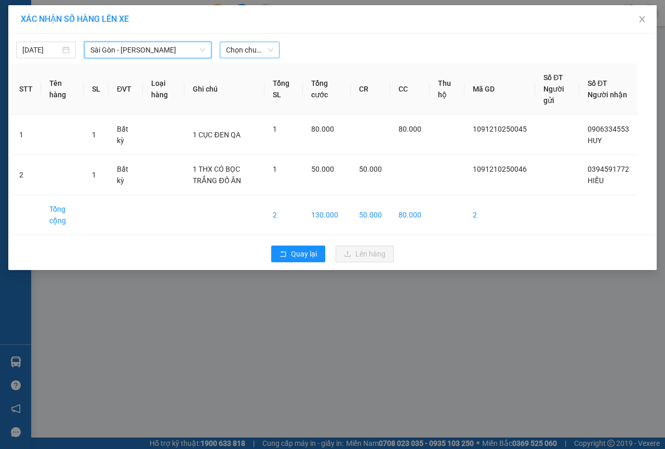
click at [267, 49] on span "Chọn chuyến" at bounding box center [249, 50] width 47 height 16
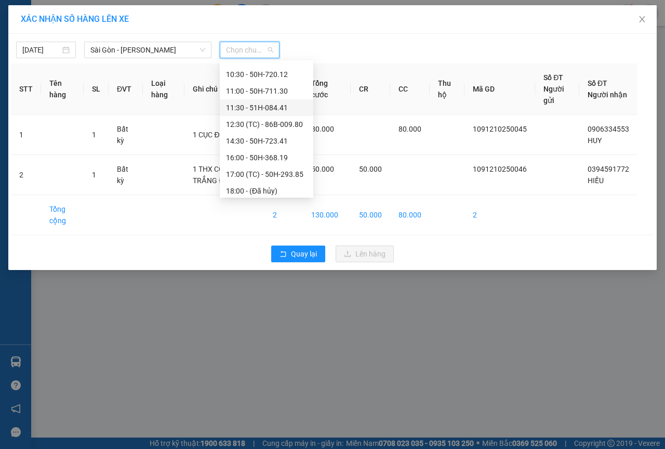
scroll to position [116, 0]
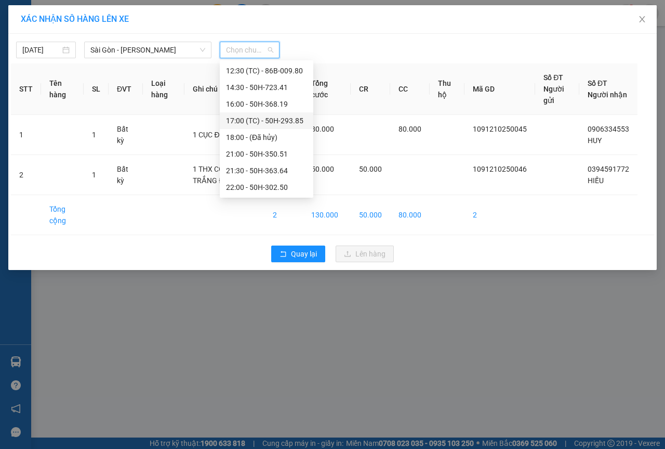
click at [273, 123] on div "17:00 (TC) - 50H-293.85" at bounding box center [266, 120] width 81 height 11
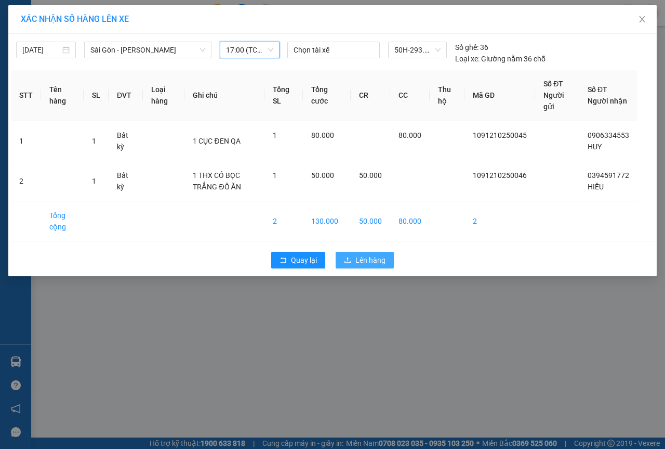
click at [373, 261] on span "Lên hàng" at bounding box center [371, 259] width 30 height 11
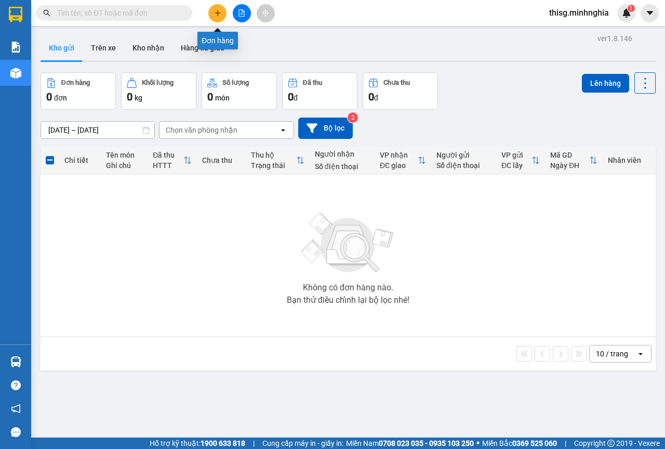
click at [218, 12] on icon "plus" at bounding box center [217, 12] width 7 height 7
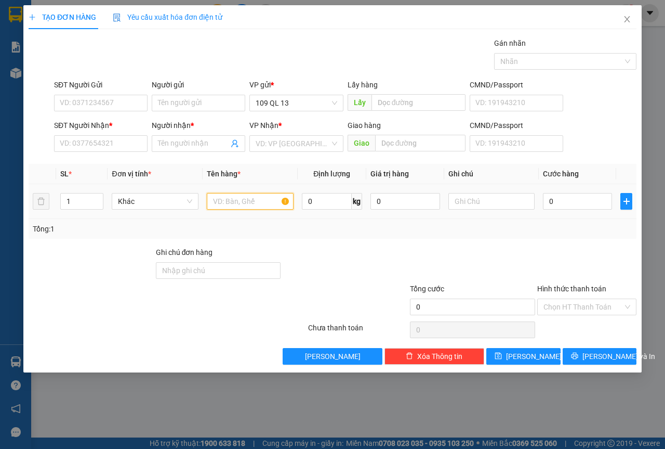
click at [266, 198] on input "text" at bounding box center [250, 201] width 87 height 17
click at [110, 145] on input "SĐT Người Nhận *" at bounding box center [101, 143] width 94 height 17
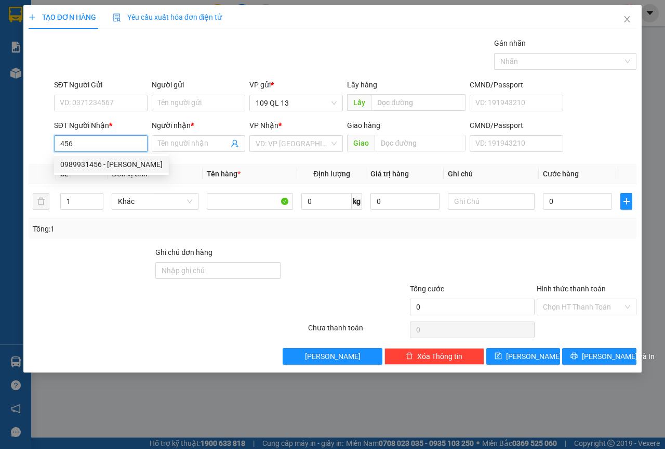
click at [151, 164] on div "0989931456 - NGUYỄN NAM SG" at bounding box center [111, 164] width 102 height 11
type input "0989931456"
type input "NGUYỄN NAM SG"
type input "0989931456"
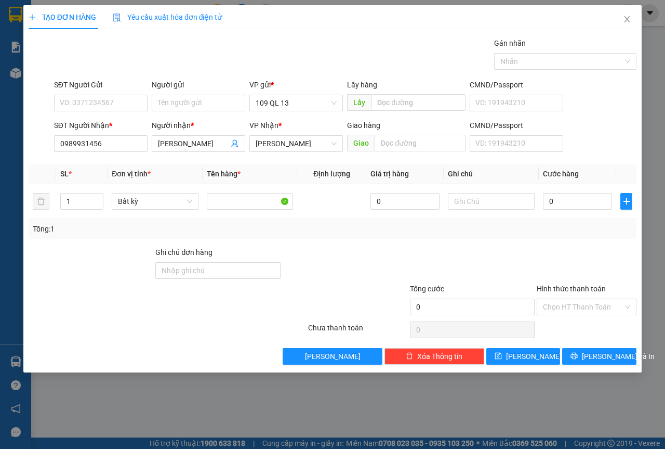
click at [132, 111] on div "SĐT Người Gửi VD: 0371234567" at bounding box center [101, 97] width 94 height 36
click at [137, 94] on div "SĐT Người Gửi" at bounding box center [101, 87] width 94 height 16
click at [126, 99] on input "SĐT Người Gửi" at bounding box center [101, 103] width 94 height 17
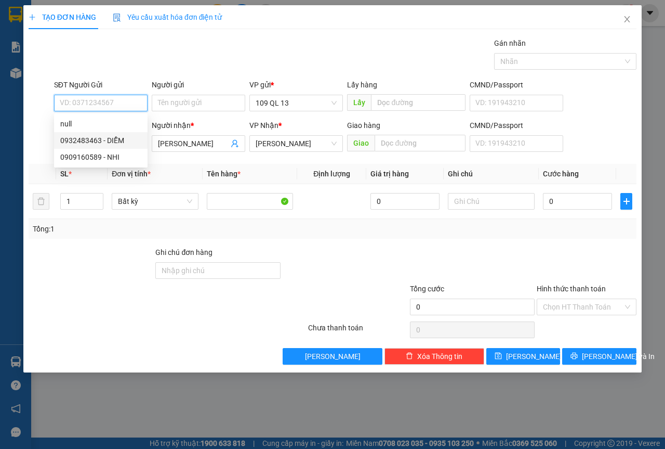
click at [126, 139] on div "0932483463 - DIỄM" at bounding box center [100, 140] width 81 height 11
type input "0932483463"
type input "DIỄM"
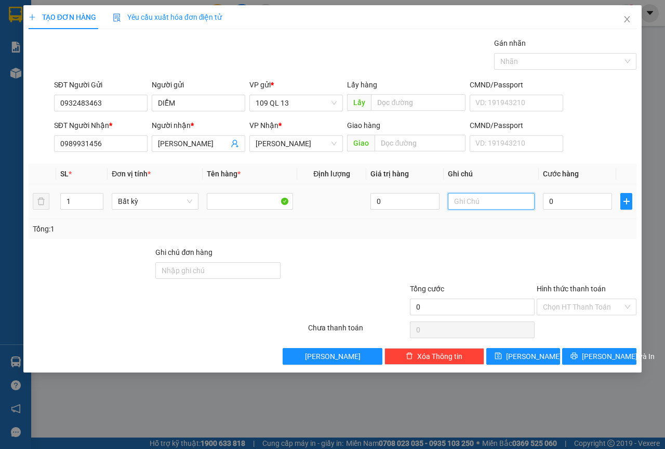
click at [514, 195] on input "text" at bounding box center [491, 201] width 87 height 17
type input "1 HỘP RĂNG"
type input "3"
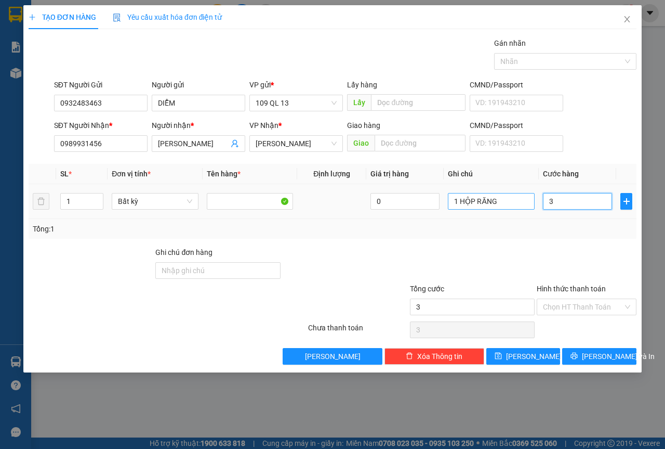
type input "30"
click at [590, 309] on input "Hình thức thanh toán" at bounding box center [583, 307] width 80 height 16
type input "30.000"
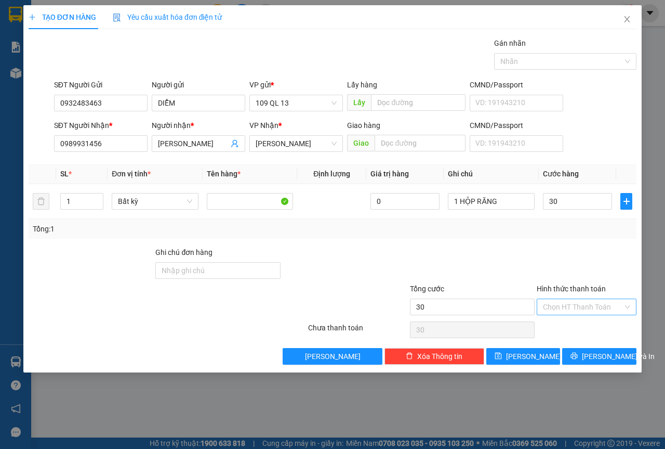
type input "30.000"
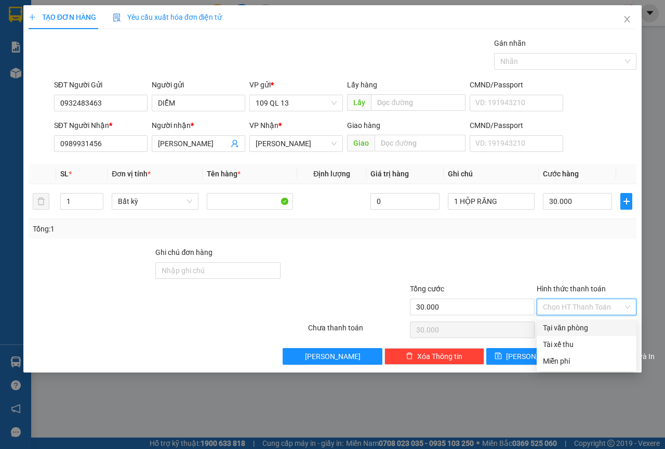
click at [590, 323] on div "Tại văn phòng" at bounding box center [586, 327] width 87 height 11
type input "0"
click at [611, 361] on span "[PERSON_NAME] và In" at bounding box center [618, 355] width 73 height 11
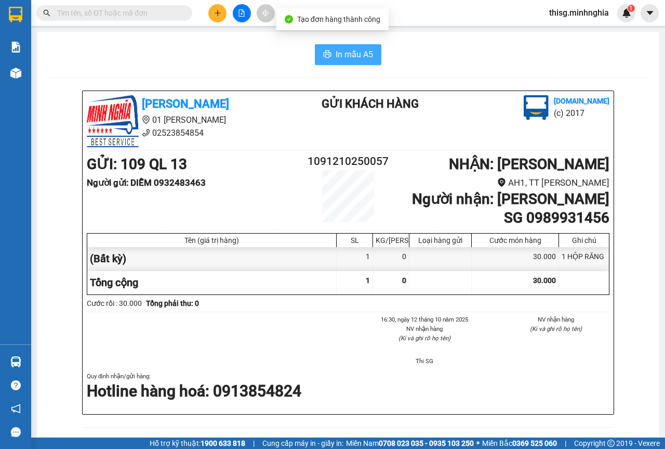
click at [323, 50] on icon "printer" at bounding box center [327, 54] width 8 height 8
click at [219, 6] on button at bounding box center [217, 13] width 18 height 18
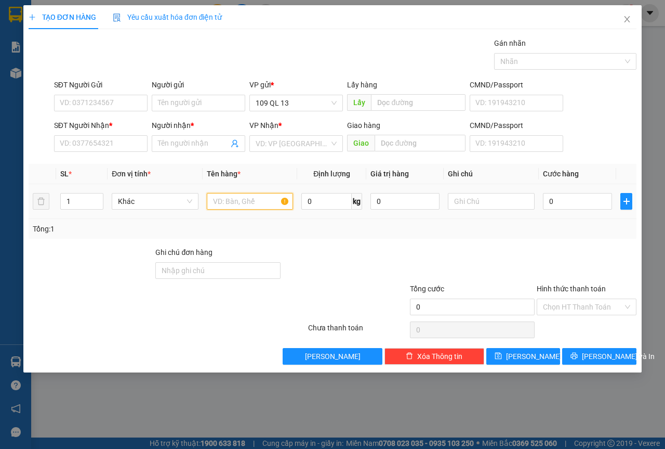
click at [239, 209] on input "text" at bounding box center [250, 201] width 87 height 17
click at [116, 150] on input "SĐT Người Nhận *" at bounding box center [101, 143] width 94 height 17
click at [117, 142] on input "SĐT Người Nhận *" at bounding box center [101, 143] width 94 height 17
click at [115, 141] on input "SĐT Người Nhận *" at bounding box center [101, 143] width 94 height 17
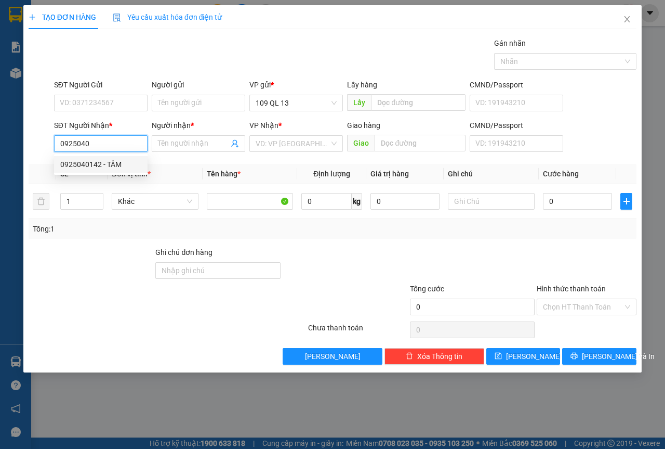
click at [119, 162] on div "0925040142 - TÂM" at bounding box center [100, 164] width 81 height 11
type input "0925040142"
type input "TÂM"
type input "CẦU ÔNG TẦM"
type input "0925040142"
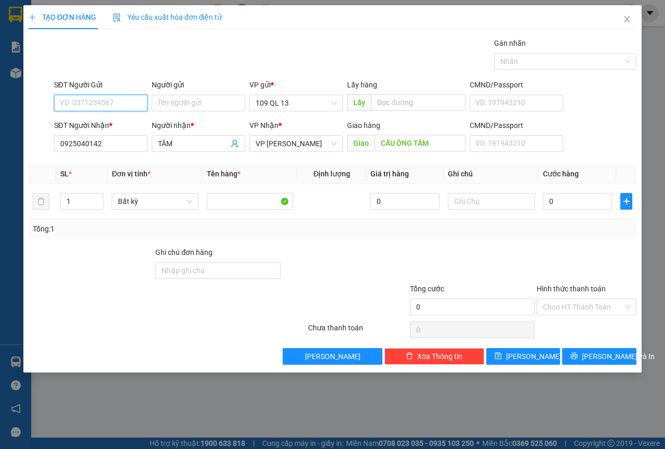
click at [129, 107] on input "SĐT Người Gửi" at bounding box center [101, 103] width 94 height 17
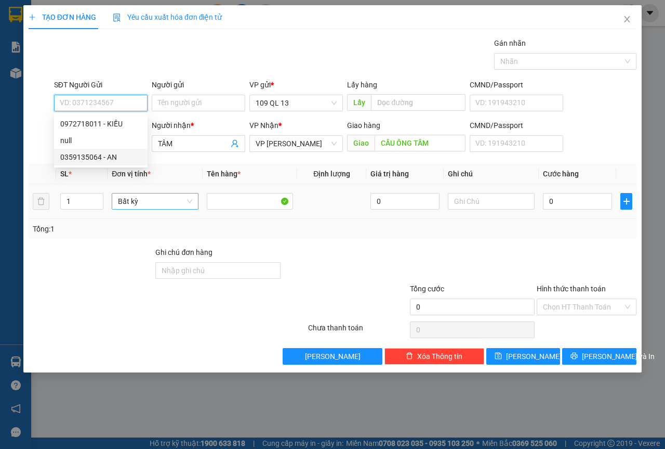
drag, startPoint x: 128, startPoint y: 158, endPoint x: 134, endPoint y: 194, distance: 36.2
click at [128, 158] on div "0359135064 - AN" at bounding box center [100, 156] width 81 height 11
type input "0359135064"
type input "AN"
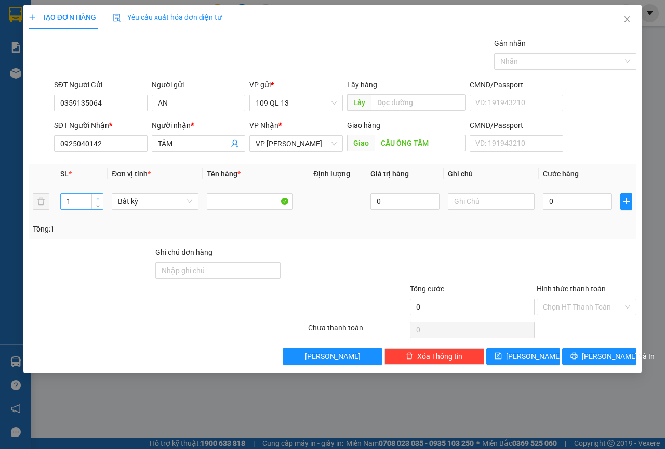
type input "2"
click at [95, 196] on span "up" at bounding box center [98, 198] width 6 height 6
click at [471, 196] on input "text" at bounding box center [491, 201] width 87 height 17
type input "2 THG MP"
type input "1"
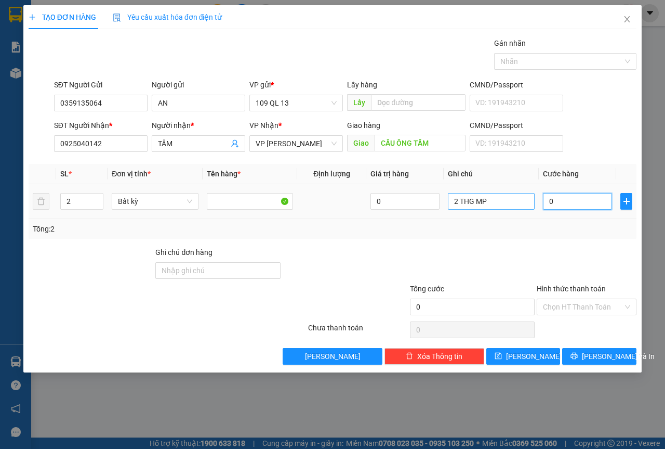
type input "1"
type input "10"
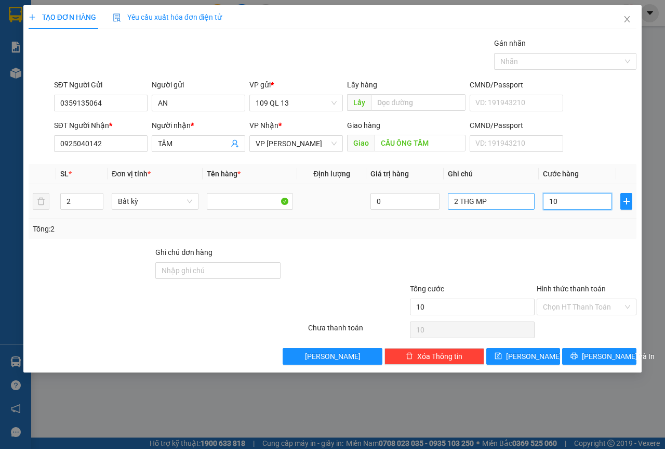
type input "100"
type input "100.000"
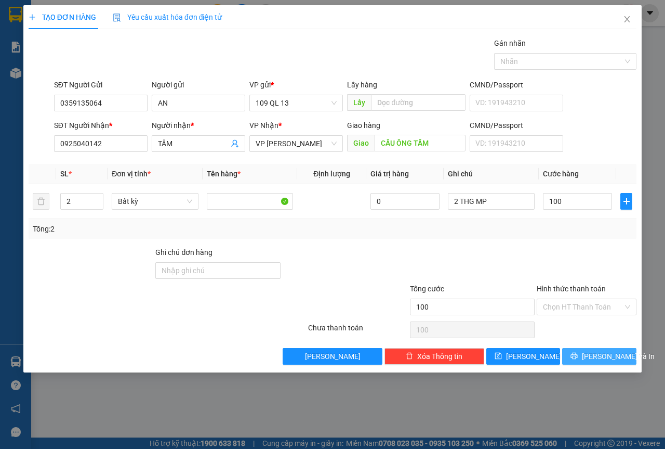
type input "100.000"
click at [600, 348] on button "[PERSON_NAME] và In" at bounding box center [599, 356] width 74 height 17
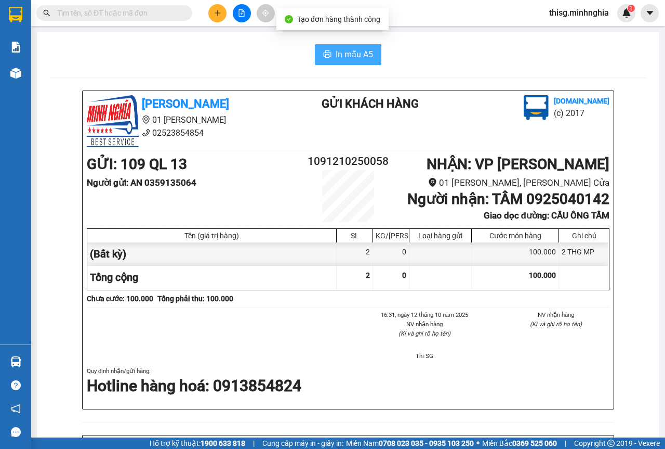
click at [346, 52] on span "In mẫu A5" at bounding box center [354, 54] width 37 height 13
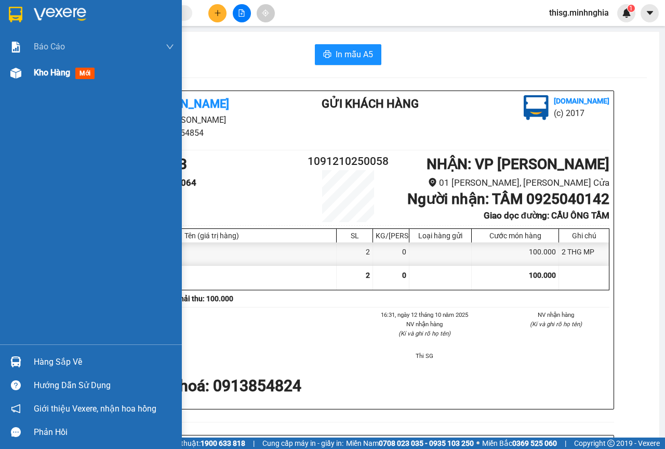
click at [59, 81] on div "Kho hàng mới" at bounding box center [104, 73] width 140 height 26
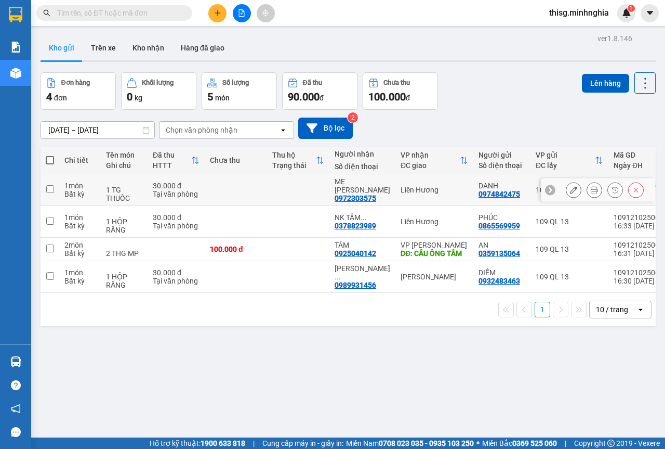
click at [119, 225] on div "1 HỘP RĂNG" at bounding box center [124, 225] width 36 height 17
checkbox input "true"
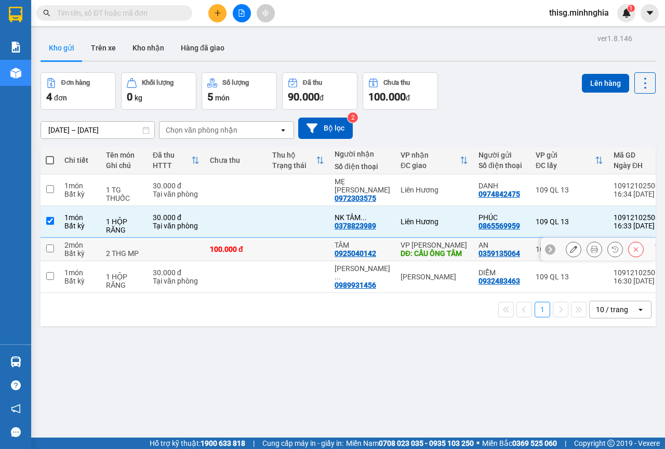
click at [116, 256] on div "2 THG MP" at bounding box center [124, 253] width 36 height 8
checkbox input "true"
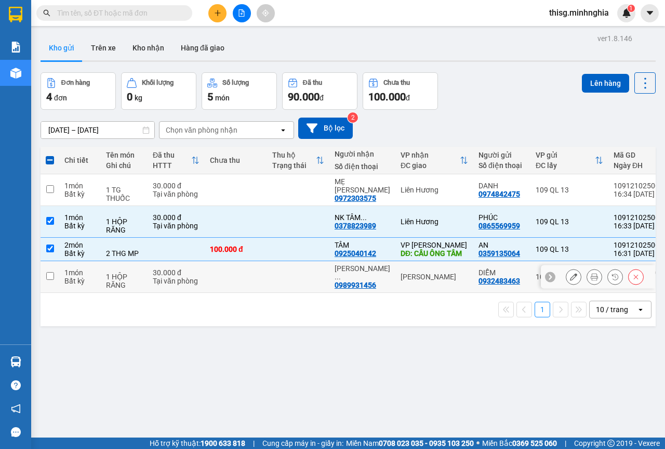
click at [118, 273] on div "1 HỘP RĂNG" at bounding box center [124, 280] width 36 height 17
checkbox input "true"
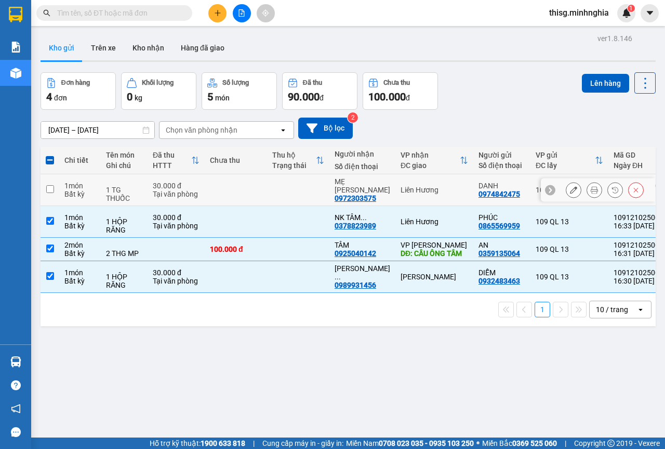
drag, startPoint x: 145, startPoint y: 194, endPoint x: 264, endPoint y: 164, distance: 122.9
click at [145, 193] on td "1 TG THUỐC" at bounding box center [124, 190] width 47 height 32
checkbox input "true"
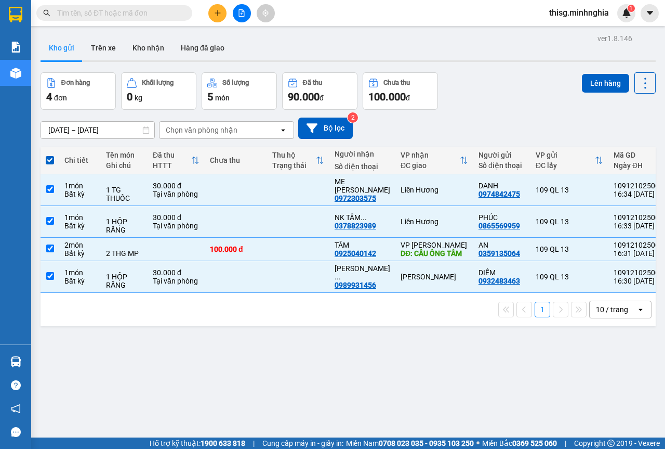
click at [595, 71] on div "ver 1.8.146 Kho gửi Trên xe Kho nhận Hàng đã giao Đơn hàng 4 đơn Khối lượng 0 k…" at bounding box center [348, 255] width 624 height 449
click at [594, 77] on button "Lên hàng" at bounding box center [605, 83] width 47 height 19
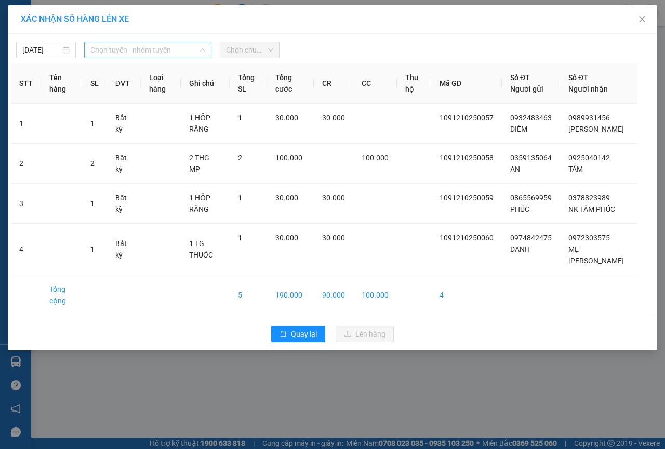
click at [138, 43] on span "Chọn tuyến - nhóm tuyến" at bounding box center [147, 50] width 115 height 16
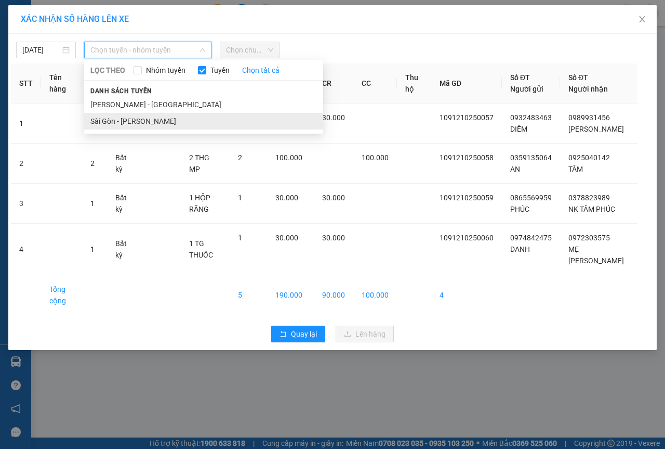
click at [126, 117] on li "Sài Gòn - [PERSON_NAME]" at bounding box center [203, 121] width 239 height 17
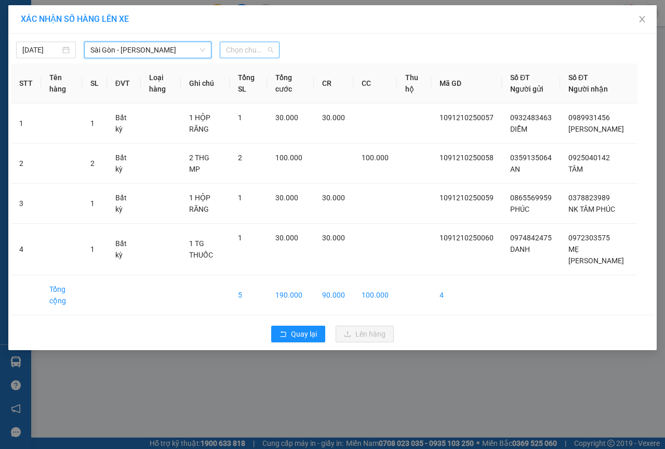
click at [245, 51] on span "Chọn chuyến" at bounding box center [249, 50] width 47 height 16
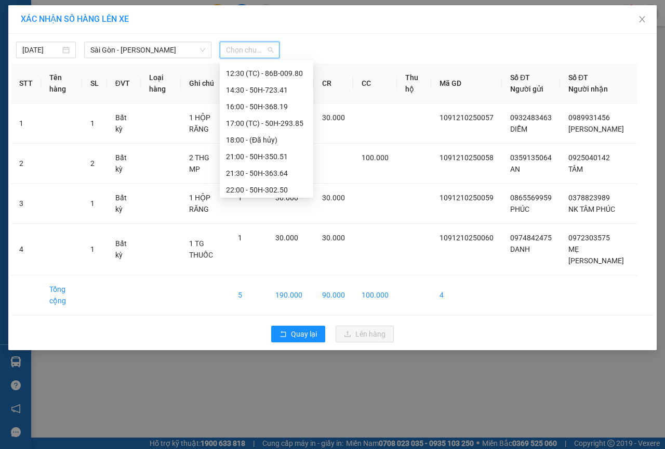
scroll to position [116, 0]
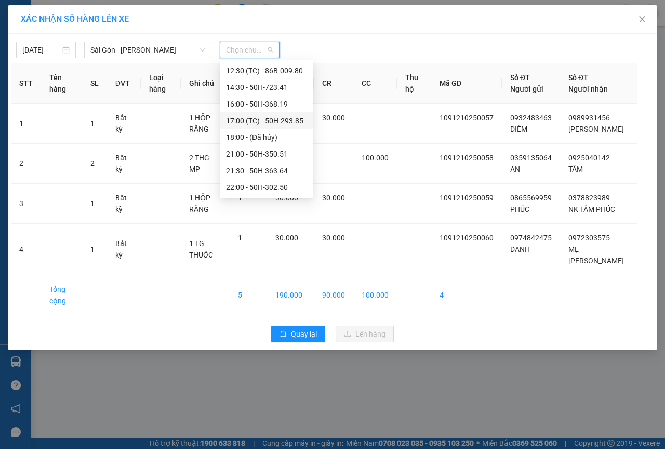
click at [259, 117] on div "17:00 (TC) - 50H-293.85" at bounding box center [266, 120] width 81 height 11
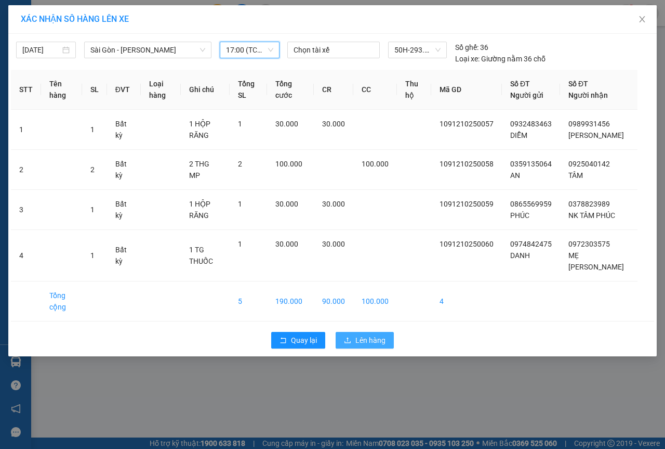
click at [368, 334] on button "Lên hàng" at bounding box center [365, 340] width 58 height 17
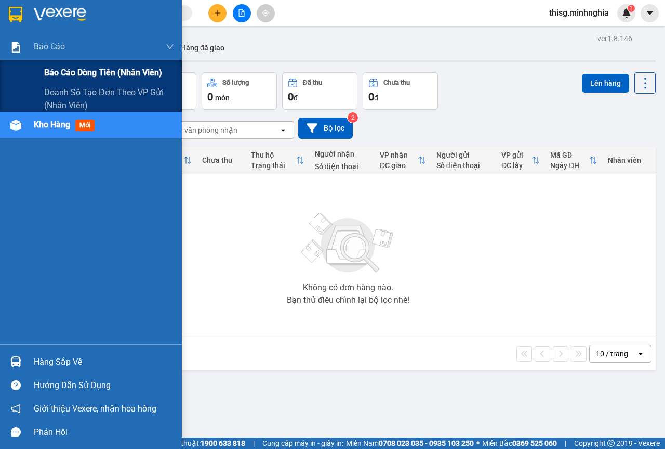
click at [47, 68] on span "Báo cáo dòng tiền (nhân viên)" at bounding box center [103, 72] width 118 height 13
